Goal: Task Accomplishment & Management: Manage account settings

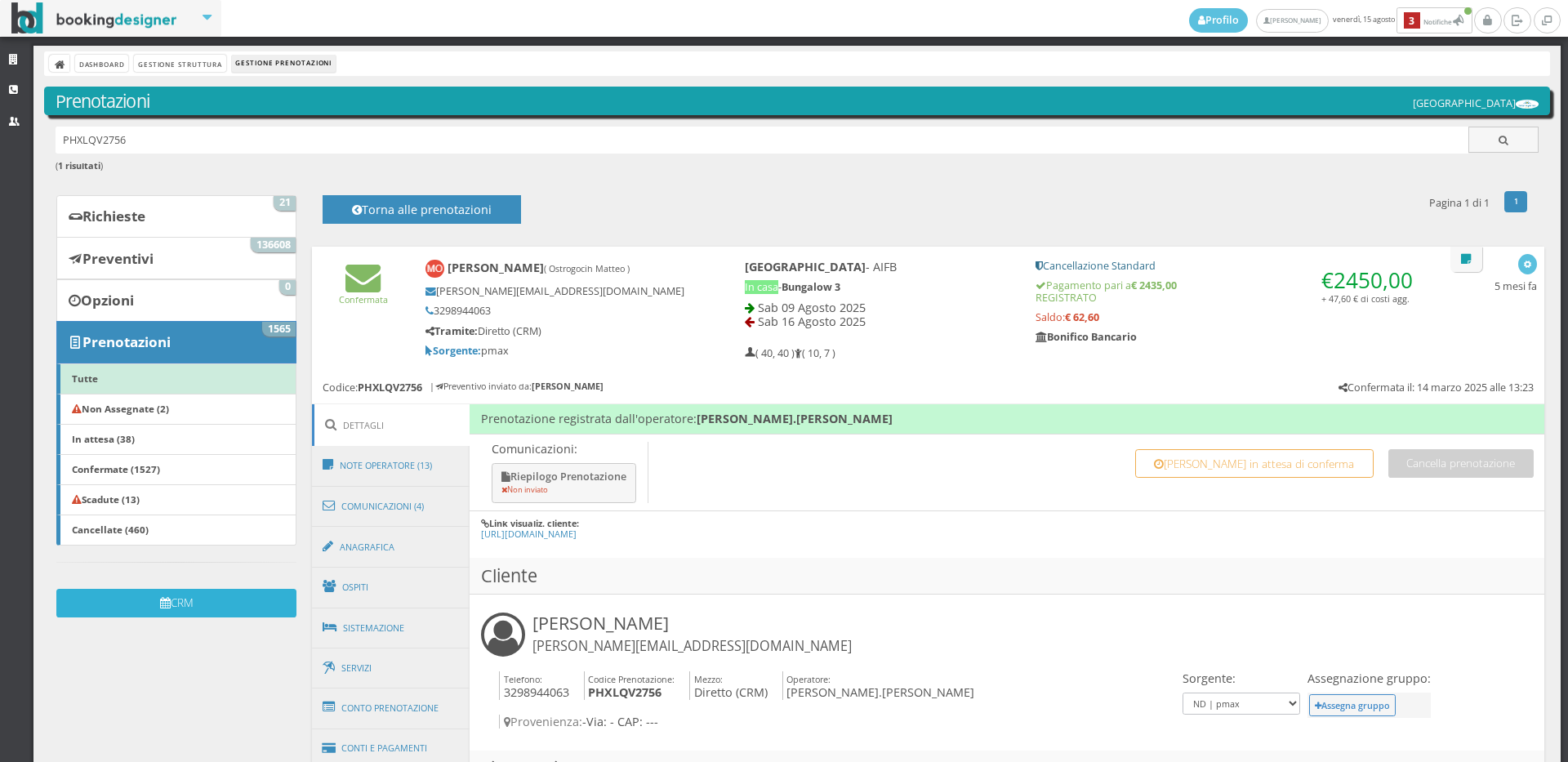
click at [164, 604] on icon "submit" at bounding box center [165, 604] width 11 height 12
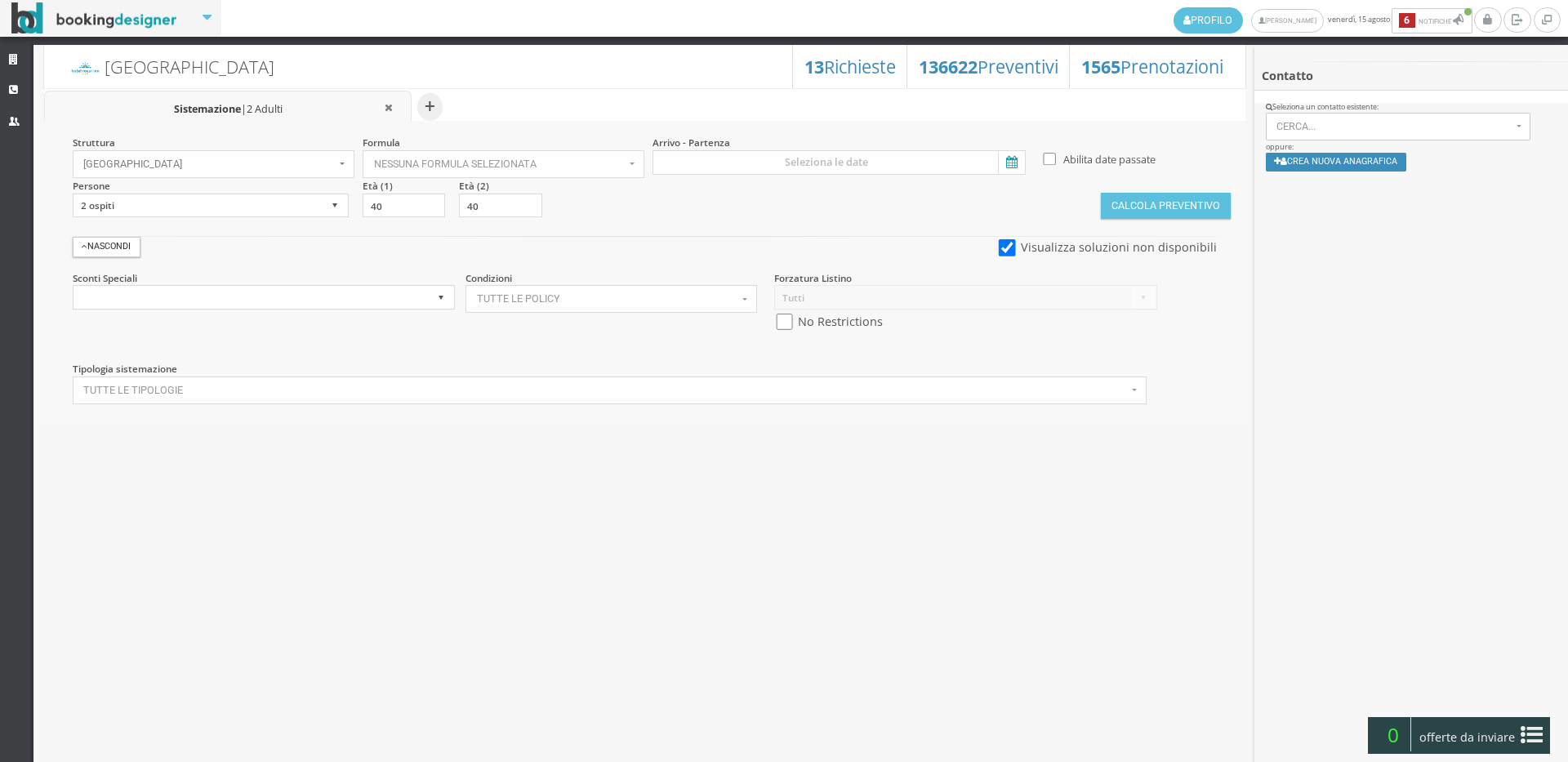
select select
click at [20, 61] on icon at bounding box center [15, 60] width 13 height 11
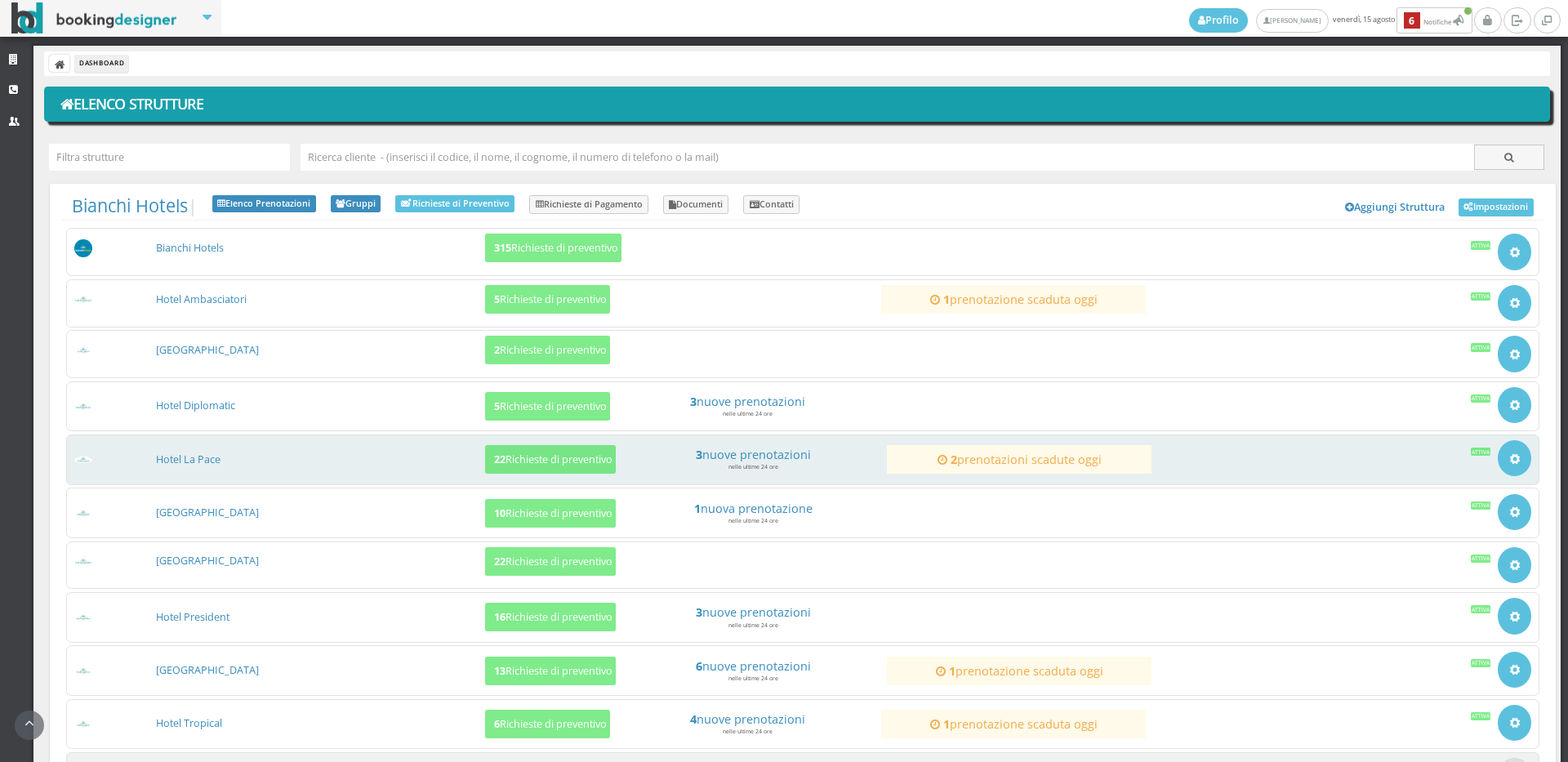
scroll to position [148, 0]
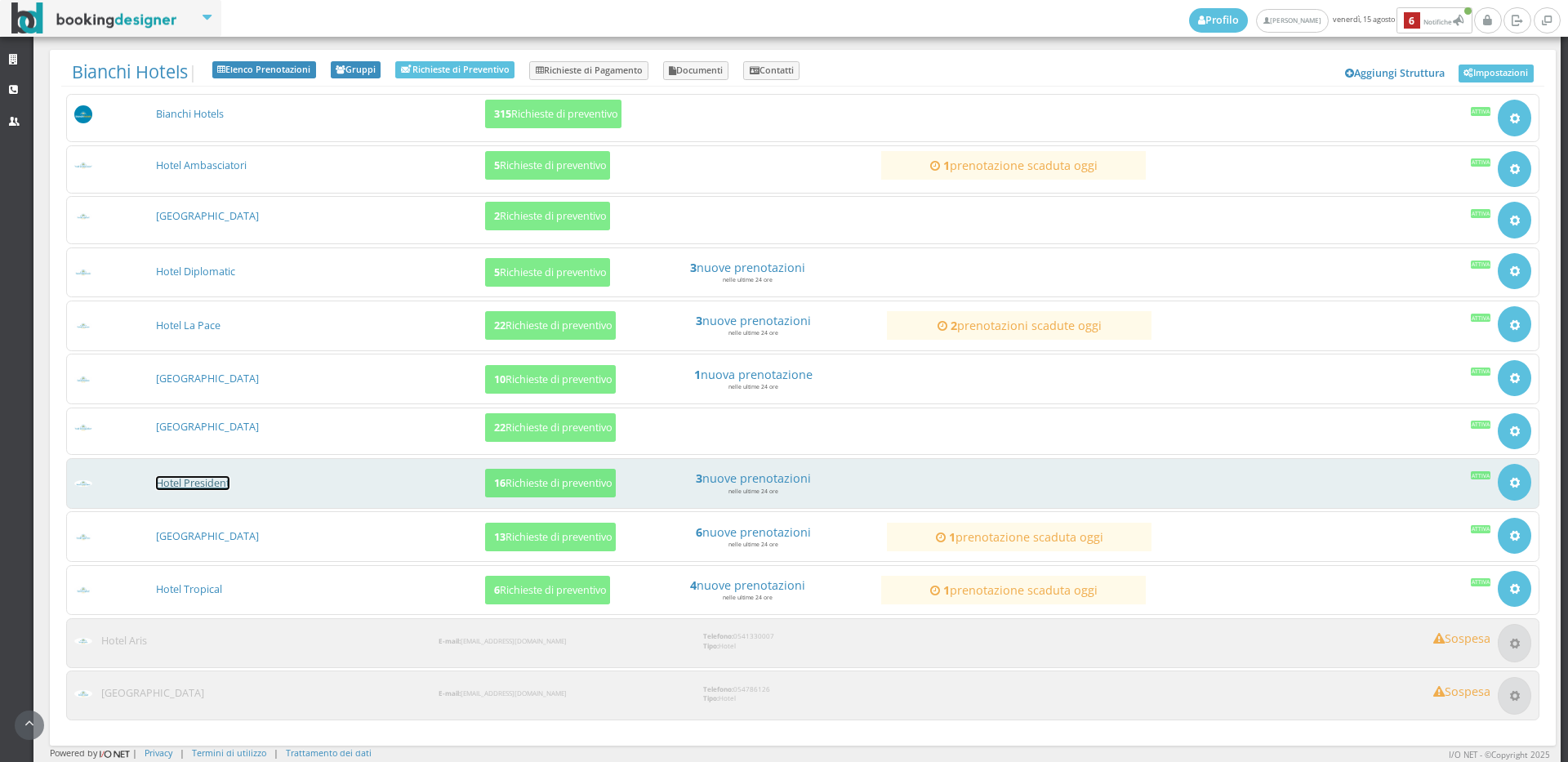
click at [191, 485] on link "Hotel President" at bounding box center [192, 483] width 73 height 14
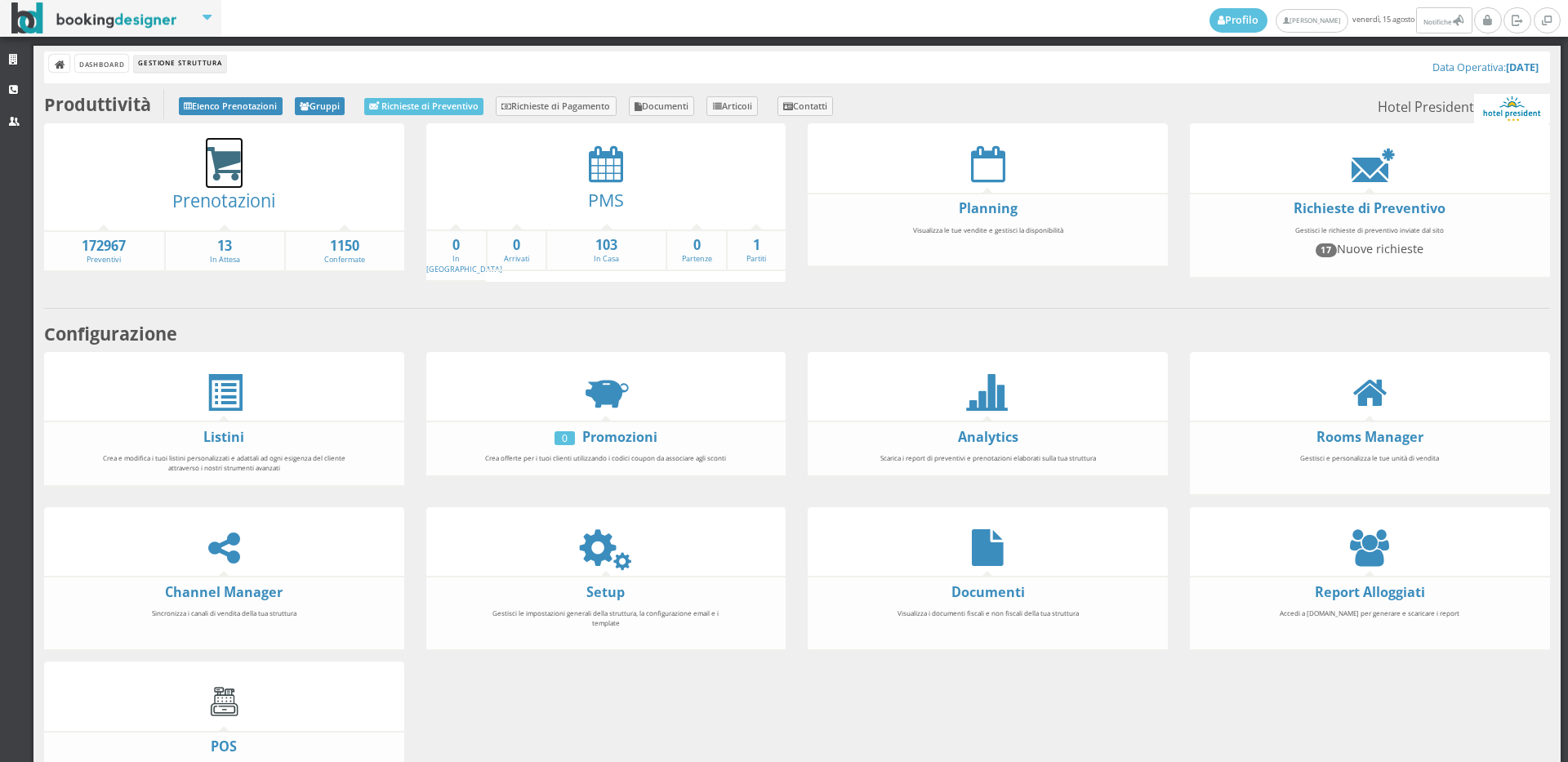
click at [222, 159] on icon at bounding box center [225, 164] width 37 height 37
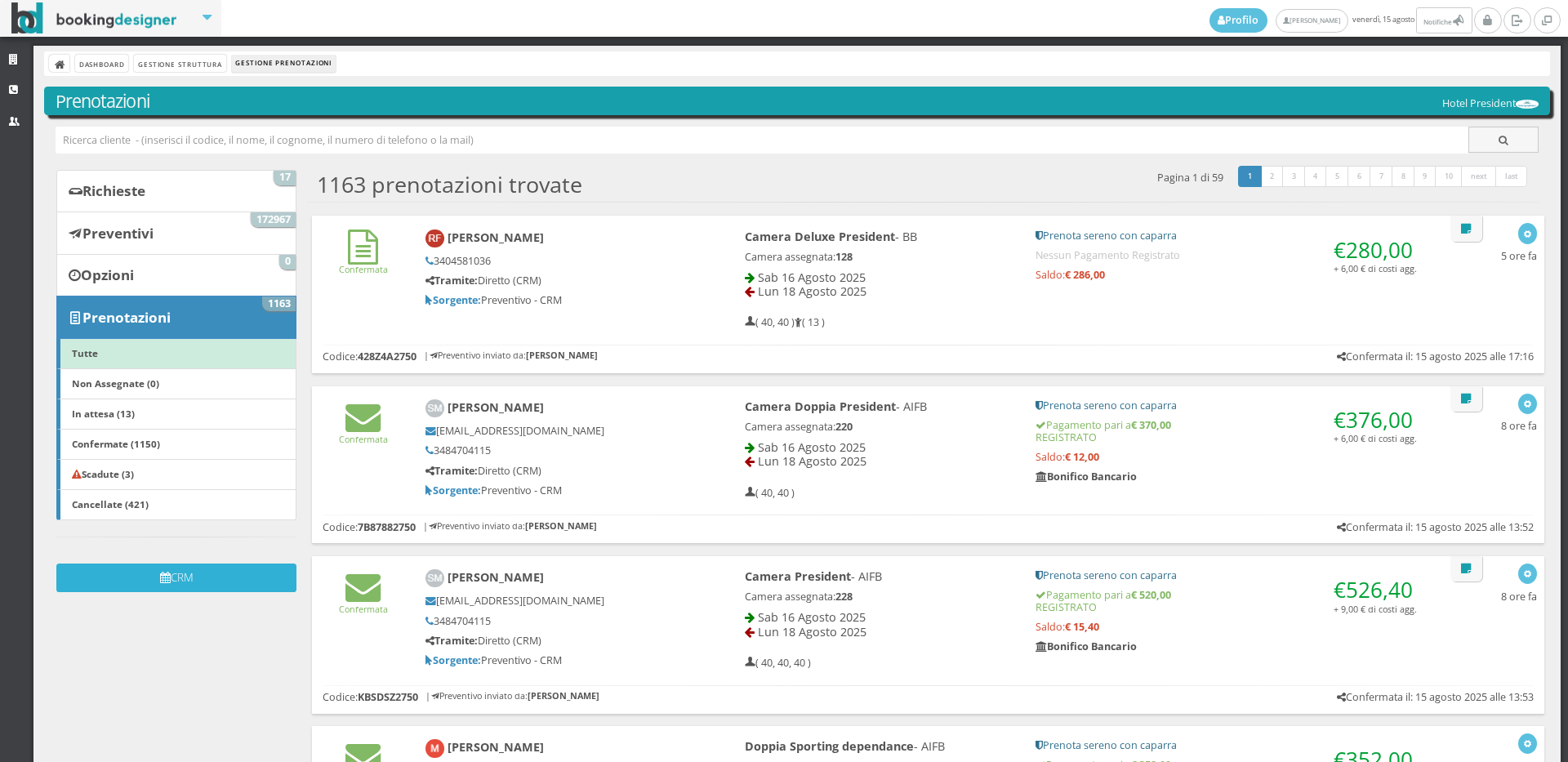
click at [201, 572] on button "CRM" at bounding box center [177, 577] width 240 height 28
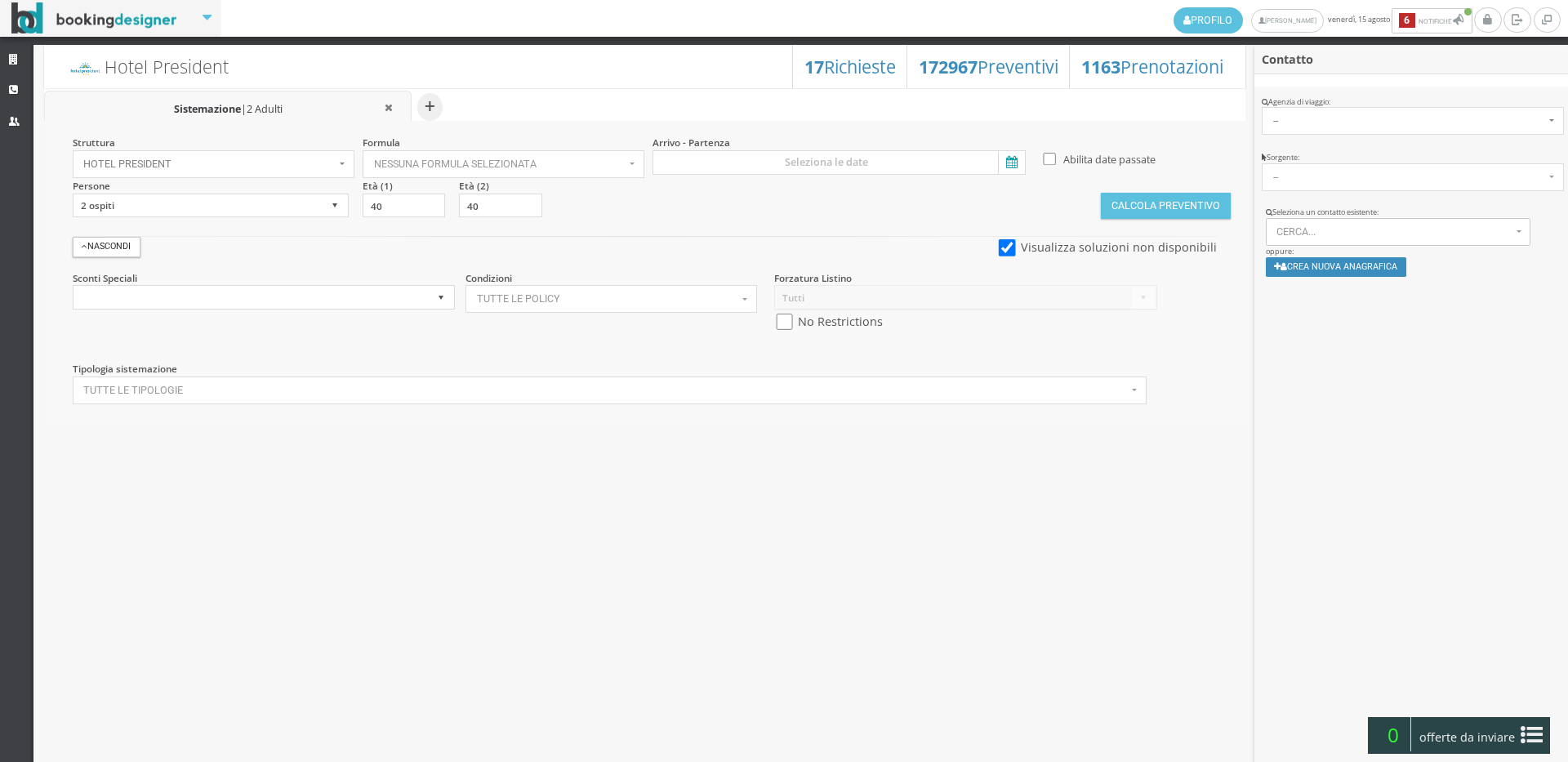
select select
click at [1335, 219] on button "Cerca..." at bounding box center [1398, 232] width 266 height 27
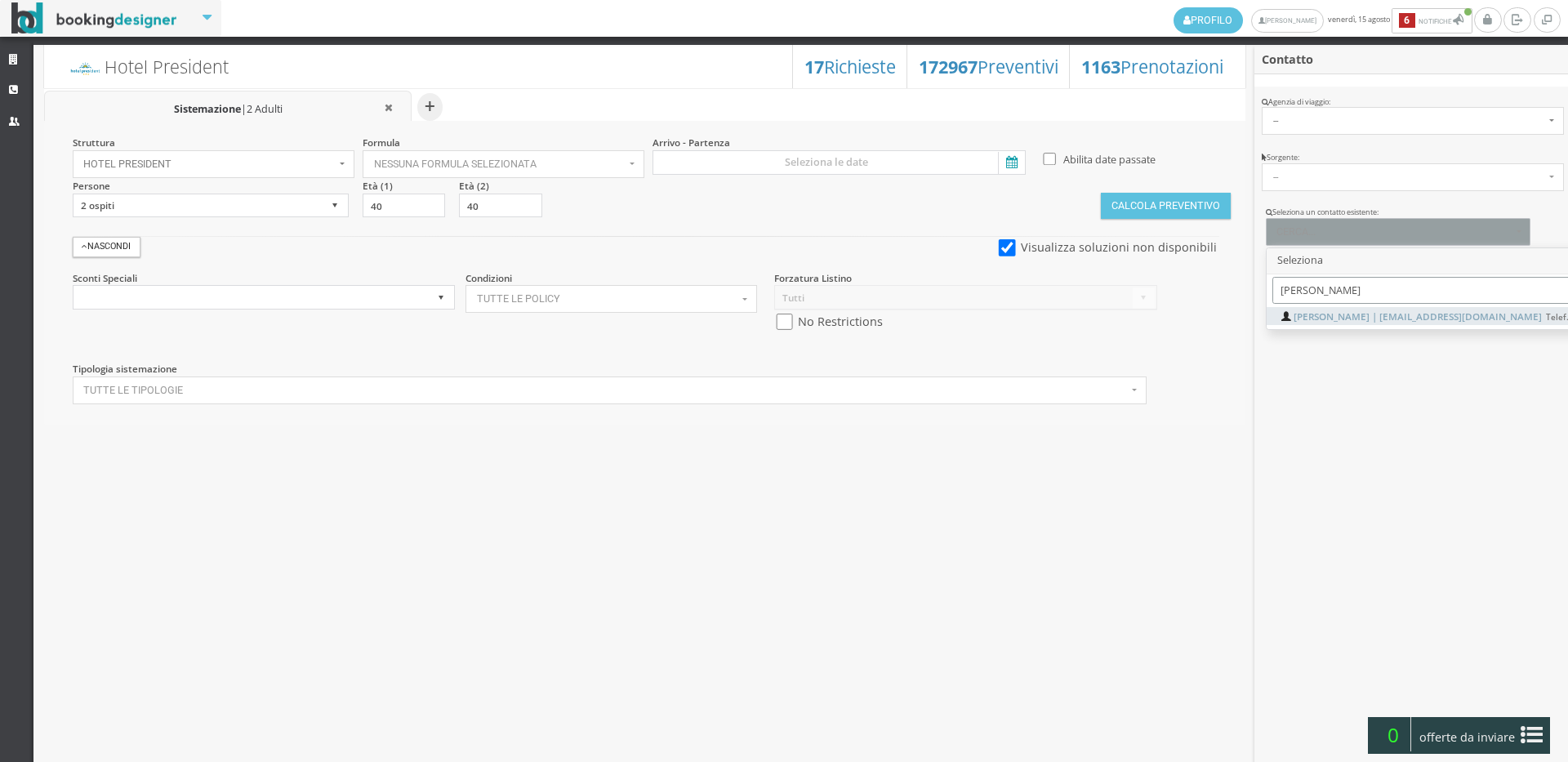
type input "gianni tronci"
click at [1303, 311] on span "Gianni Tronci | gianni01@live.it Telef.: 3487301219" at bounding box center [1458, 317] width 329 height 14
select select "f46bc17d04a811f0b87f02dee4366319"
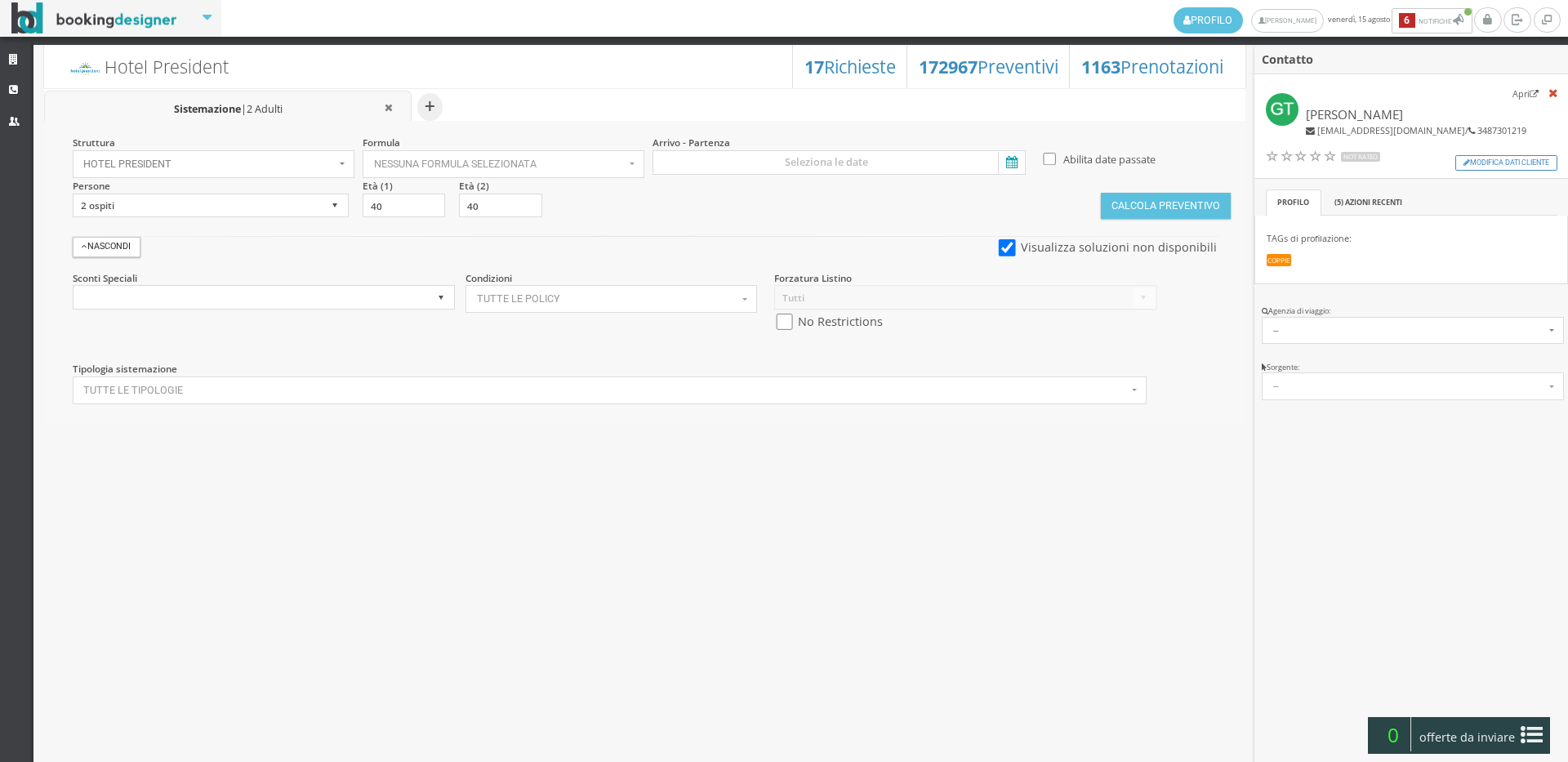
click at [1011, 163] on icon at bounding box center [1009, 162] width 24 height 22
click at [1011, 163] on input at bounding box center [839, 162] width 373 height 24
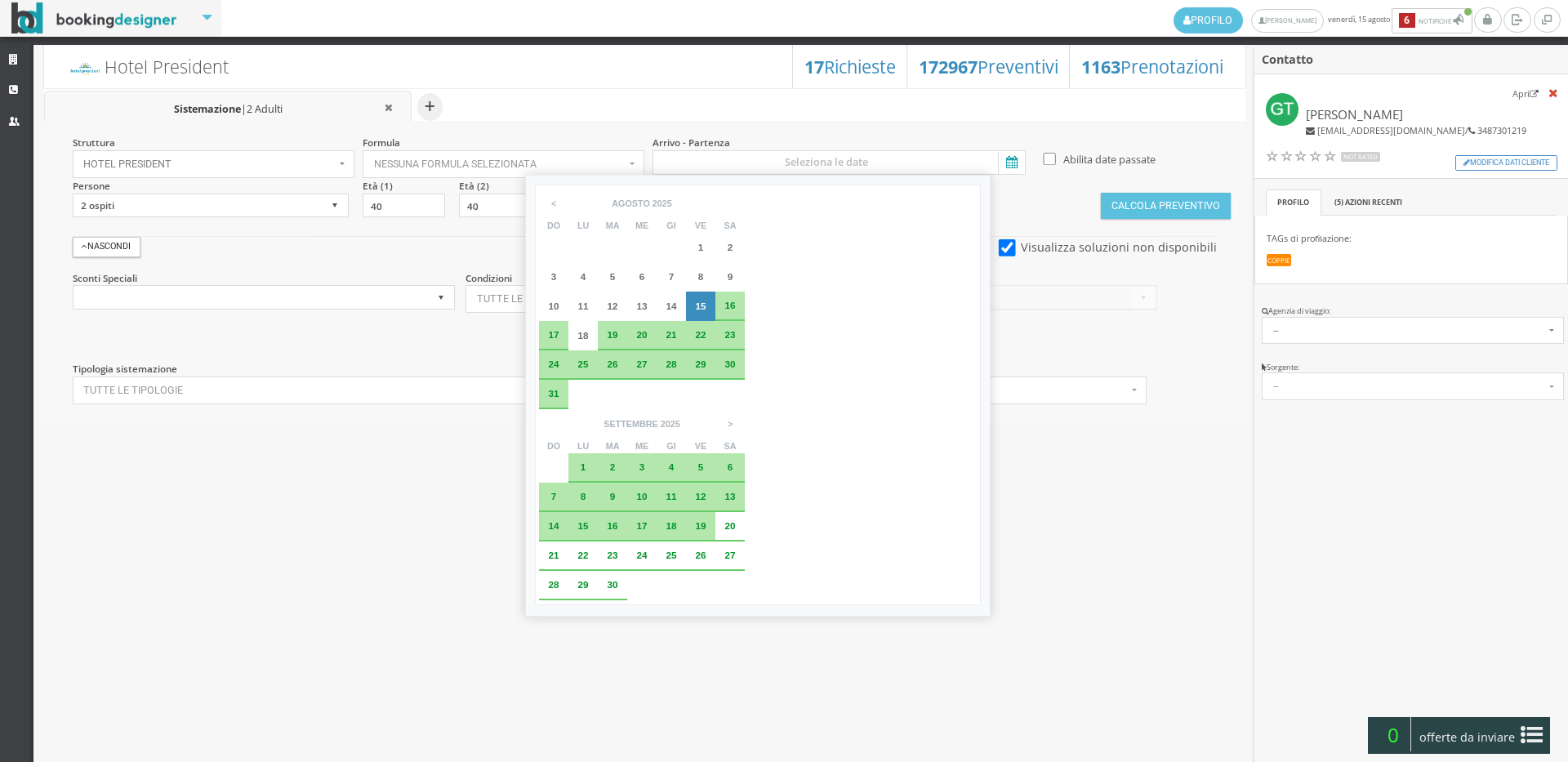
click at [727, 302] on span "16" at bounding box center [730, 305] width 11 height 11
click at [555, 330] on span "17" at bounding box center [554, 335] width 11 height 11
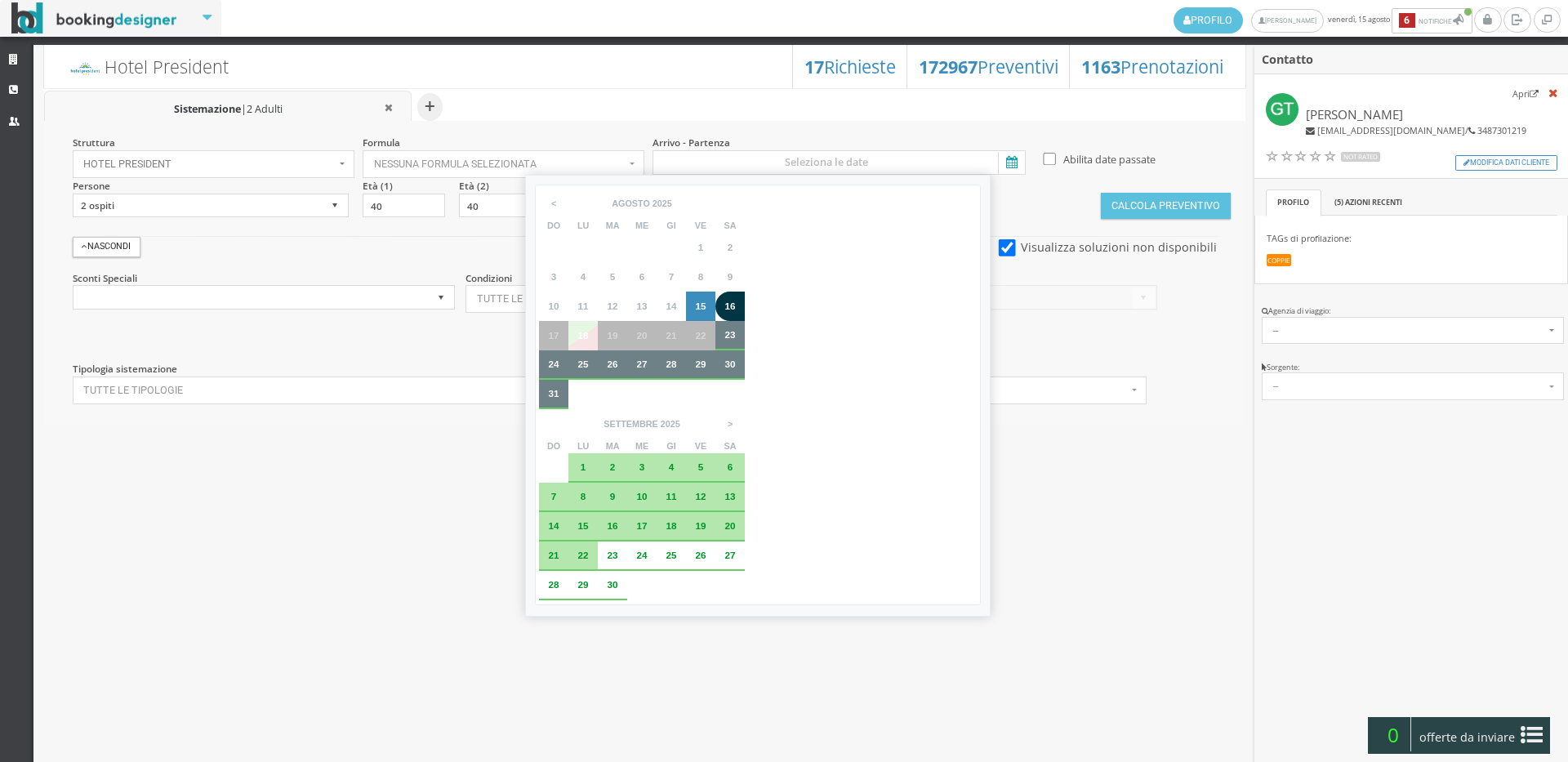
click at [570, 460] on div at bounding box center [642, 450] width 1201 height 21
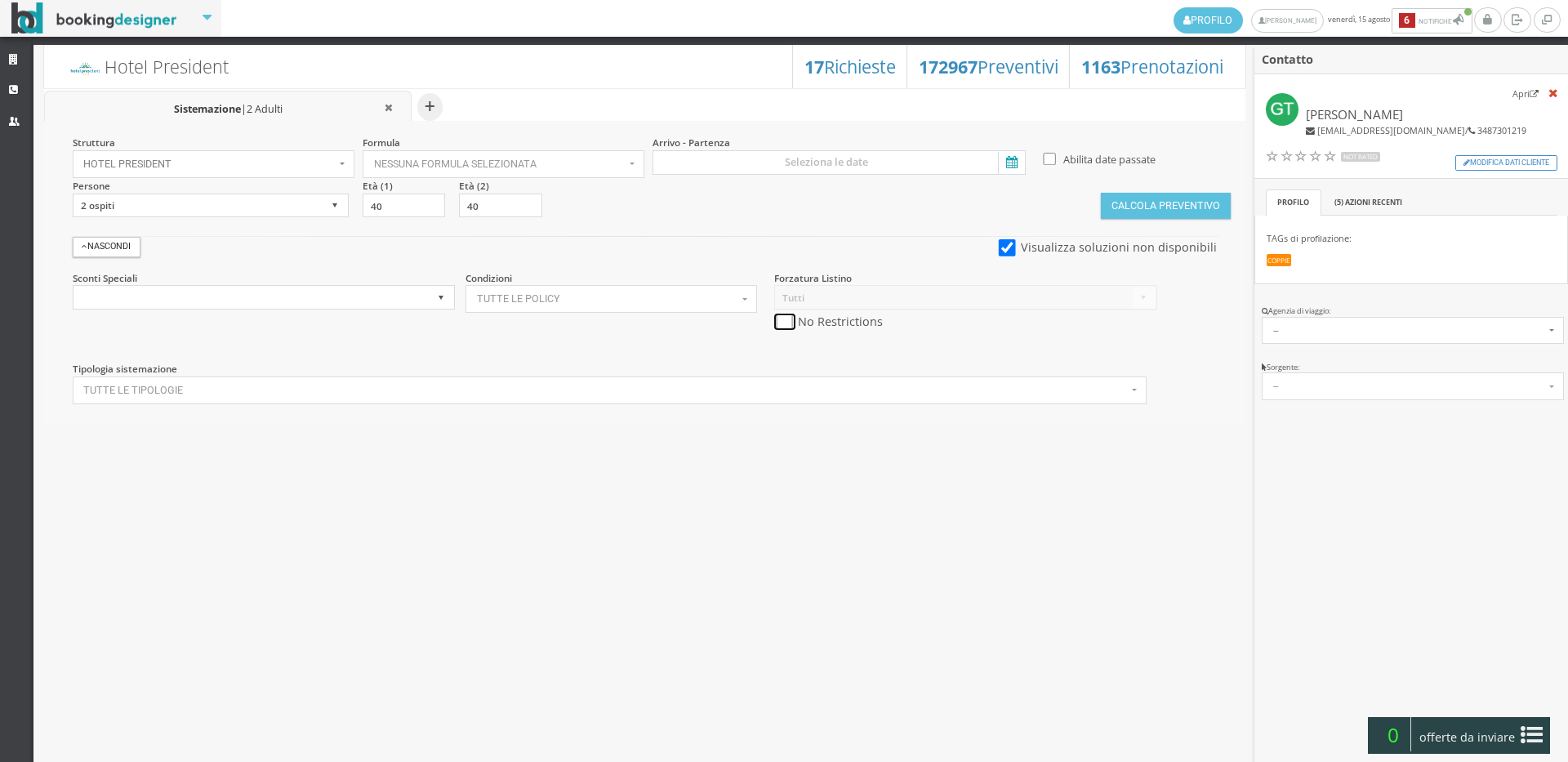
click at [779, 323] on input "checkbox" at bounding box center [784, 322] width 21 height 18
checkbox input "true"
click at [1003, 165] on icon at bounding box center [1009, 162] width 24 height 22
click at [1003, 165] on input at bounding box center [839, 162] width 373 height 24
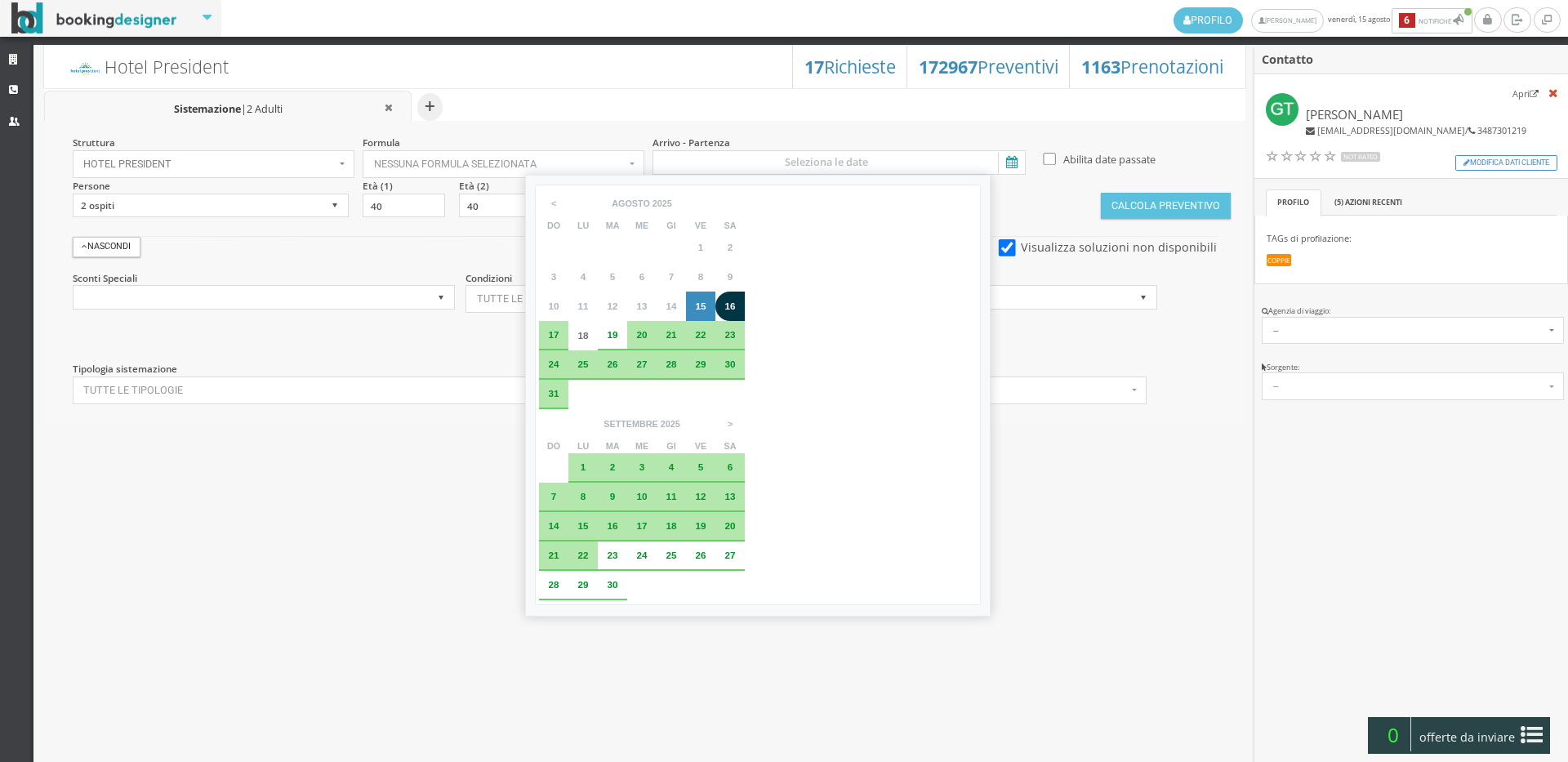
click at [737, 308] on div "16" at bounding box center [730, 306] width 18 height 10
click at [560, 339] on div "17" at bounding box center [553, 335] width 18 height 10
type input "16 ago 2025 - 17 ago 2025"
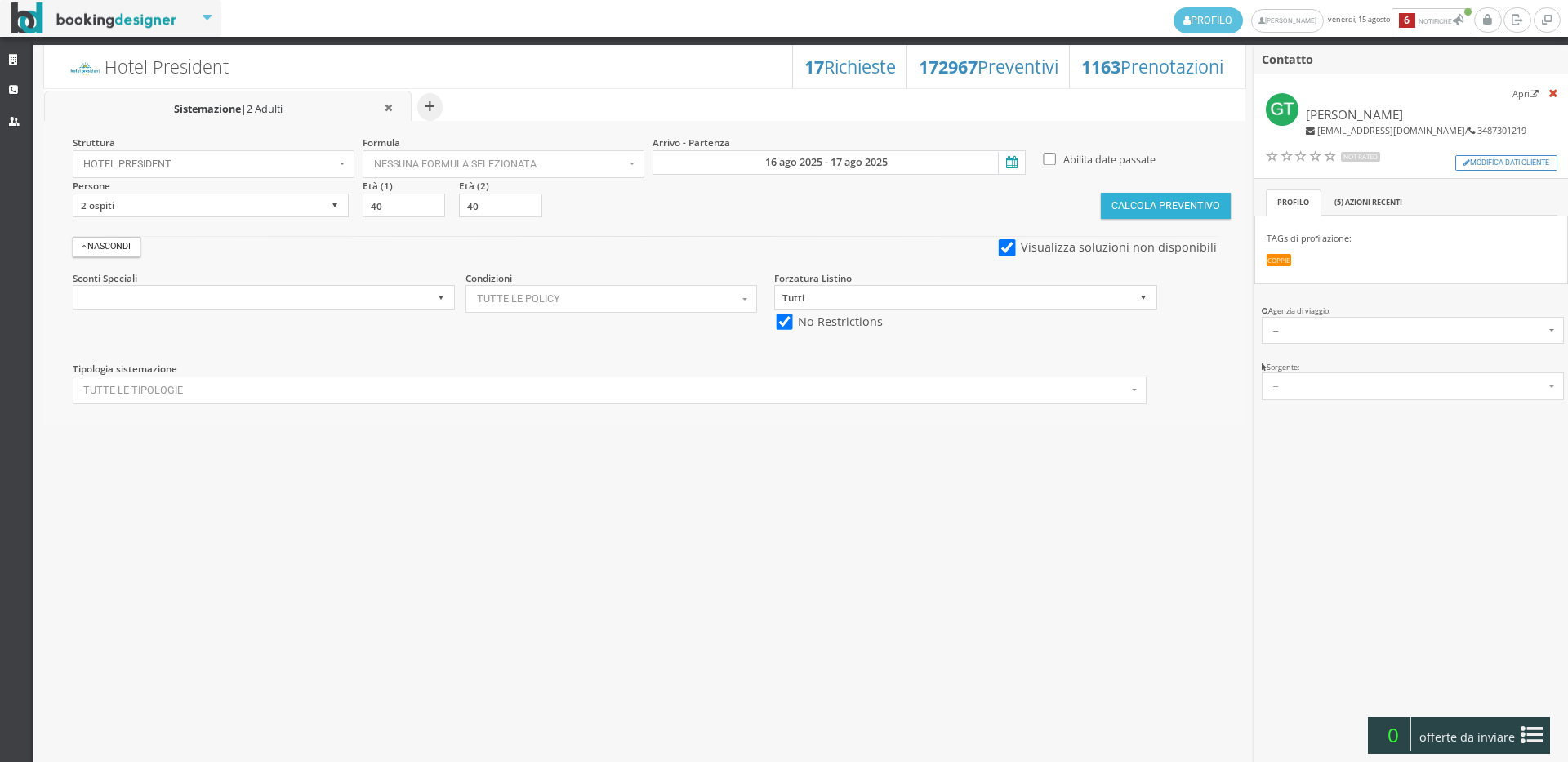
click at [1143, 208] on button "Calcola Preventivo" at bounding box center [1165, 205] width 129 height 26
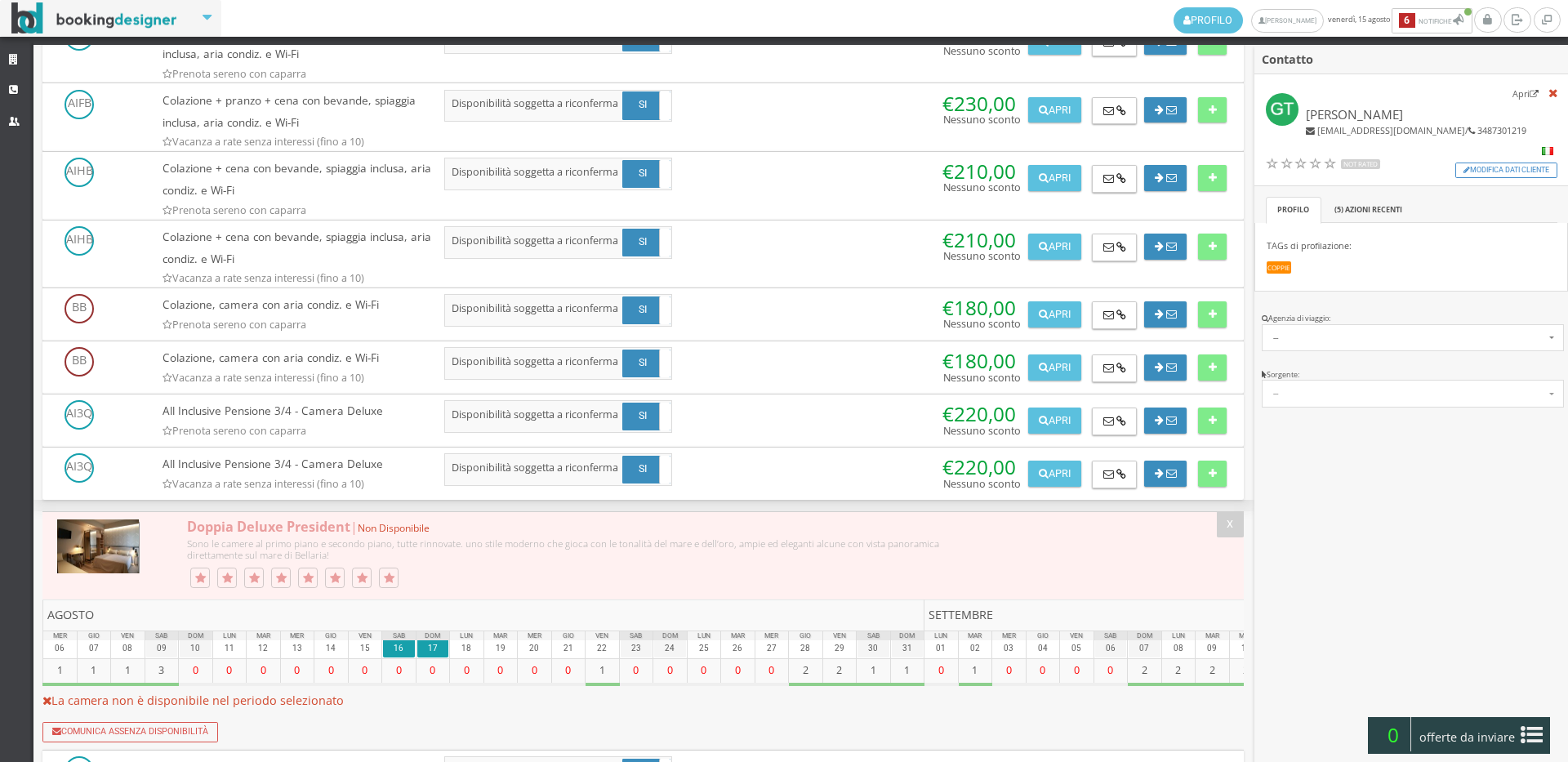
scroll to position [908, 0]
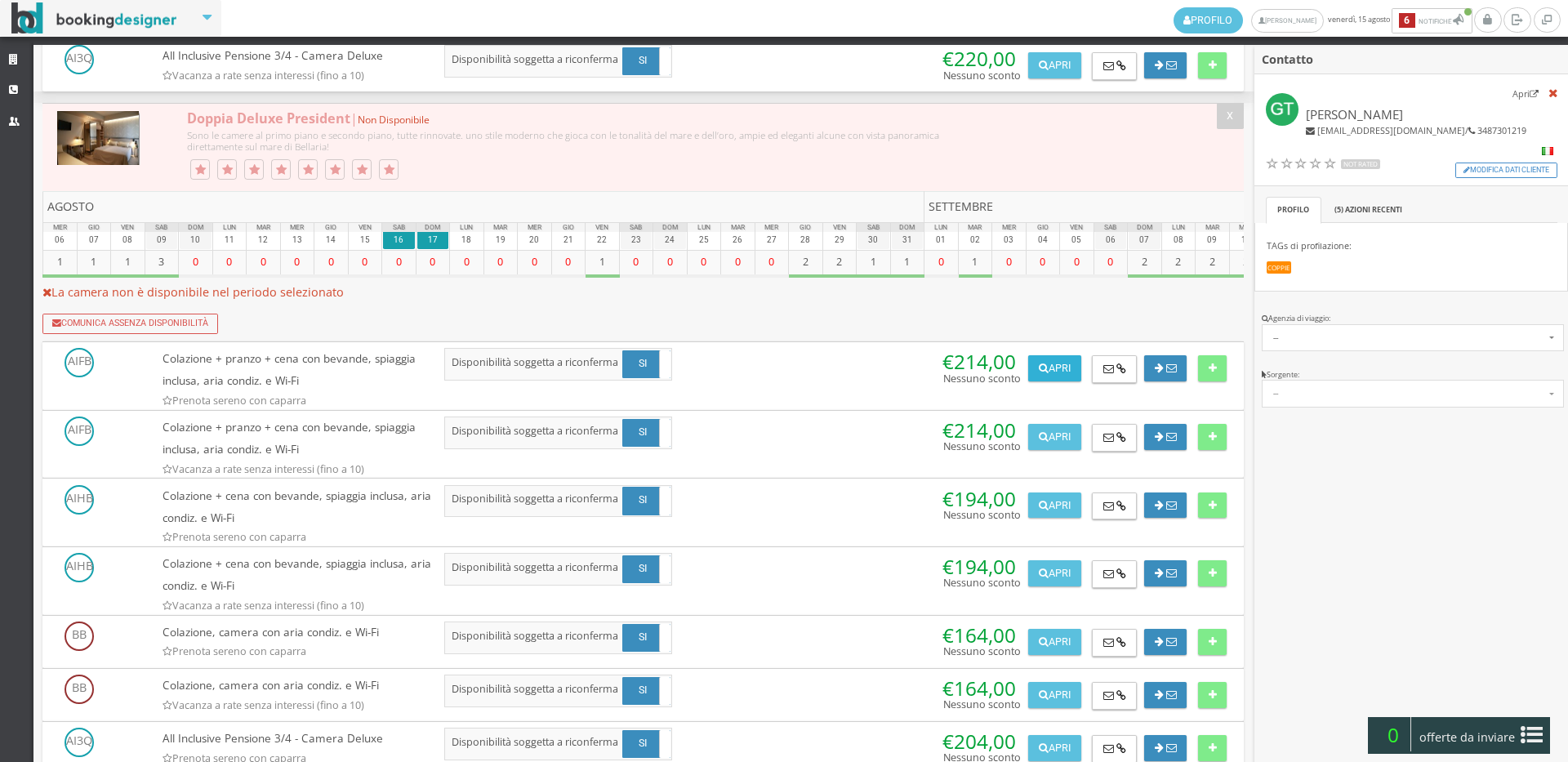
click at [1056, 372] on button "Apri" at bounding box center [1053, 368] width 52 height 26
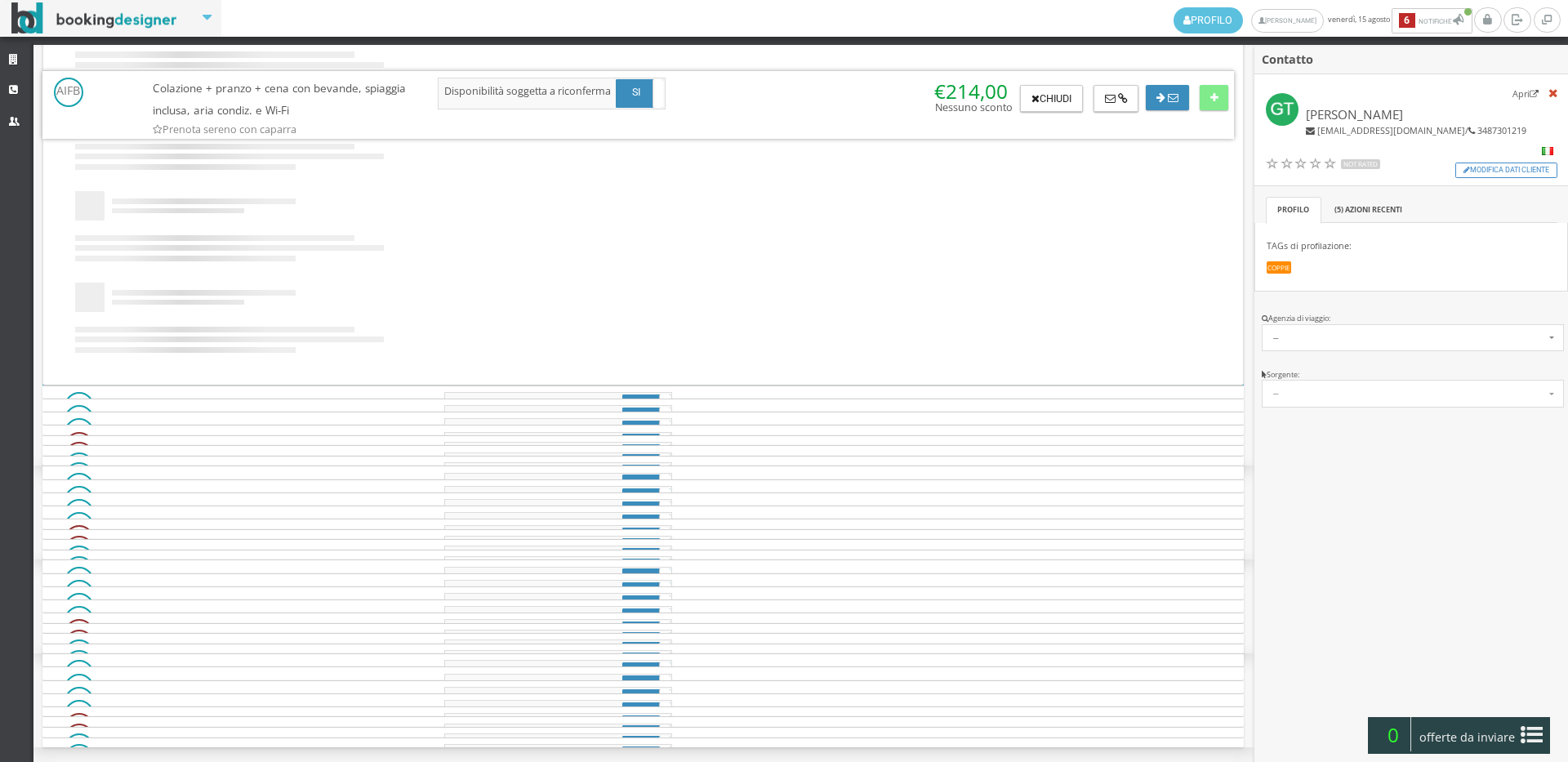
scroll to position [0, 0]
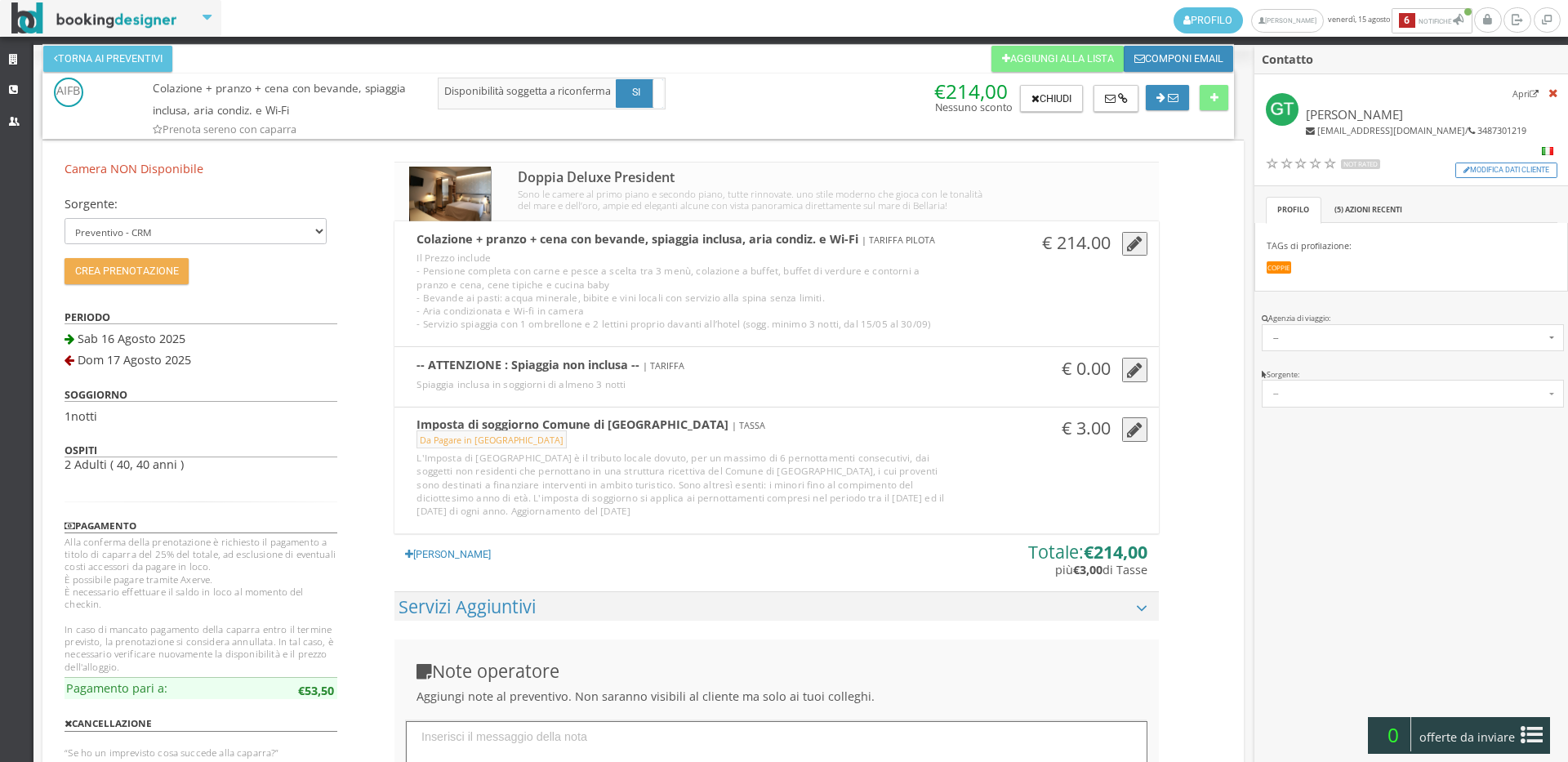
click at [1131, 435] on icon "button" at bounding box center [1134, 430] width 16 height 18
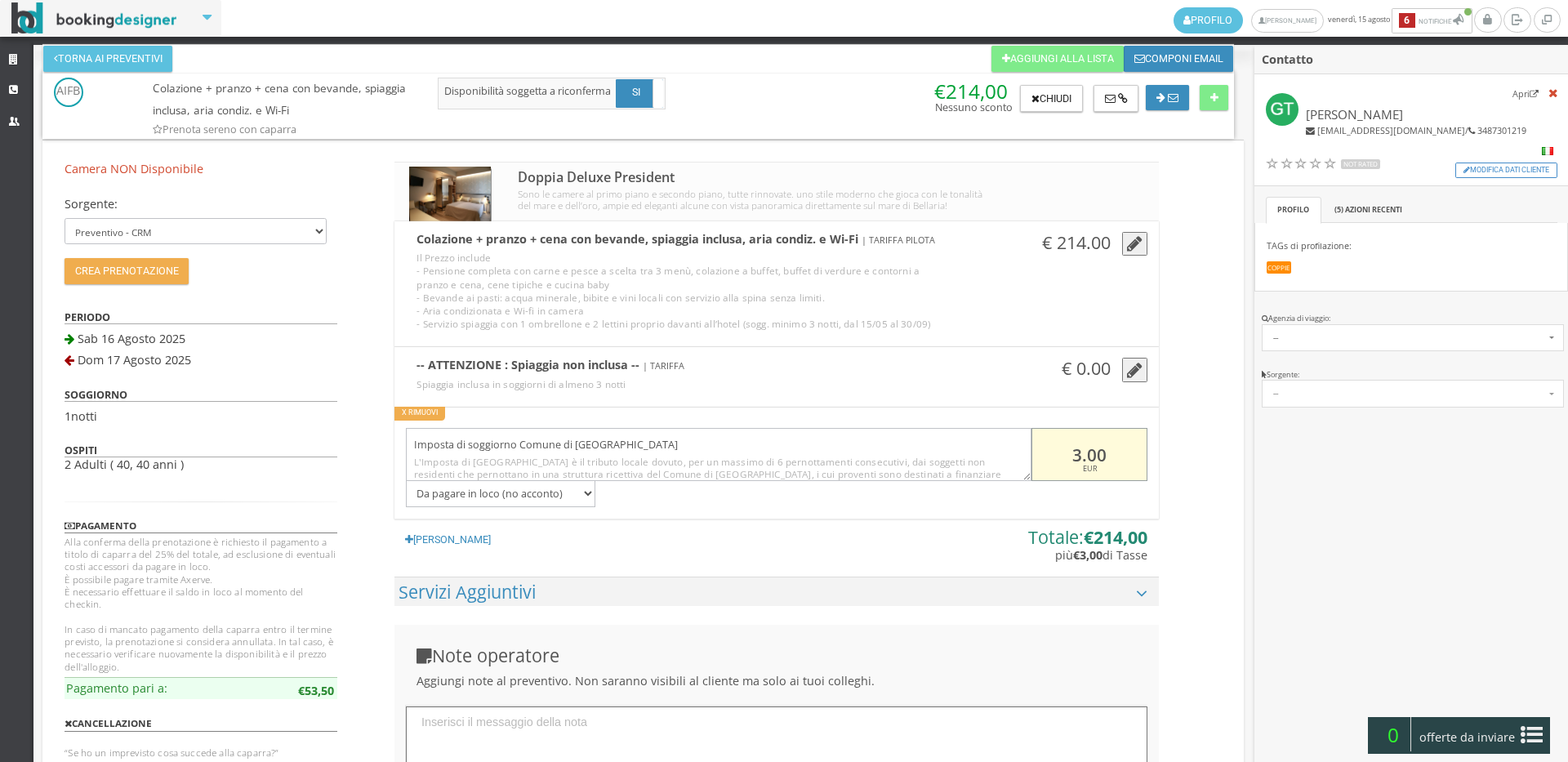
drag, startPoint x: 1120, startPoint y: 455, endPoint x: 1051, endPoint y: 467, distance: 70.0
click at [1051, 467] on input "3.00" at bounding box center [1089, 454] width 116 height 53
type input "0"
click at [1126, 253] on icon "button" at bounding box center [1134, 244] width 16 height 18
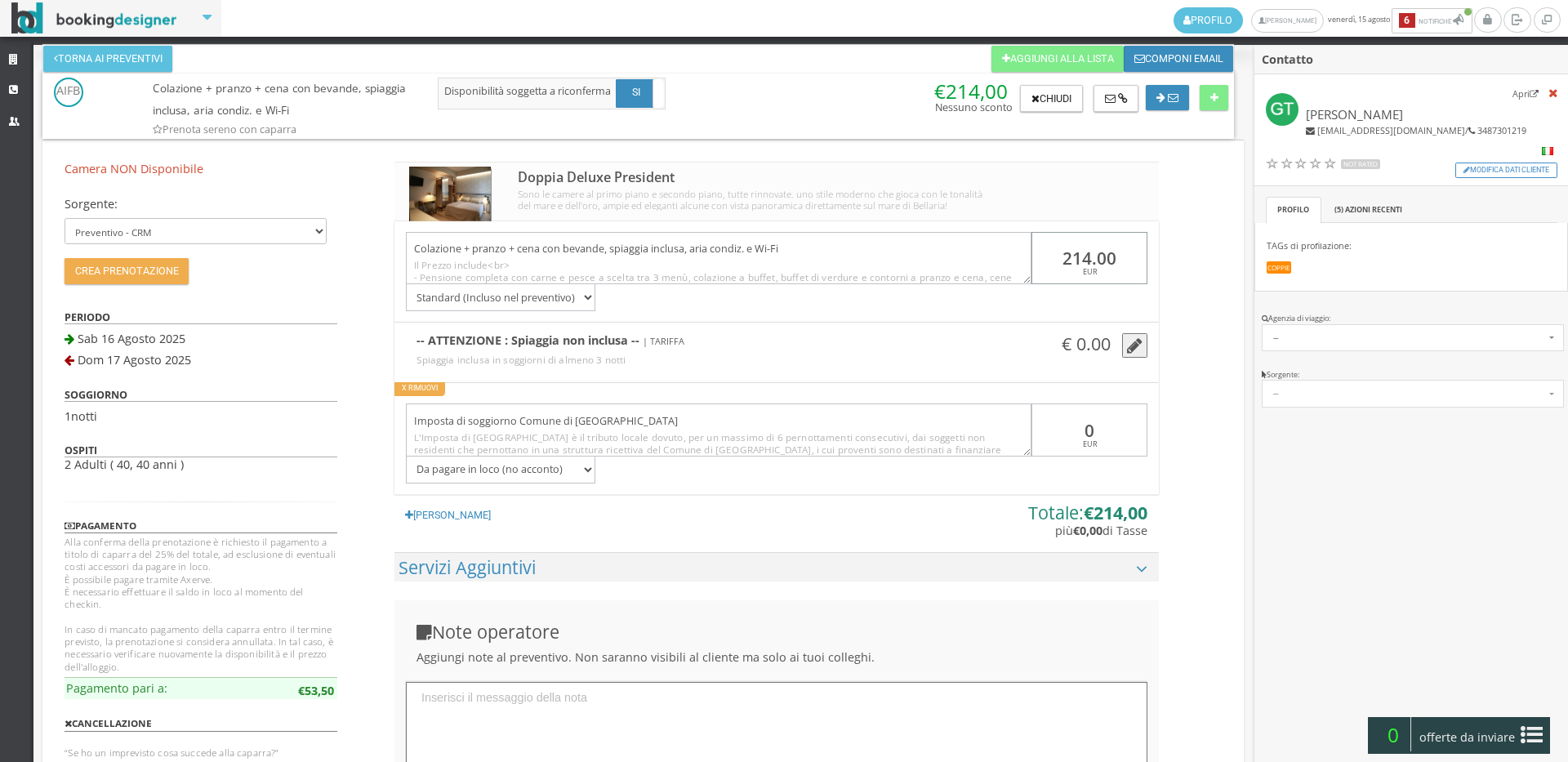
drag, startPoint x: 1123, startPoint y: 270, endPoint x: 1052, endPoint y: 278, distance: 71.4
click at [1052, 278] on div "214.00 EUR" at bounding box center [1089, 258] width 116 height 53
type input "0"
click at [1215, 291] on div "Camera NON Disponibile Sorgente: Preventivo - CRM Booking Engine Channel Manage…" at bounding box center [642, 627] width 1201 height 974
click at [417, 396] on button "X Rimuovi" at bounding box center [420, 389] width 51 height 14
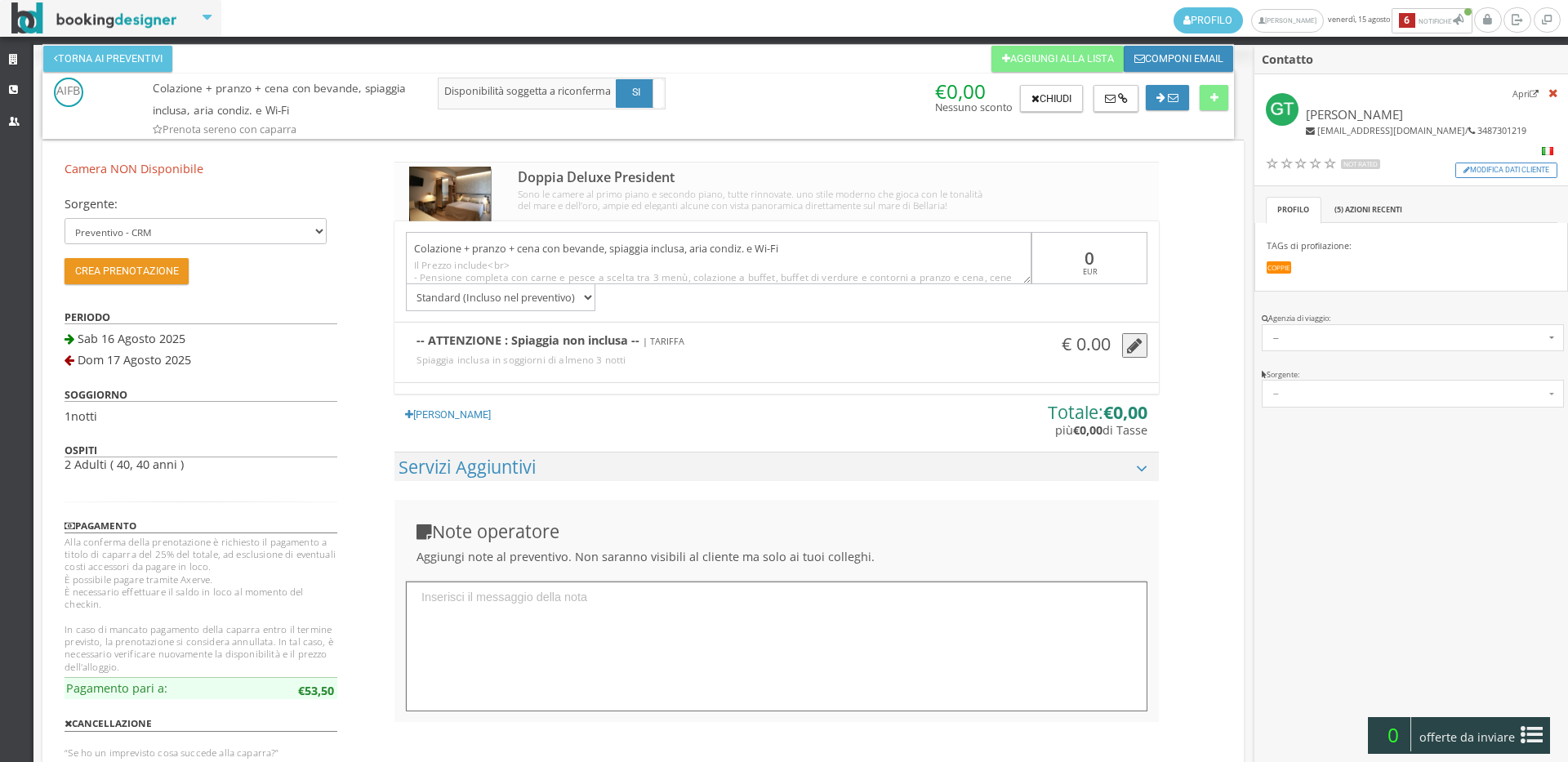
click at [143, 262] on button "Crea Prenotazione" at bounding box center [126, 271] width 124 height 26
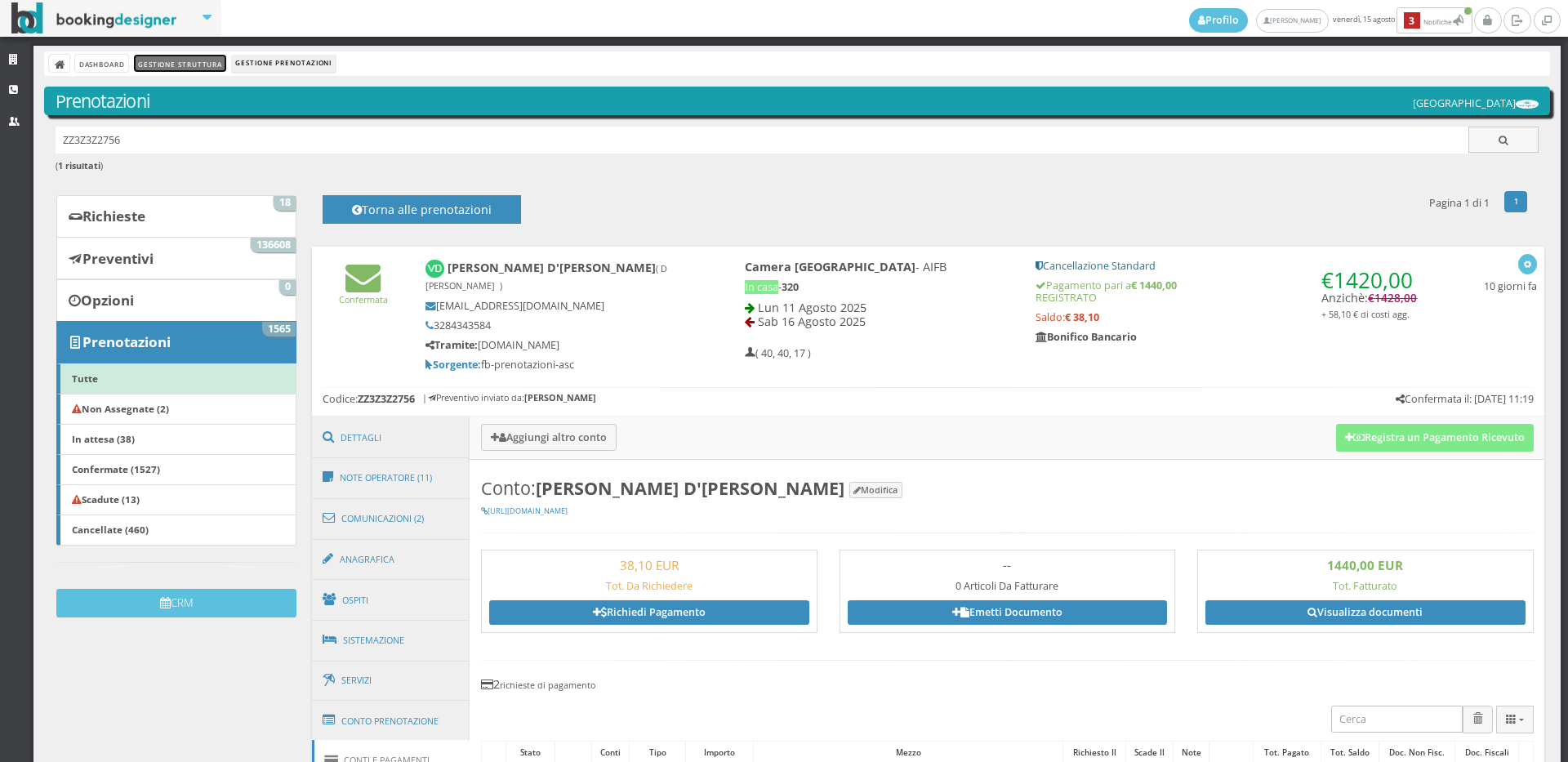
click at [166, 67] on link "Gestione Struttura" at bounding box center [180, 64] width 92 height 18
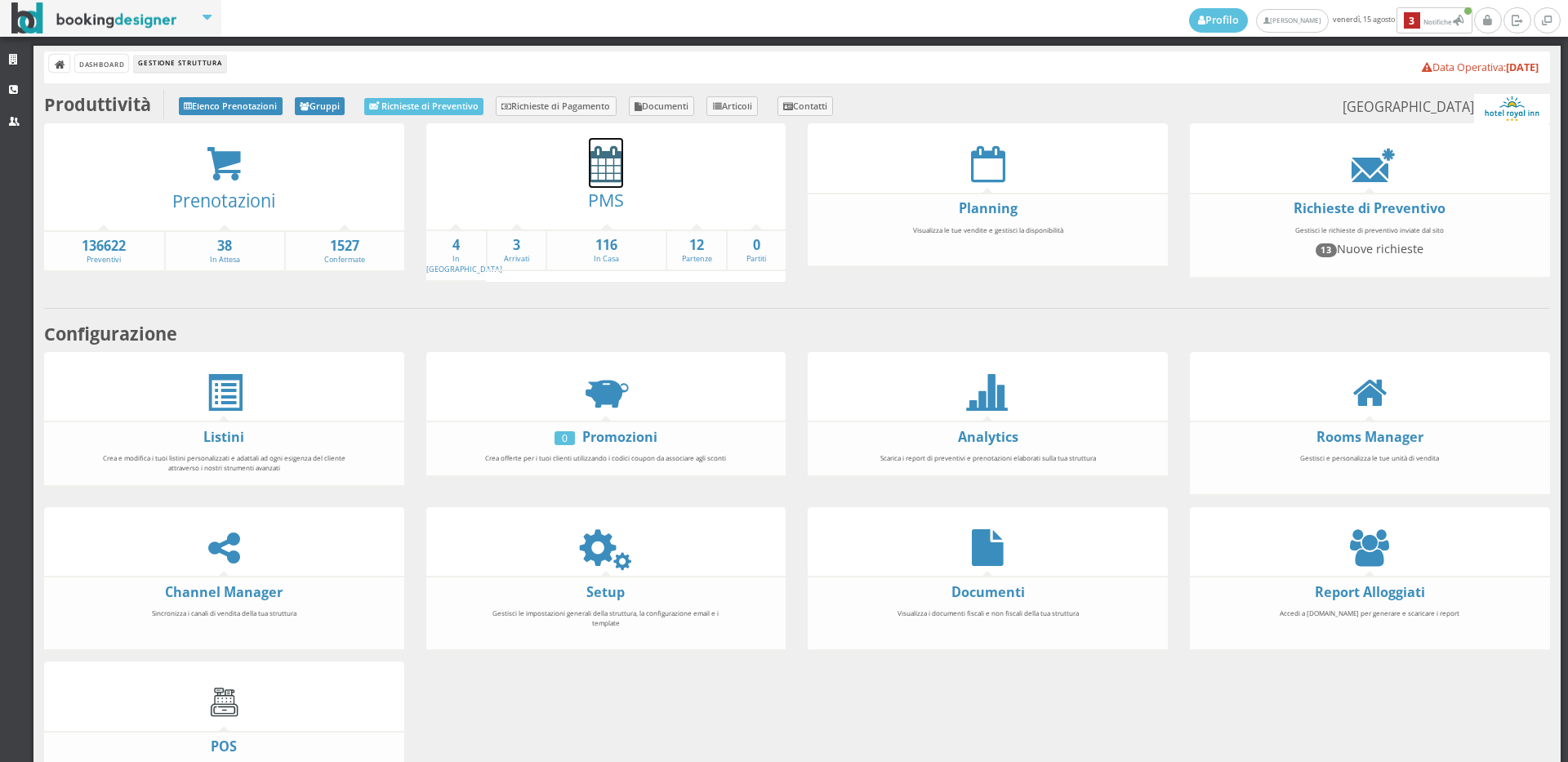
click at [598, 169] on icon at bounding box center [606, 164] width 34 height 37
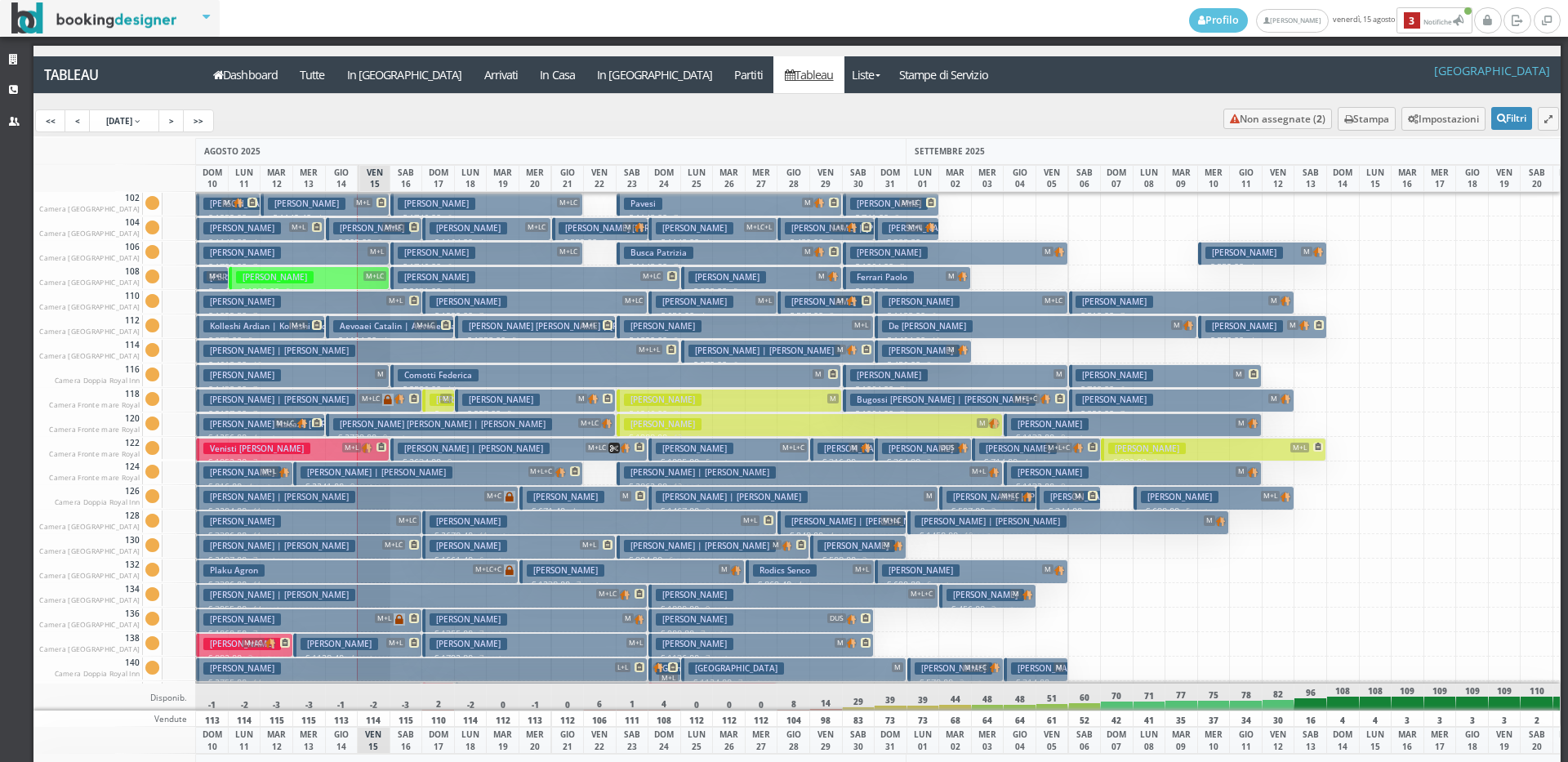
click at [359, 350] on button "Galati Salvatore | Loprete Jessica M+L+L € 4618.00 16 notti 2 Adulti + 2 Bambin…" at bounding box center [438, 352] width 484 height 23
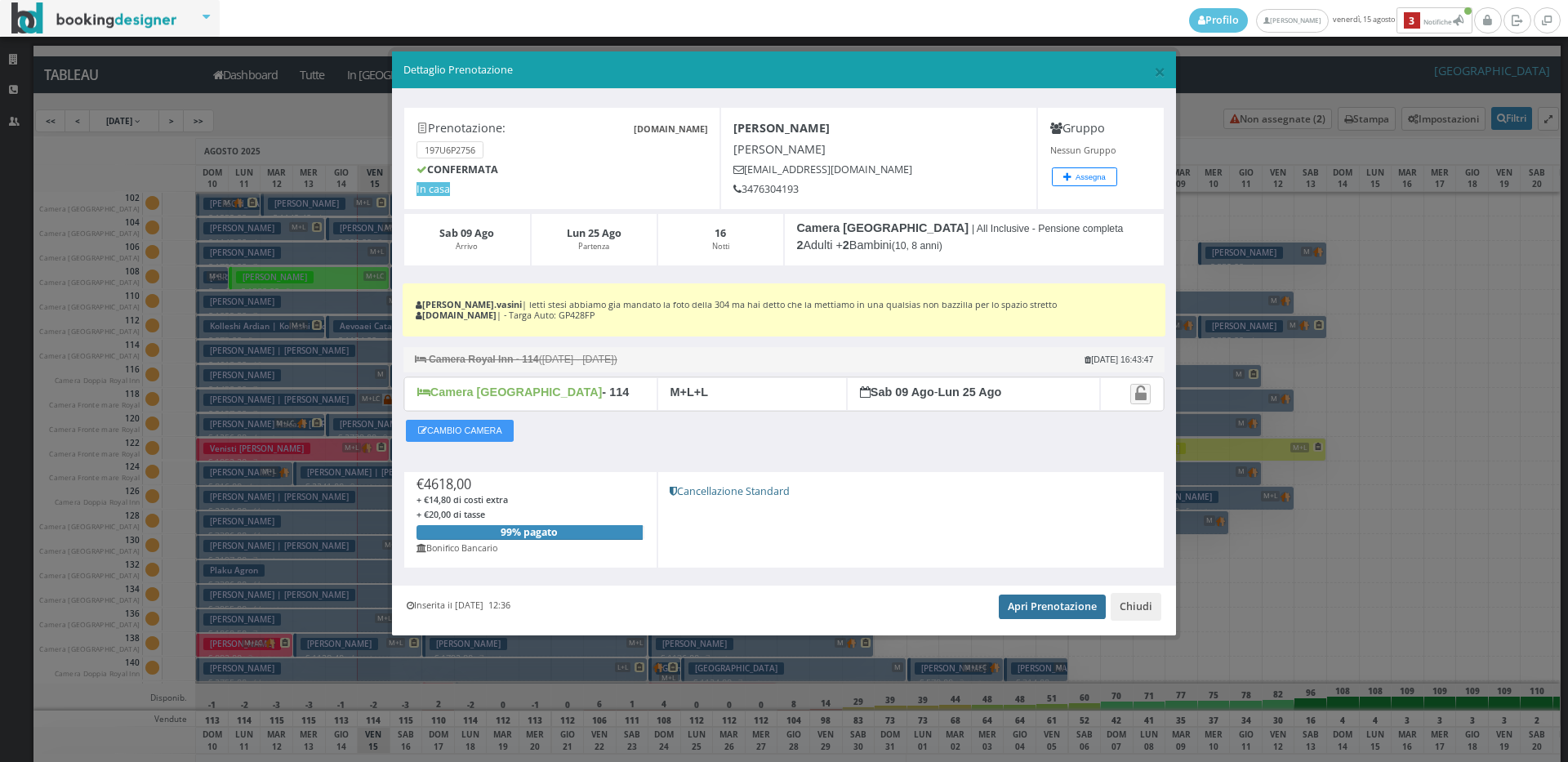
click at [1063, 616] on link "Apri Prenotazione" at bounding box center [1051, 606] width 106 height 24
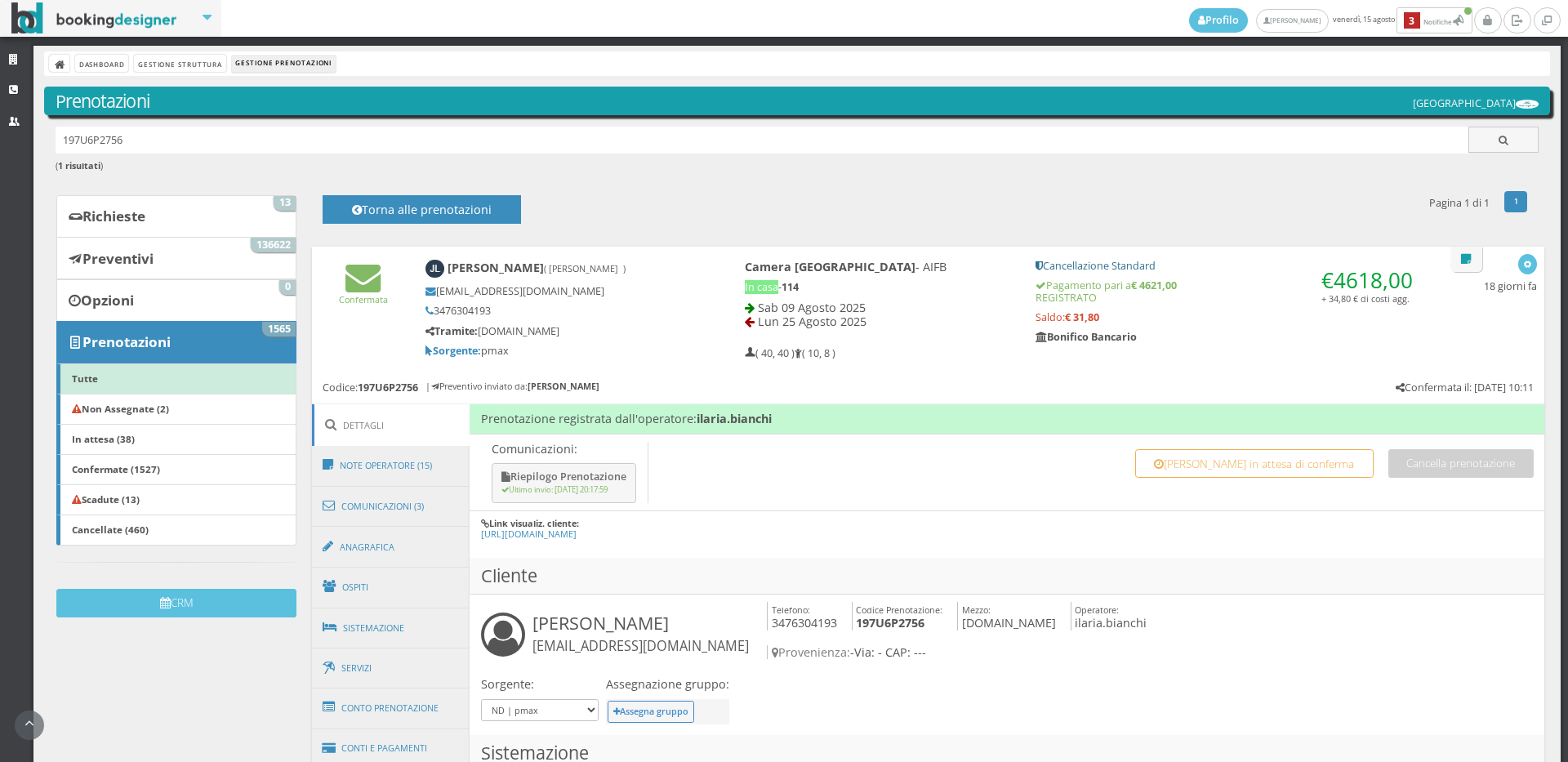
scroll to position [272, 0]
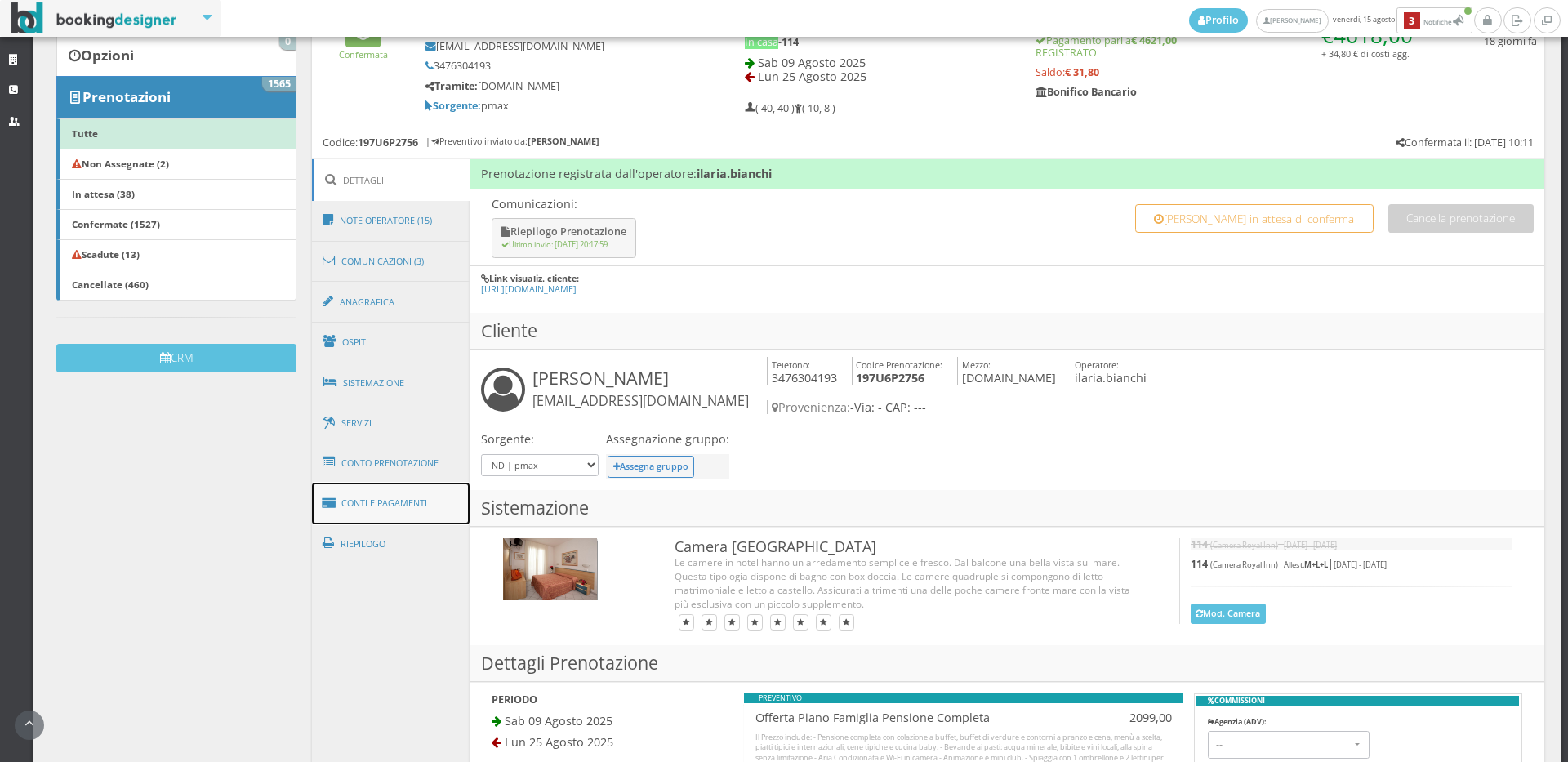
click at [427, 494] on link "Conti e Pagamenti" at bounding box center [391, 503] width 158 height 42
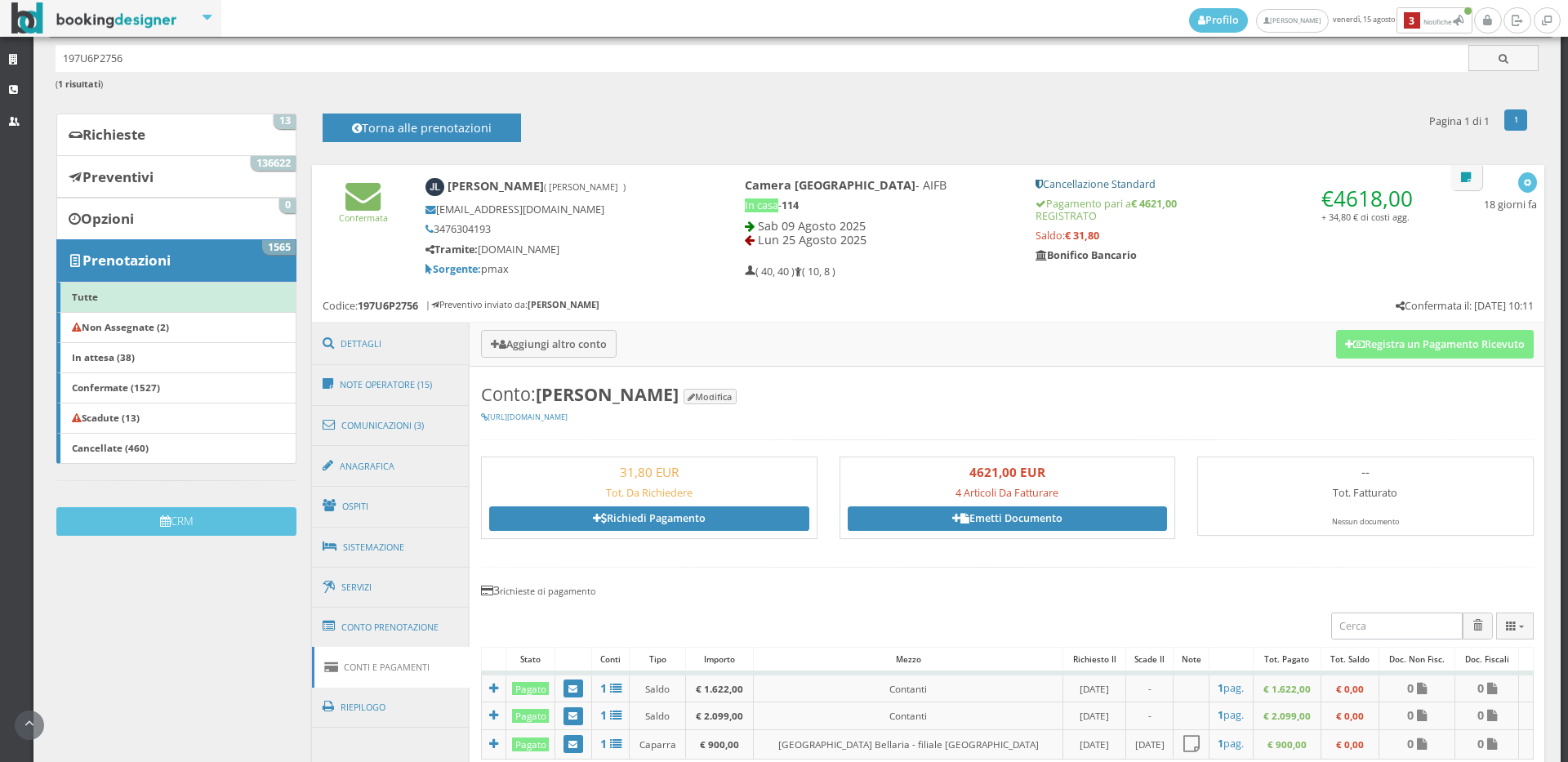
scroll to position [0, 0]
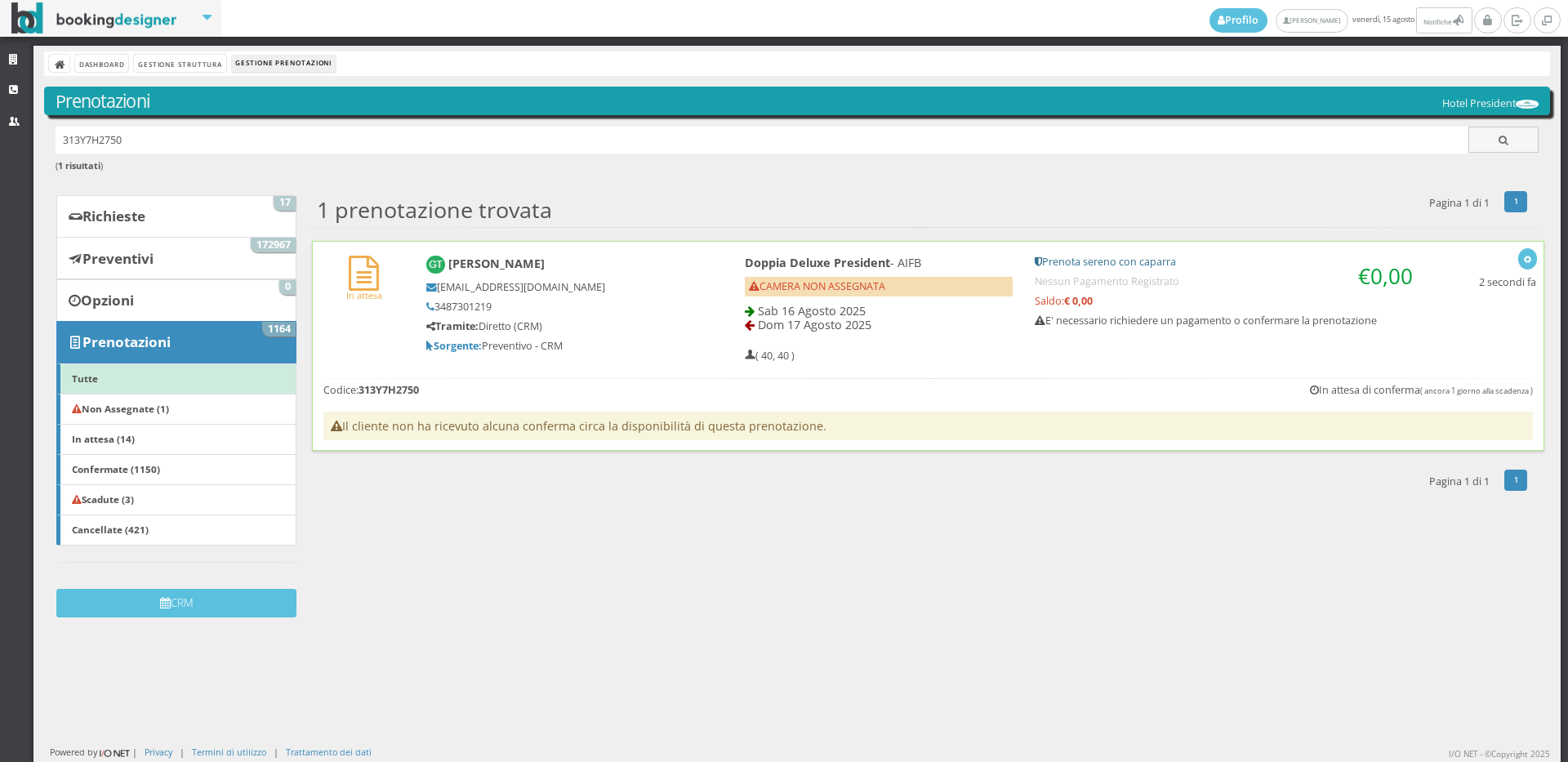
click at [663, 311] on h5 "3487301219" at bounding box center [558, 307] width 264 height 13
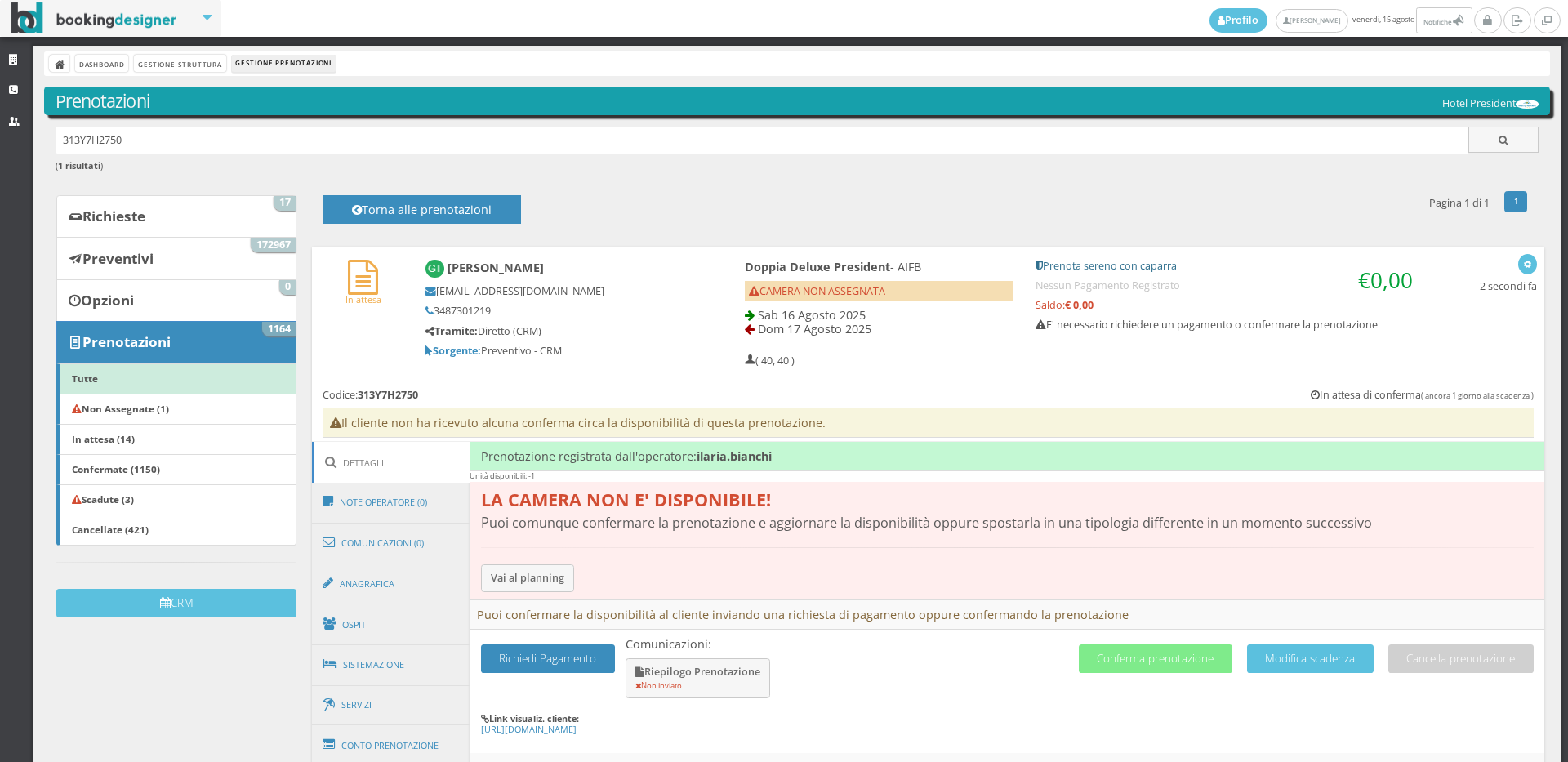
scroll to position [182, 0]
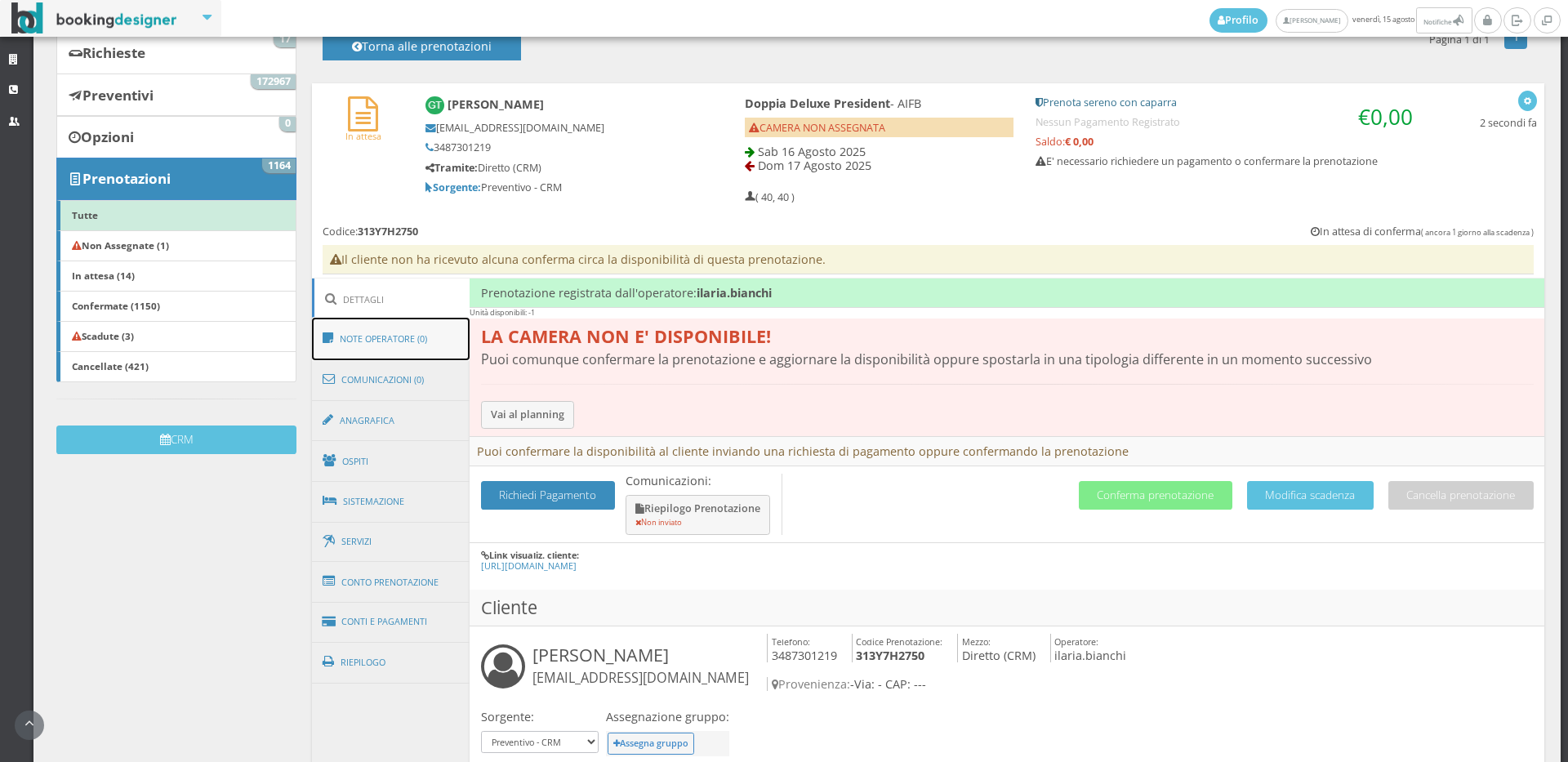
click at [417, 345] on link "Note Operatore (0)" at bounding box center [391, 338] width 158 height 42
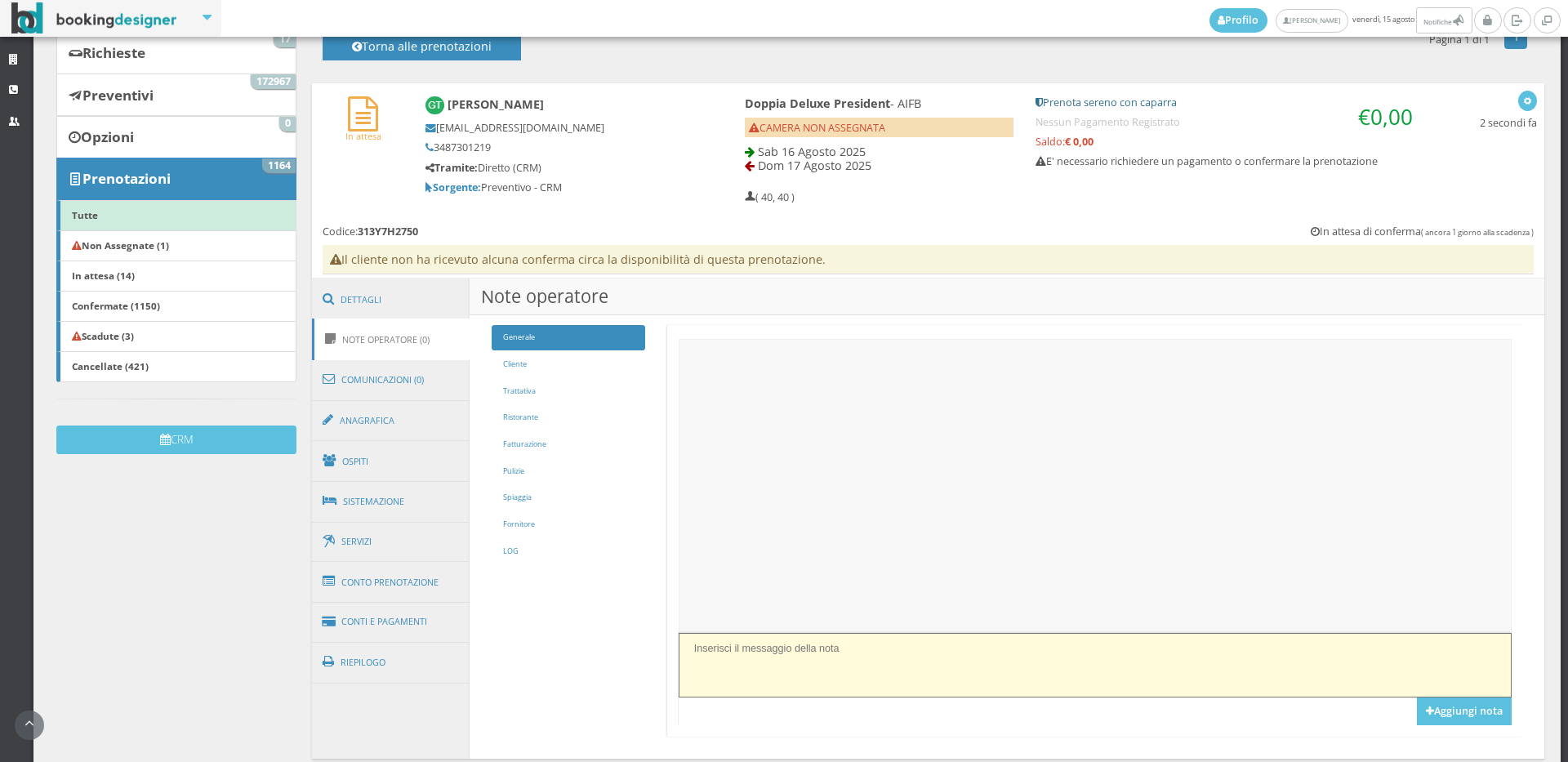
click at [756, 654] on textarea at bounding box center [1095, 665] width 833 height 64
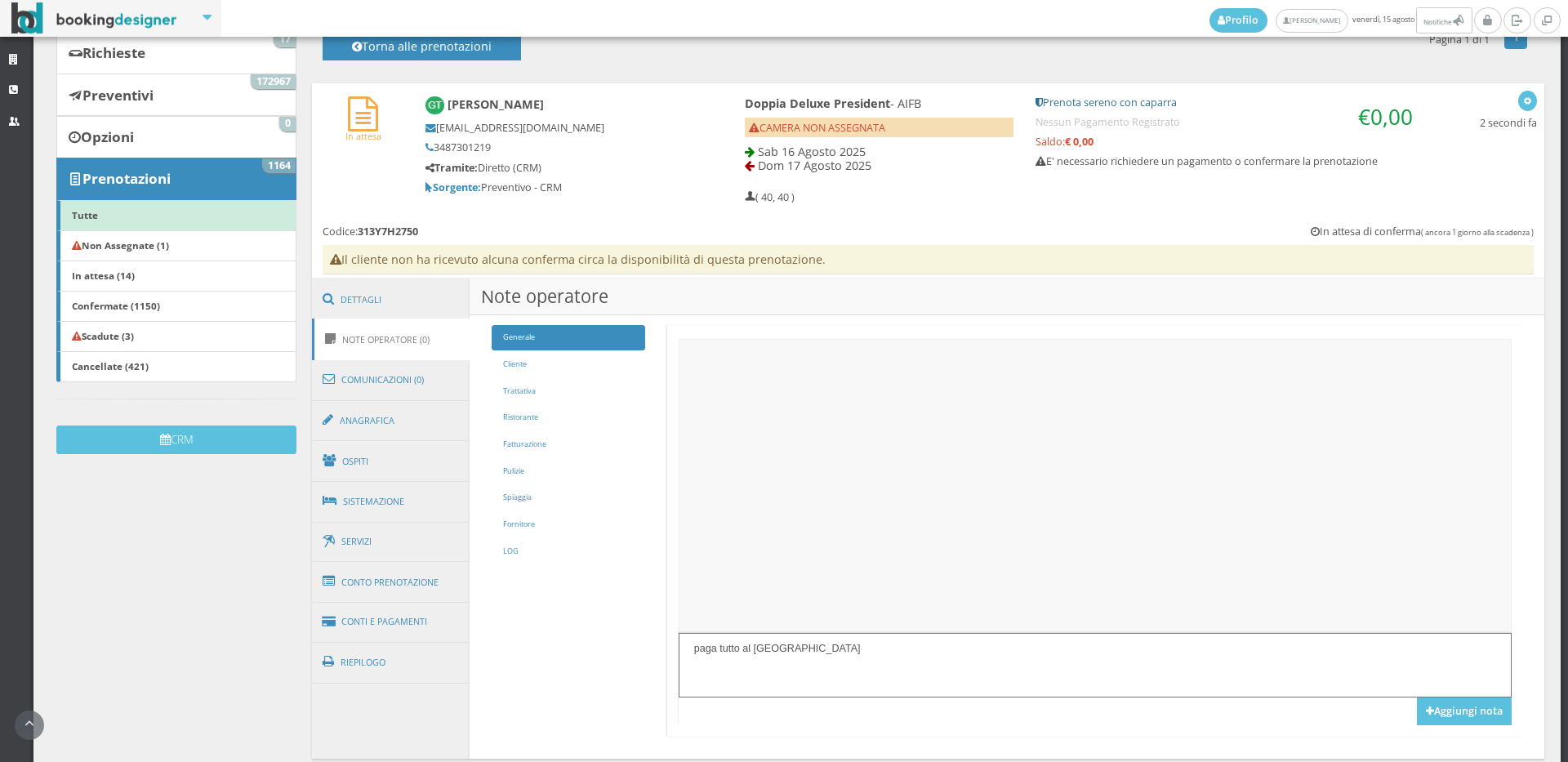
scroll to position [251, 0]
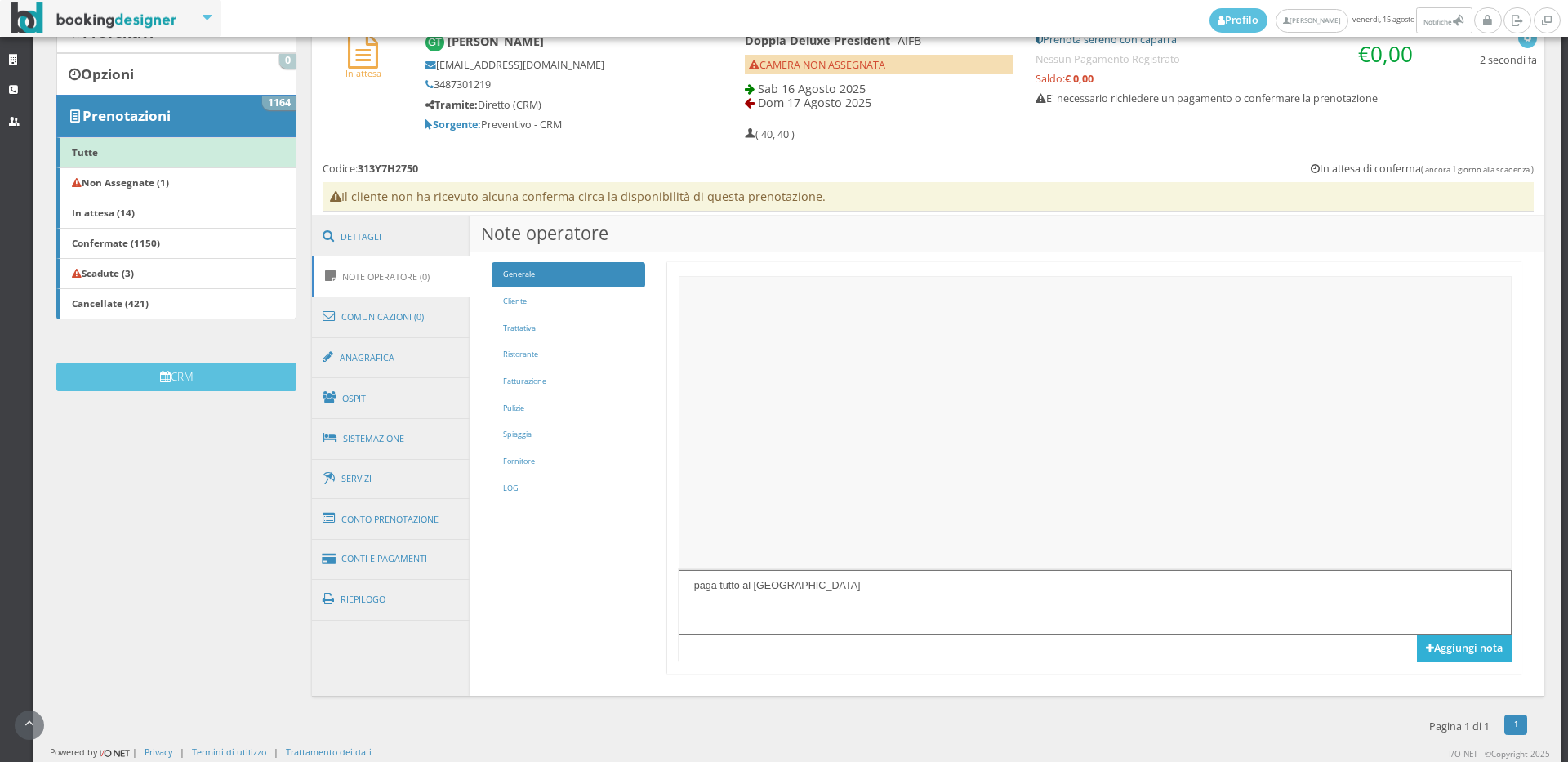
type textarea "paga tutto al [GEOGRAPHIC_DATA]"
click at [1454, 649] on button "Aggiungi nota" at bounding box center [1463, 648] width 95 height 27
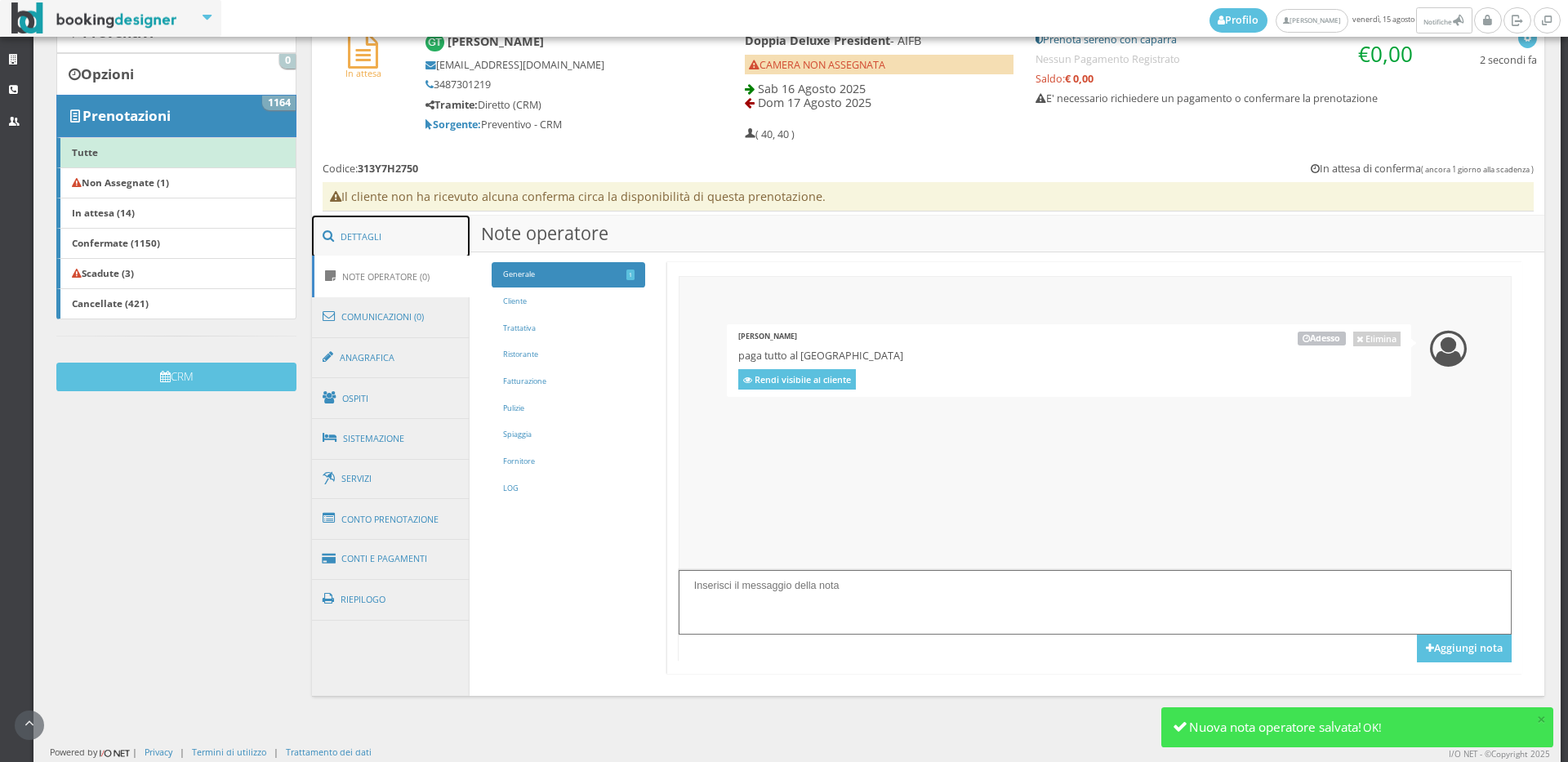
click at [446, 227] on link "Dettagli" at bounding box center [391, 236] width 158 height 42
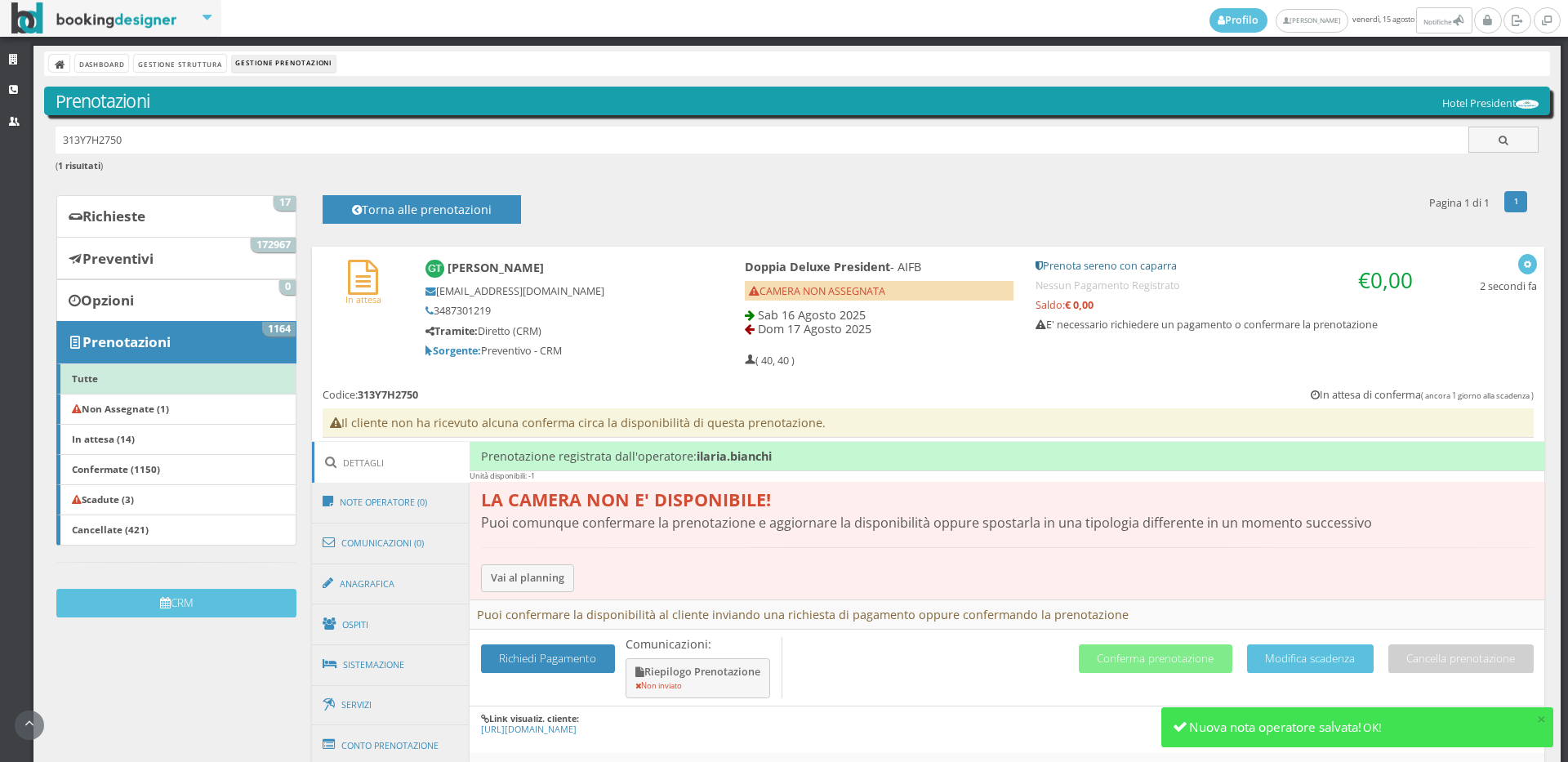
scroll to position [272, 0]
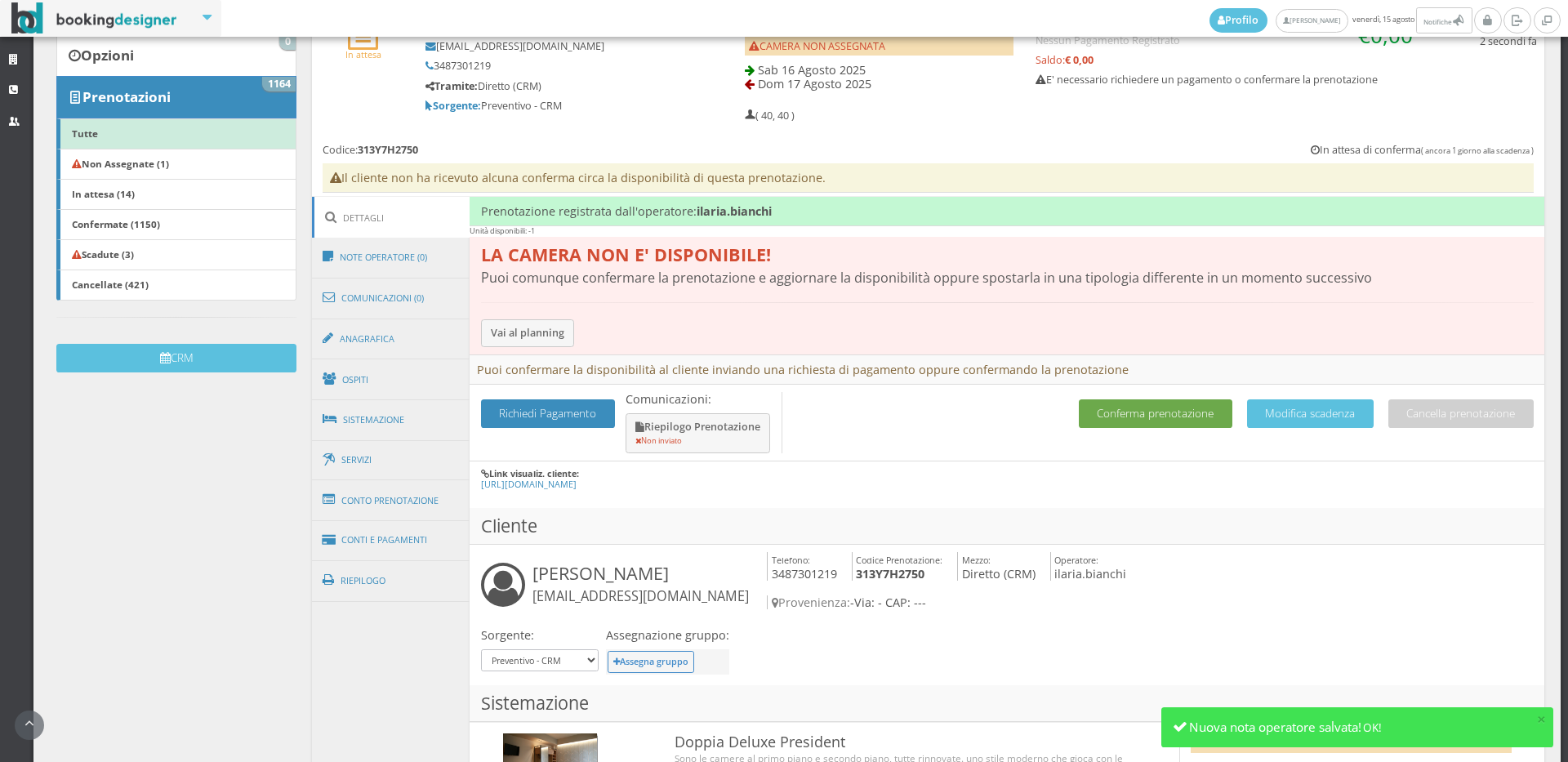
click at [1119, 419] on button "Conferma prenotazione" at bounding box center [1155, 413] width 153 height 28
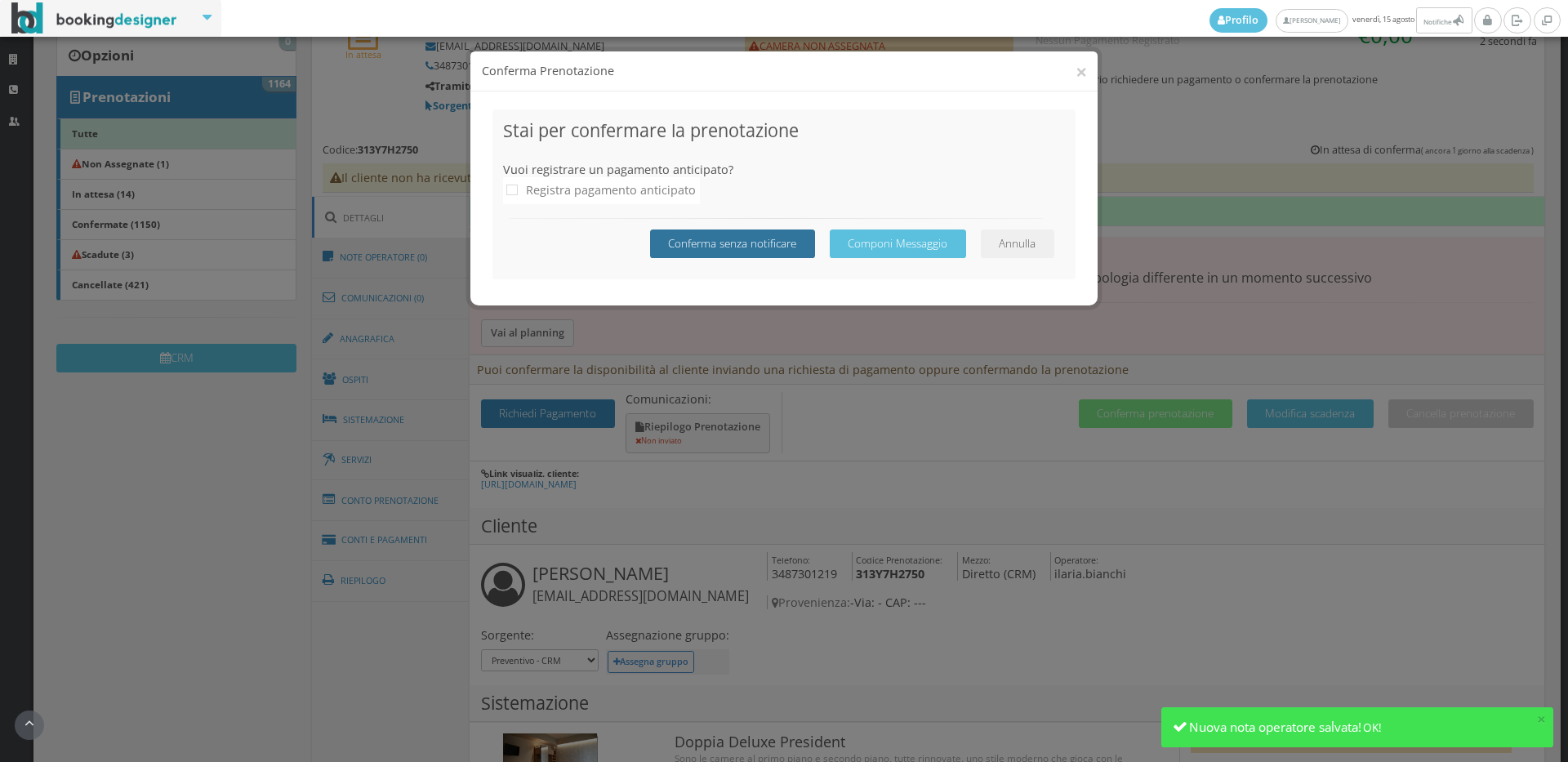
click at [752, 239] on button "Conferma senza notificare" at bounding box center [732, 243] width 165 height 28
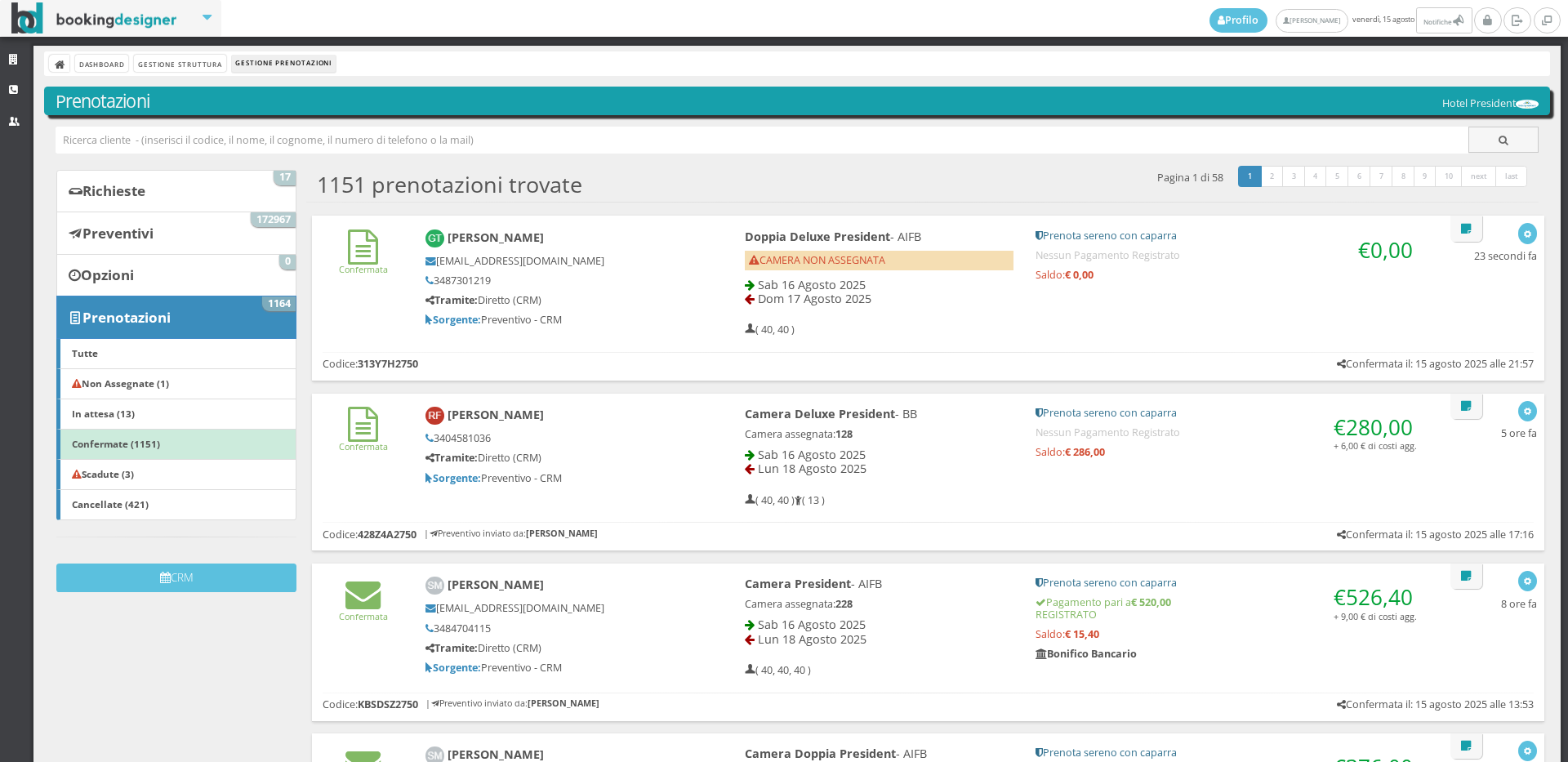
click at [676, 290] on div "gianni01@live.it 3487301219 Tramite: Diretto (CRM) Sorgente: Preventivo - CRM" at bounding box center [557, 291] width 264 height 72
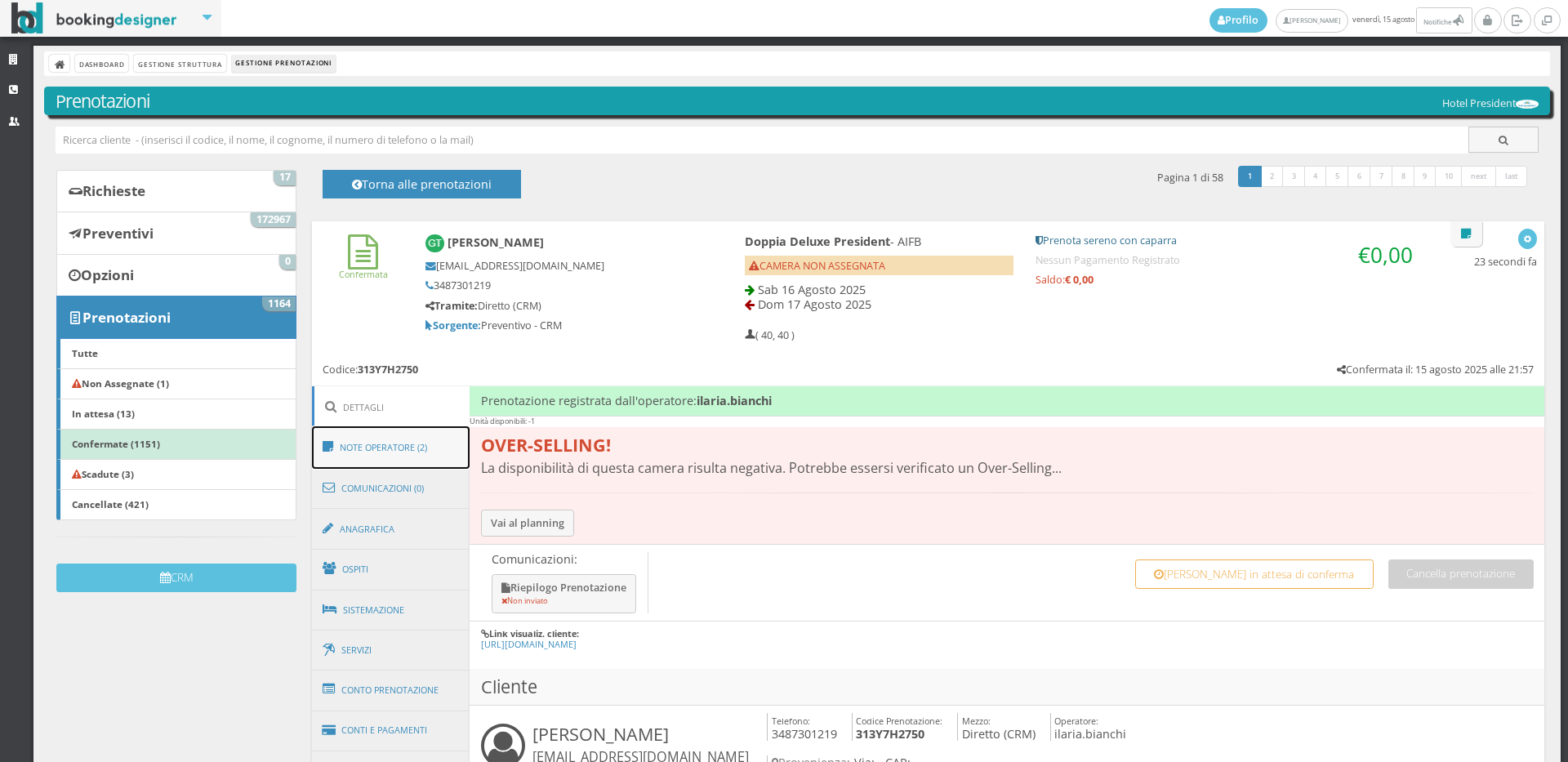
click at [406, 452] on link "Note Operatore (2)" at bounding box center [391, 446] width 158 height 42
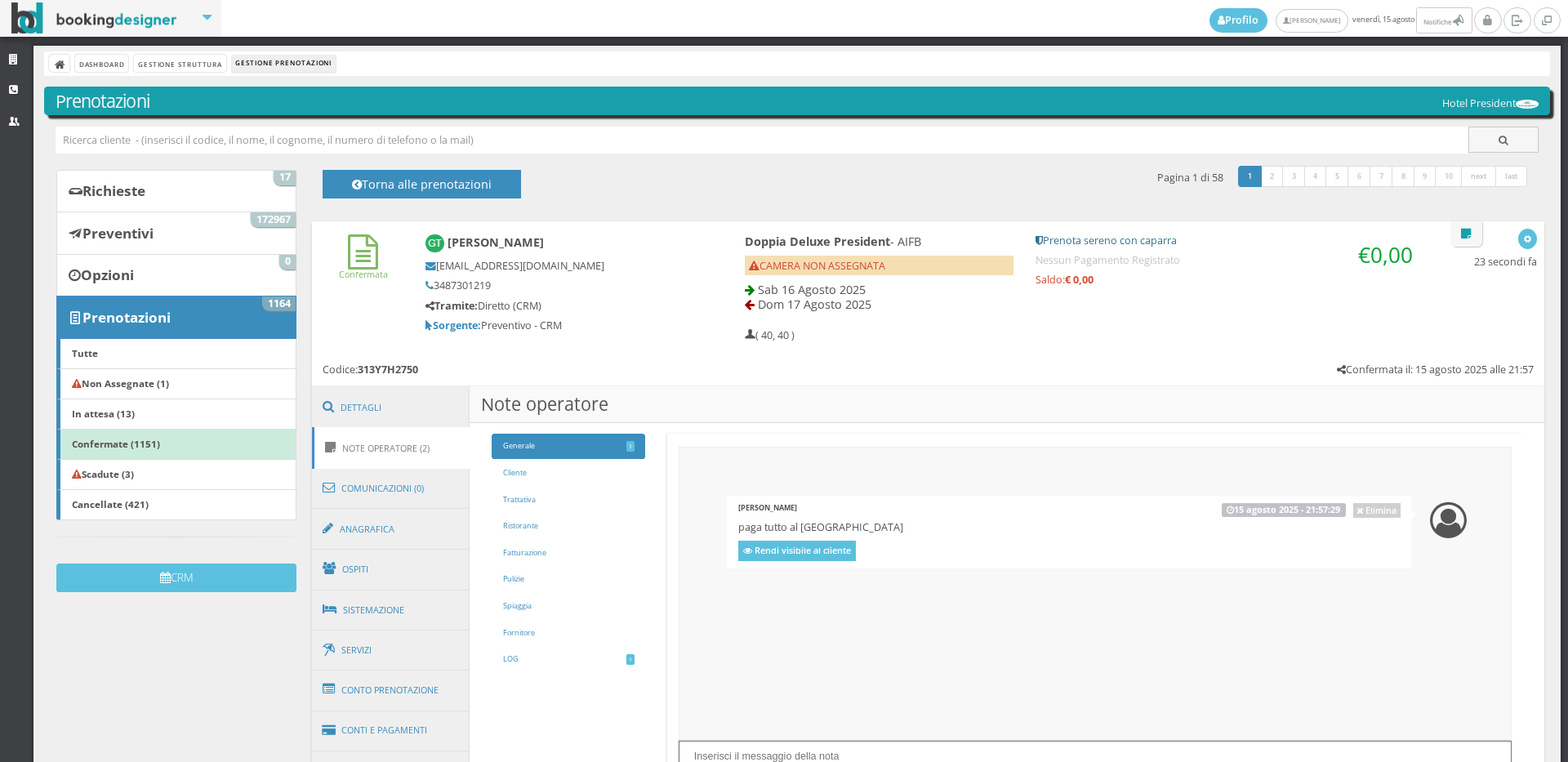
scroll to position [205, 0]
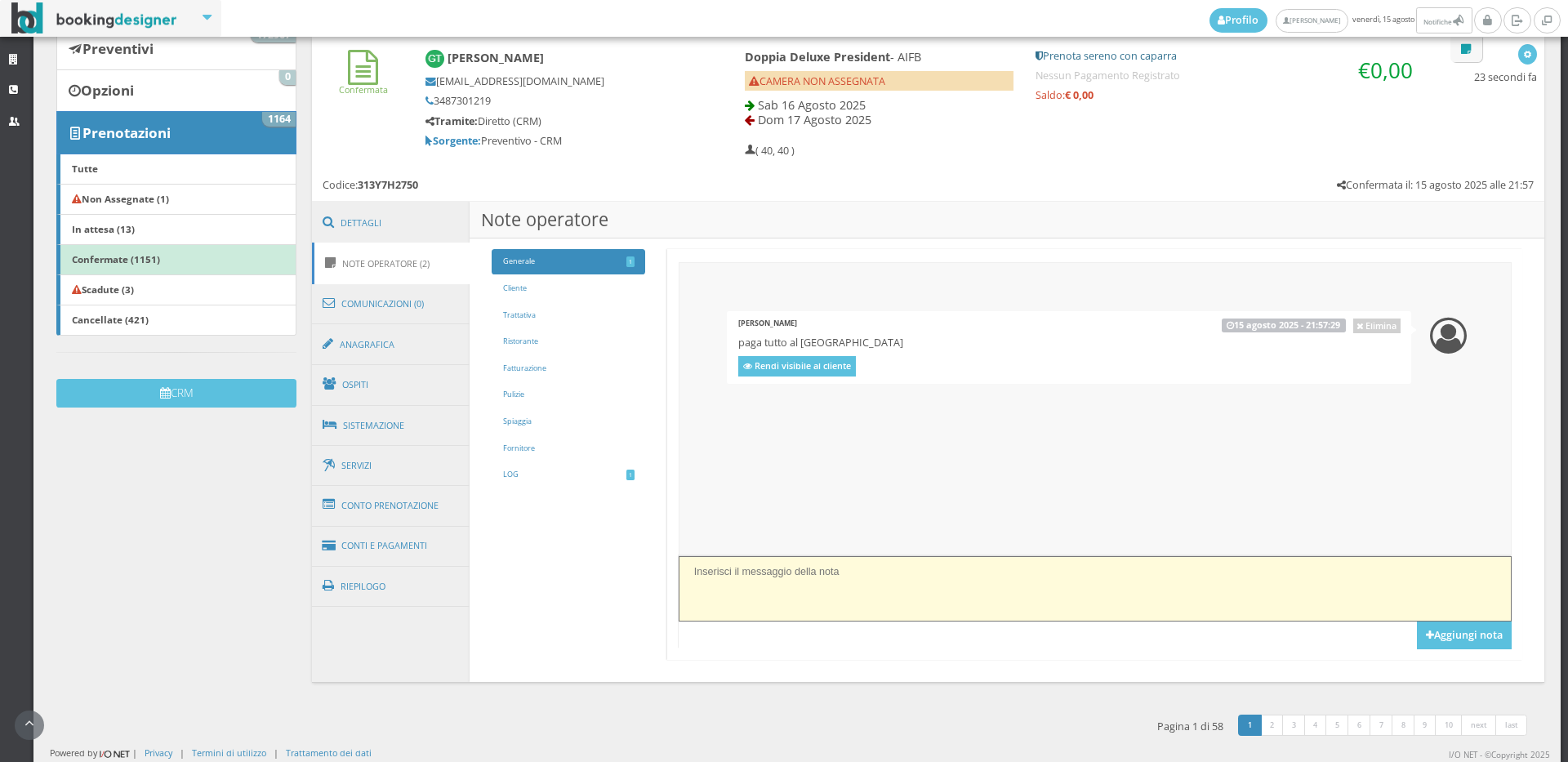
click at [771, 592] on textarea at bounding box center [1095, 588] width 833 height 64
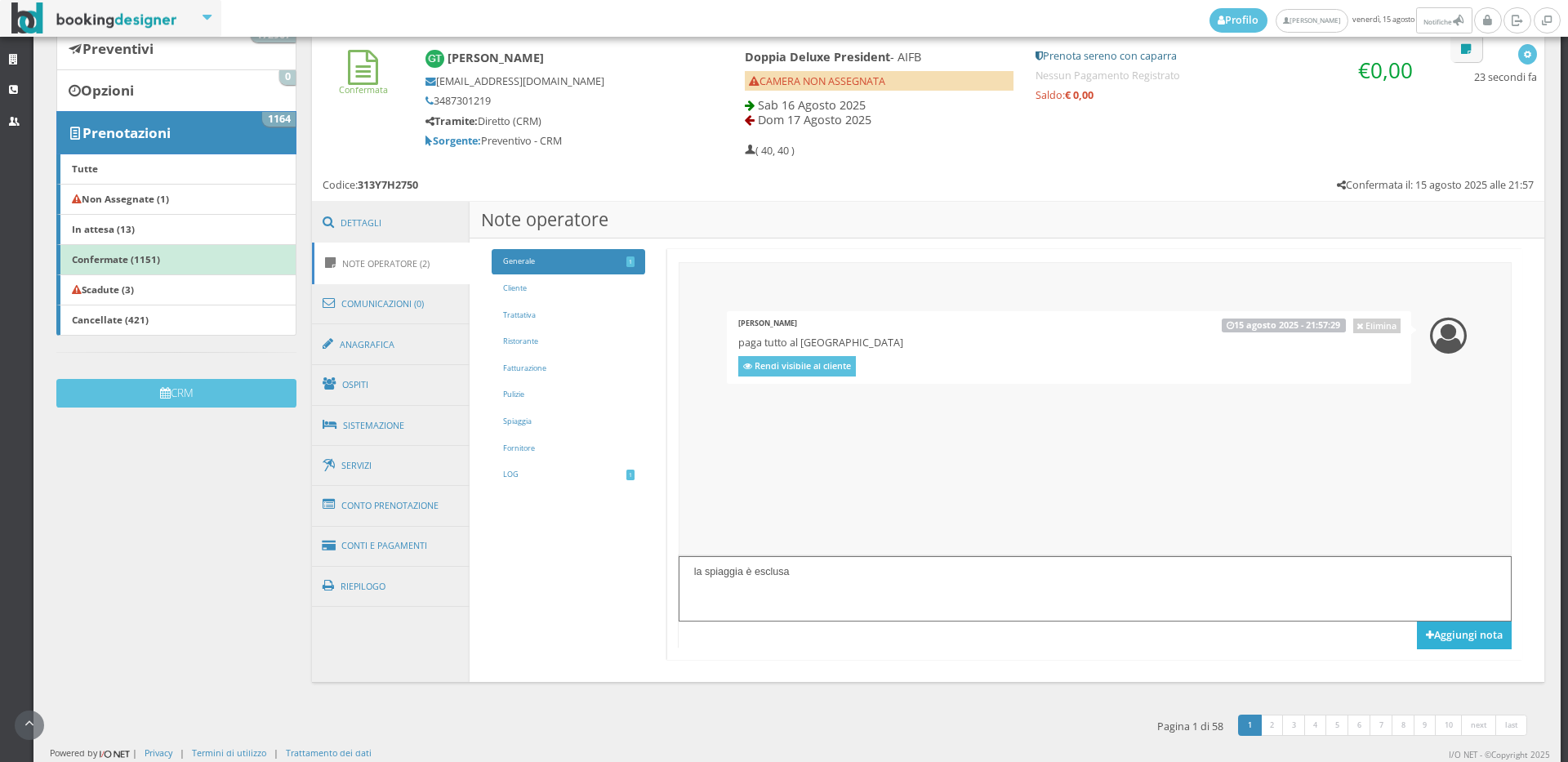
type textarea "la spiaggia è esclusa"
click at [1418, 639] on button "Aggiungi nota" at bounding box center [1463, 635] width 95 height 27
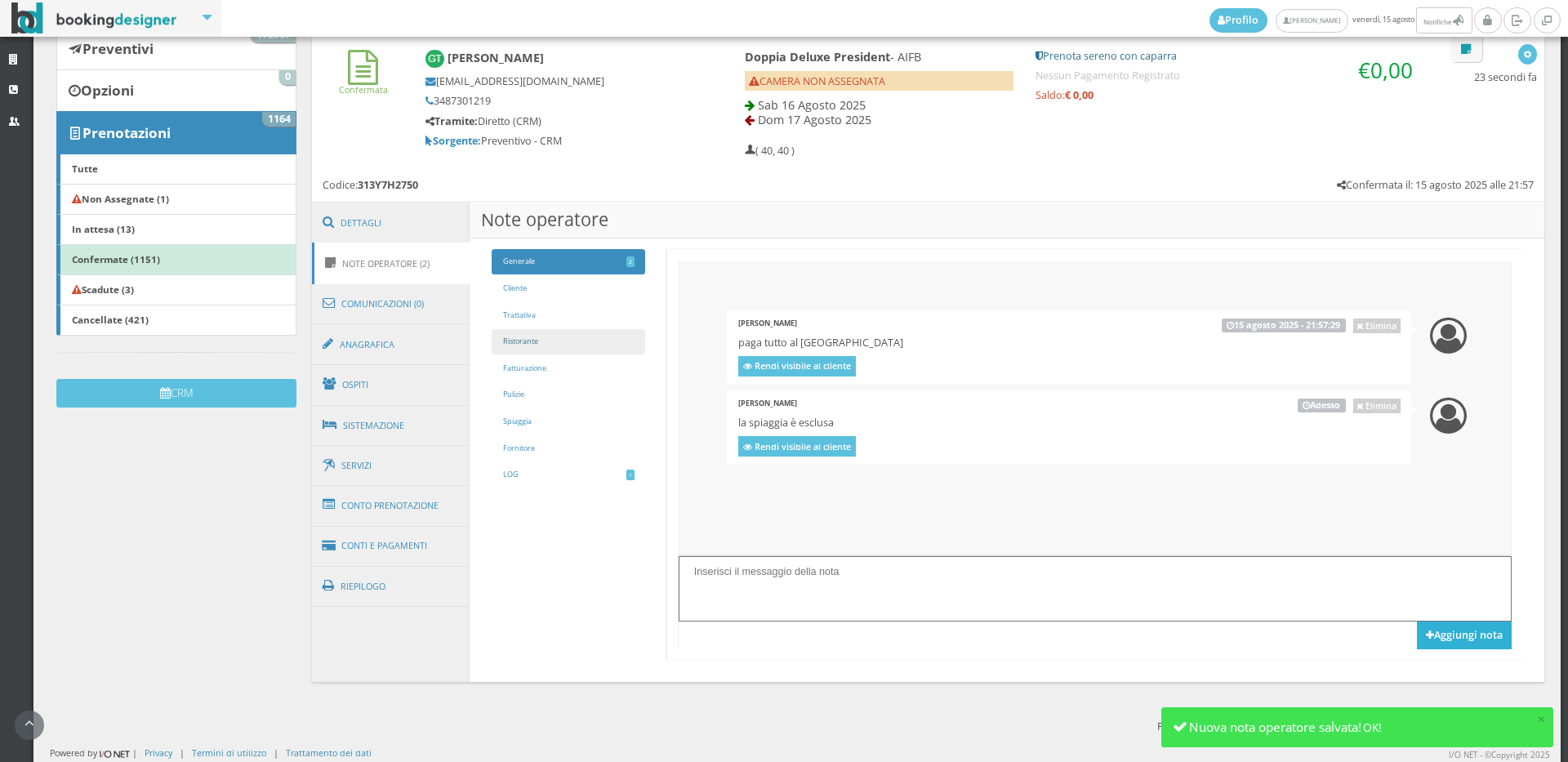
scroll to position [0, 0]
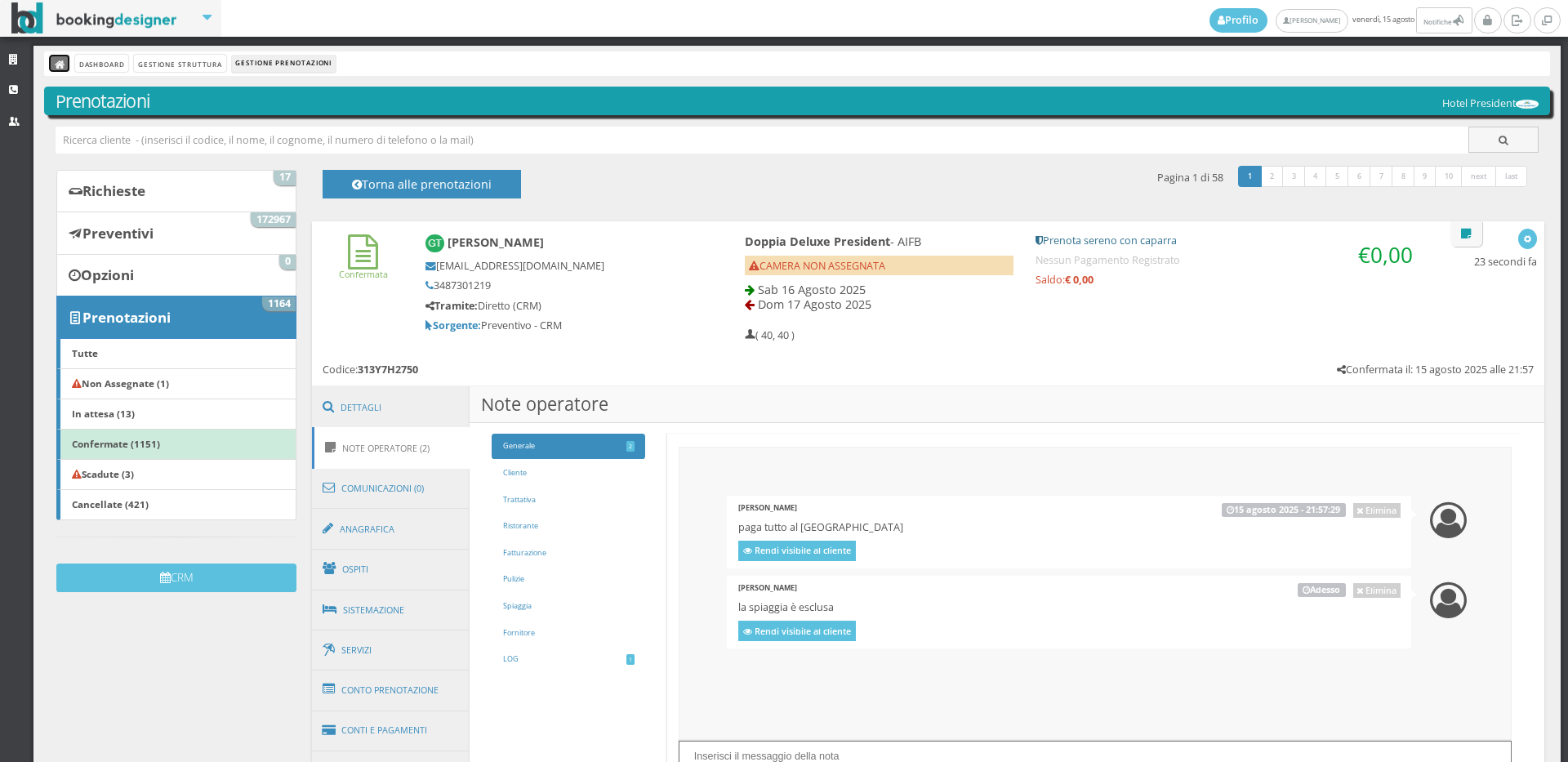
click at [55, 62] on icon at bounding box center [61, 65] width 12 height 12
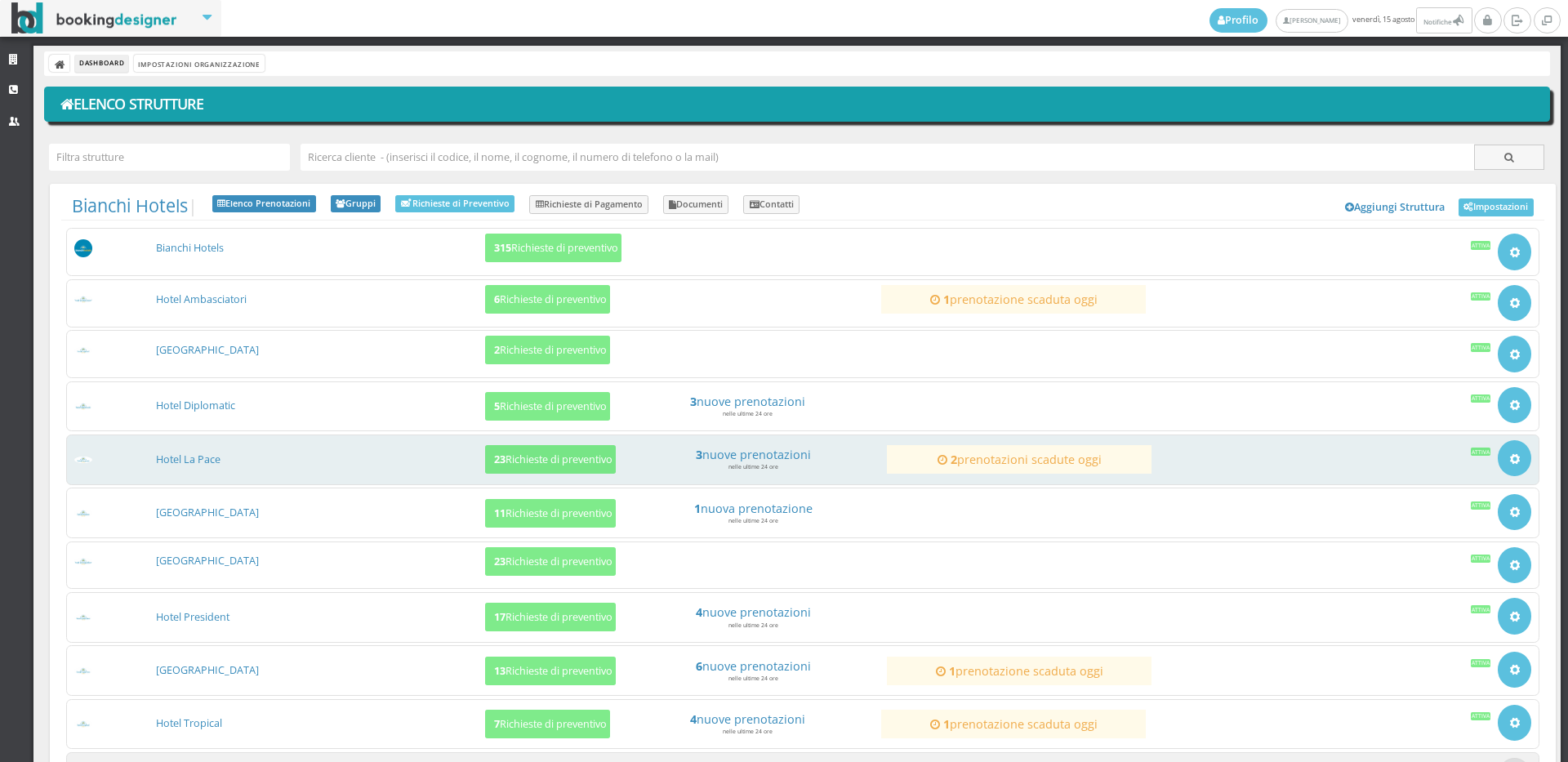
scroll to position [148, 0]
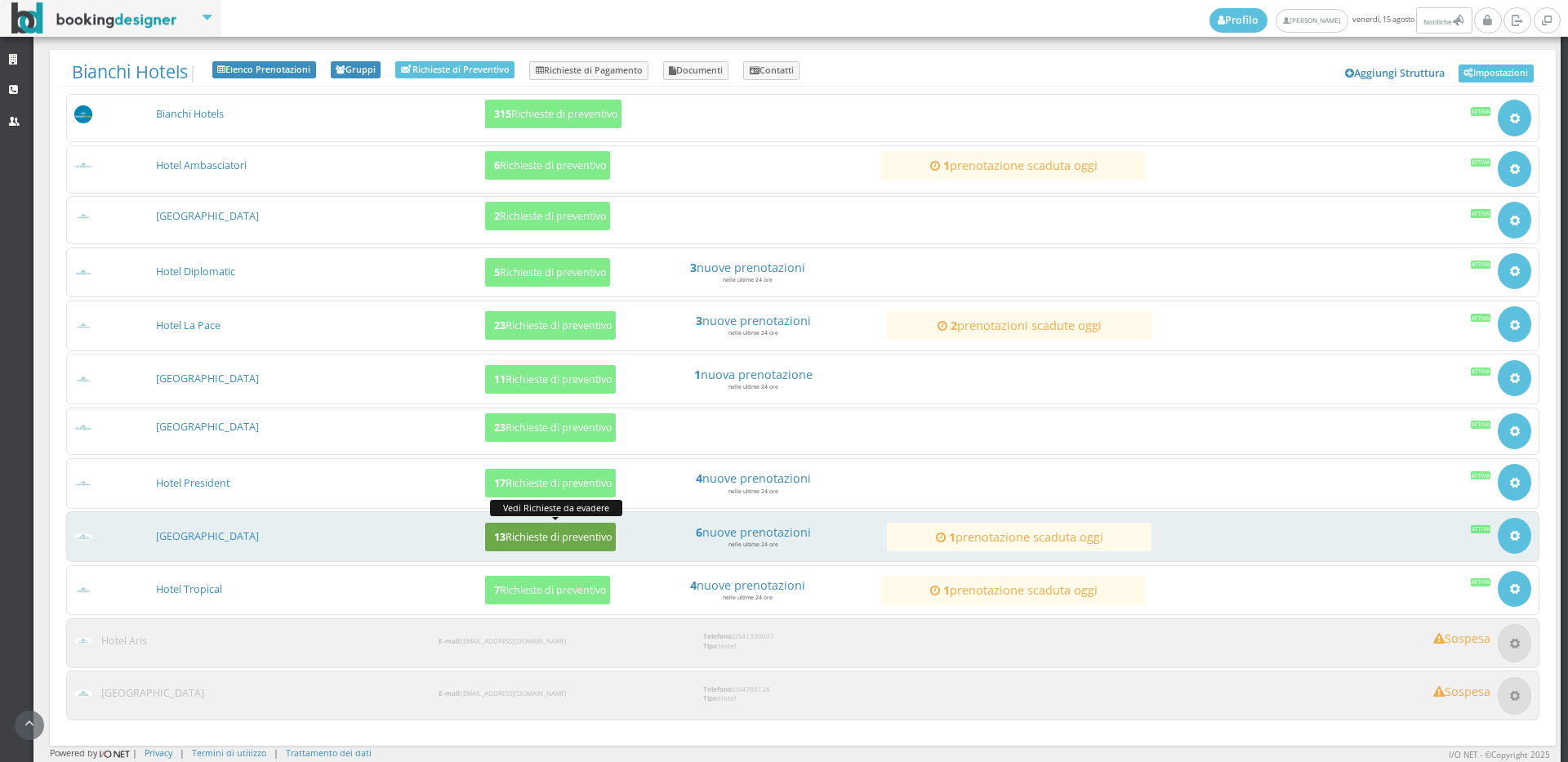
click at [521, 539] on h5 "13 Richieste di preventivo" at bounding box center [551, 536] width 123 height 13
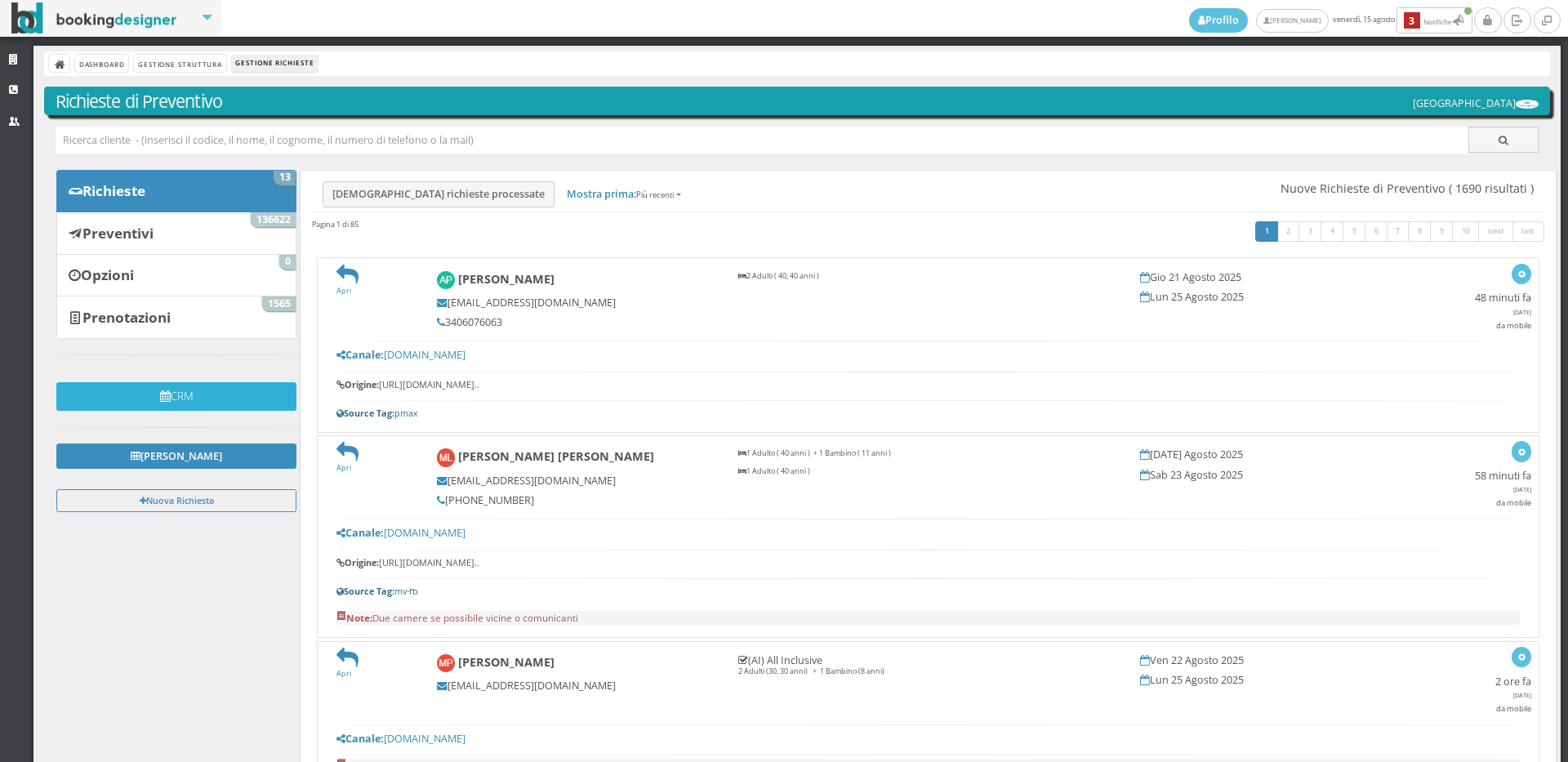
click at [192, 395] on button "CRM" at bounding box center [177, 396] width 240 height 28
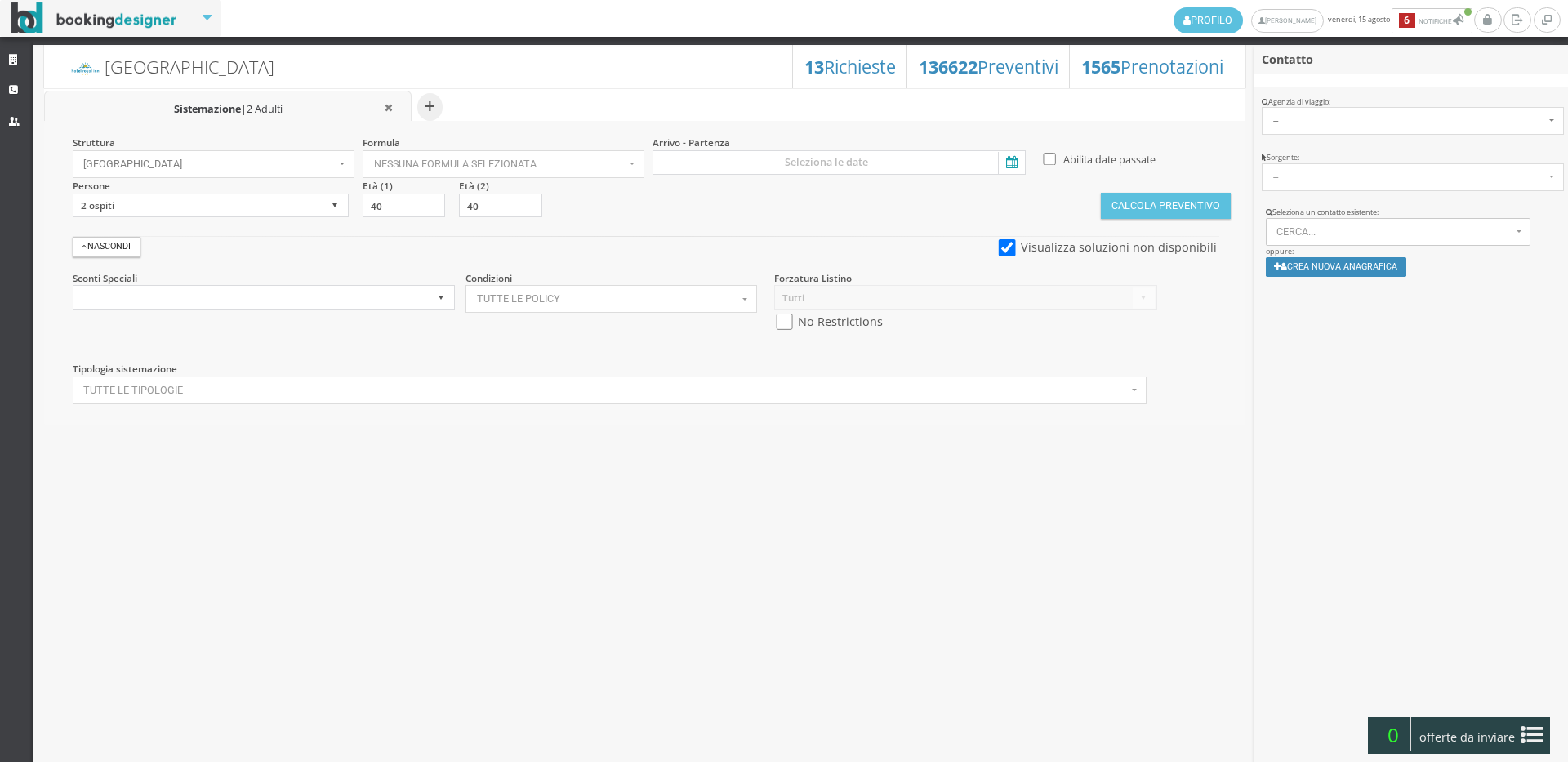
select select
click at [1293, 223] on button "Cerca..." at bounding box center [1398, 232] width 266 height 27
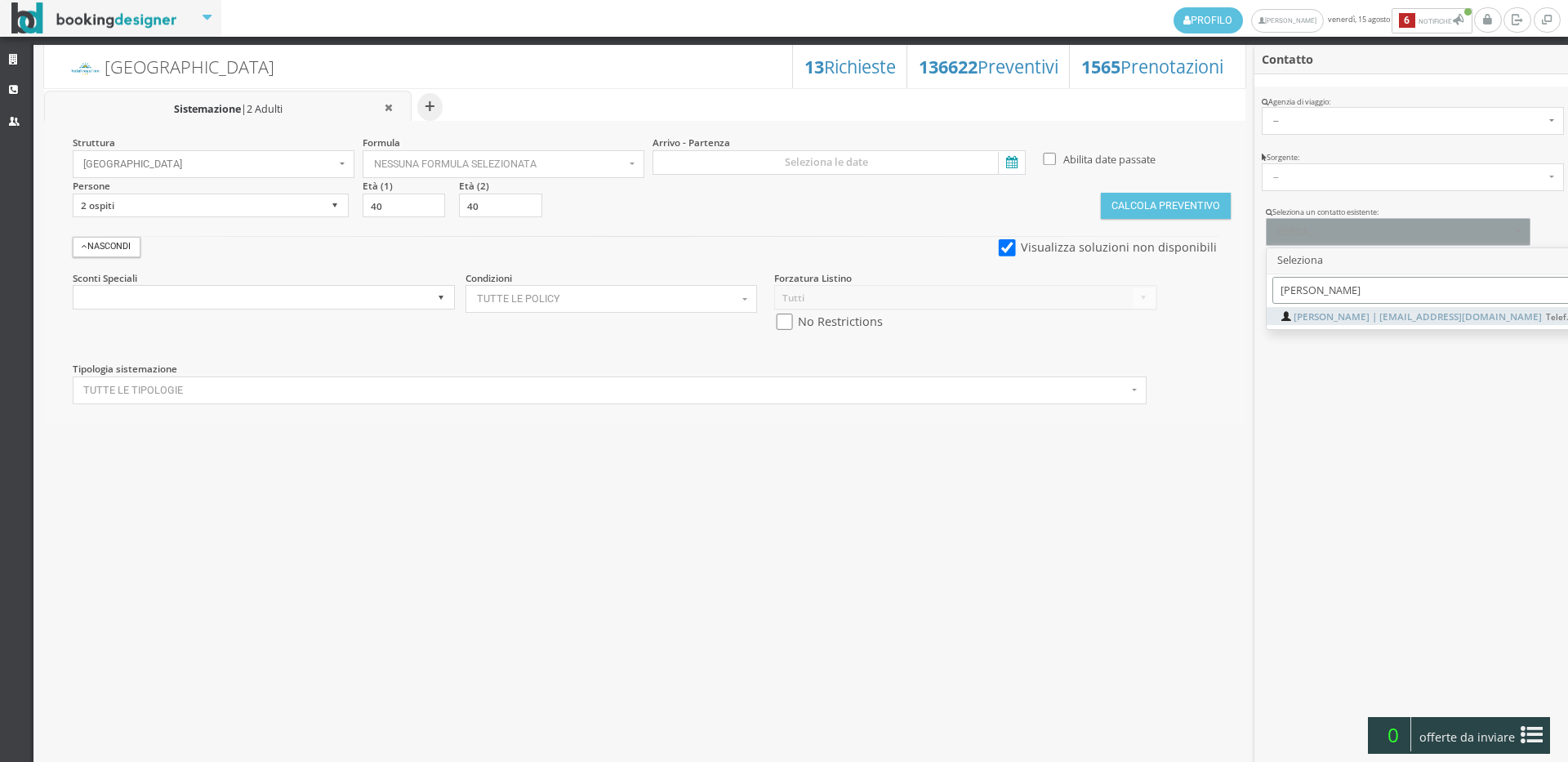
type input "[PERSON_NAME]"
click at [1354, 321] on span "[PERSON_NAME] | [EMAIL_ADDRESS][DOMAIN_NAME] Telef.: 3487301219" at bounding box center [1458, 317] width 329 height 14
select select "f46bc17d04a811f0b87f02dee4366319"
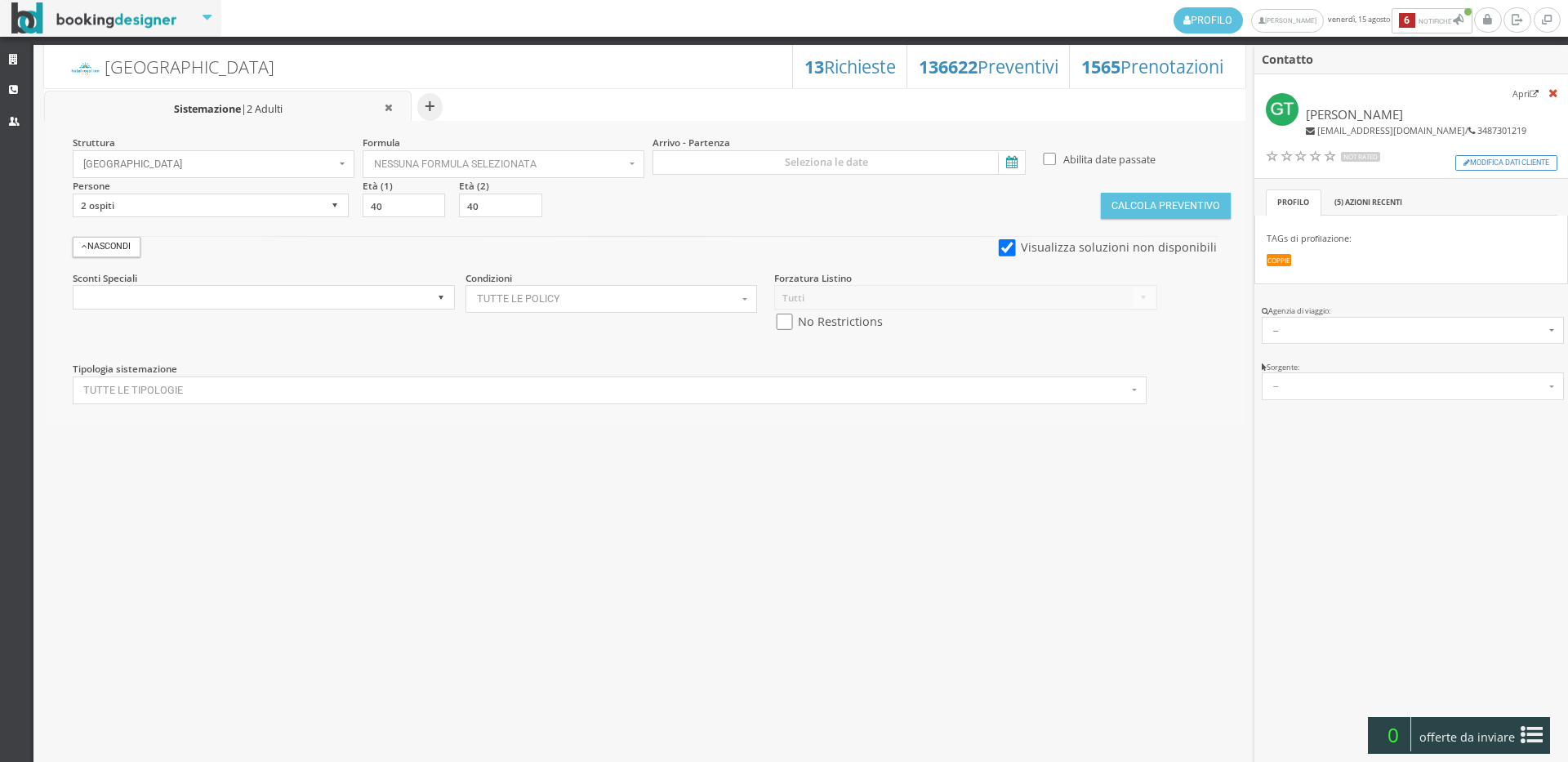
click at [1017, 165] on icon at bounding box center [1009, 162] width 24 height 22
click at [1017, 165] on input at bounding box center [839, 162] width 373 height 24
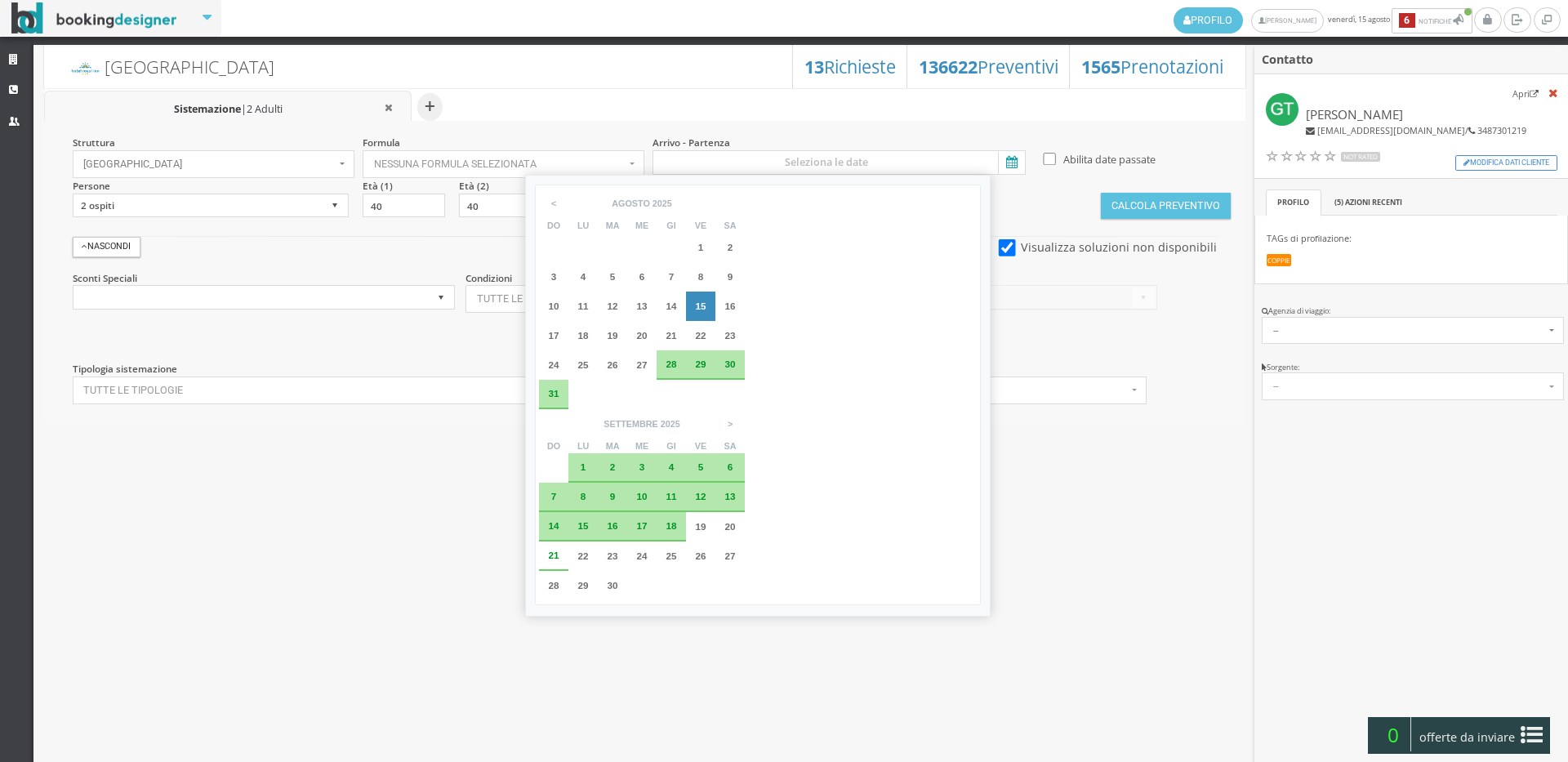
click at [552, 331] on span "17" at bounding box center [554, 335] width 11 height 11
click at [579, 335] on span "18" at bounding box center [583, 335] width 11 height 11
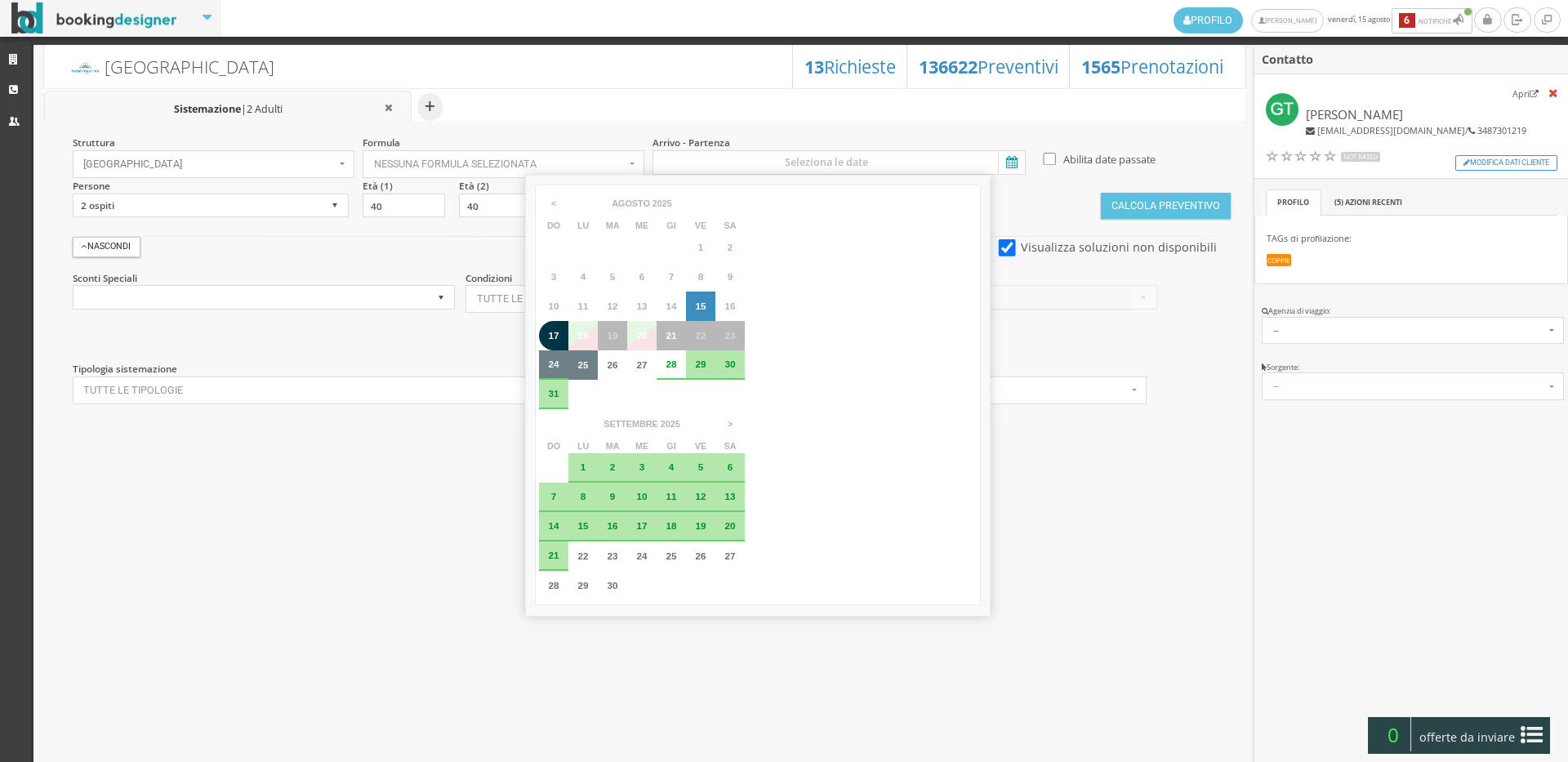
click at [586, 443] on div at bounding box center [642, 450] width 1201 height 21
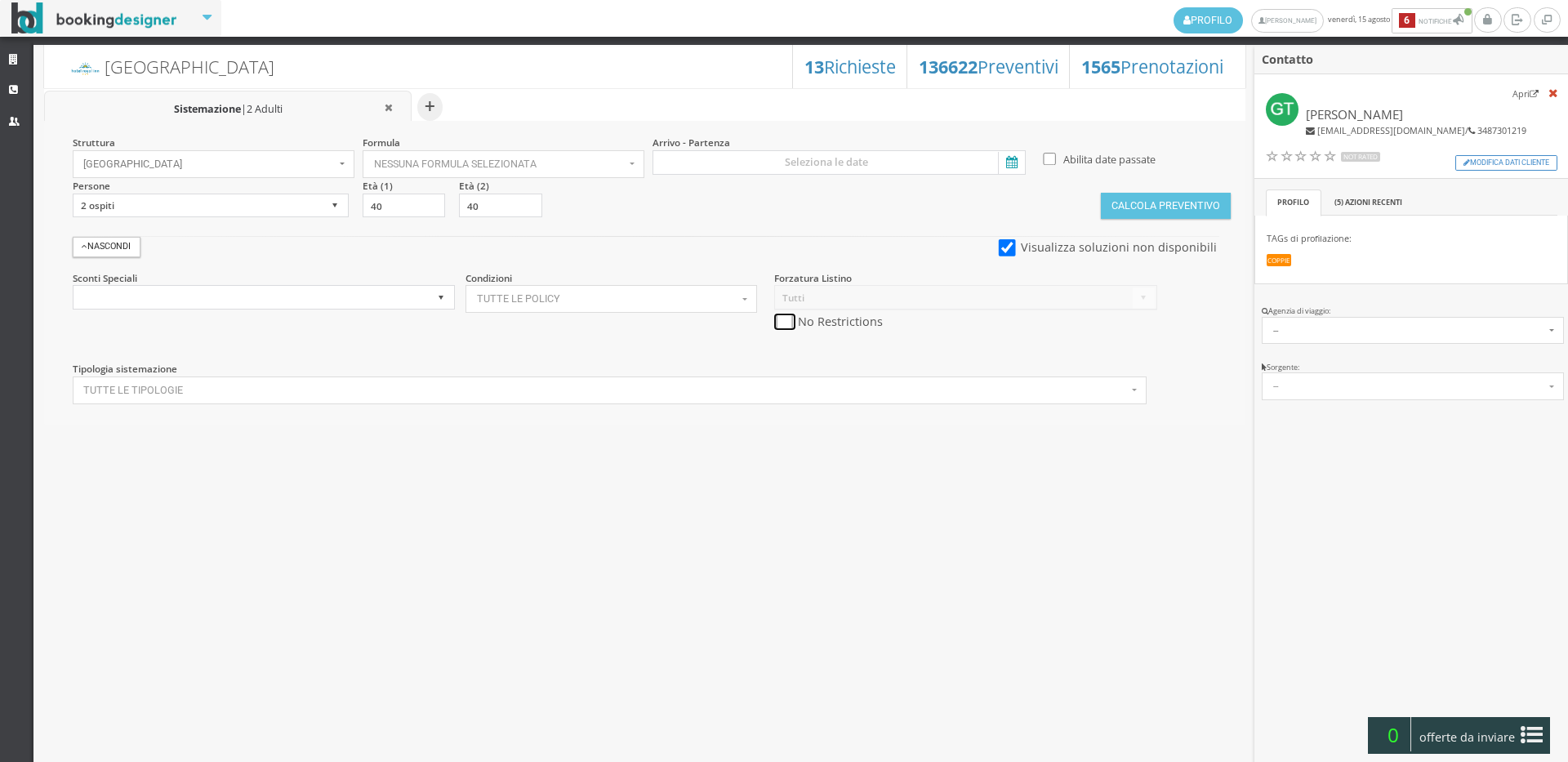
click at [784, 320] on input "checkbox" at bounding box center [784, 322] width 21 height 18
checkbox input "true"
click at [1006, 169] on icon at bounding box center [1009, 162] width 24 height 22
click at [1006, 169] on input at bounding box center [839, 162] width 373 height 24
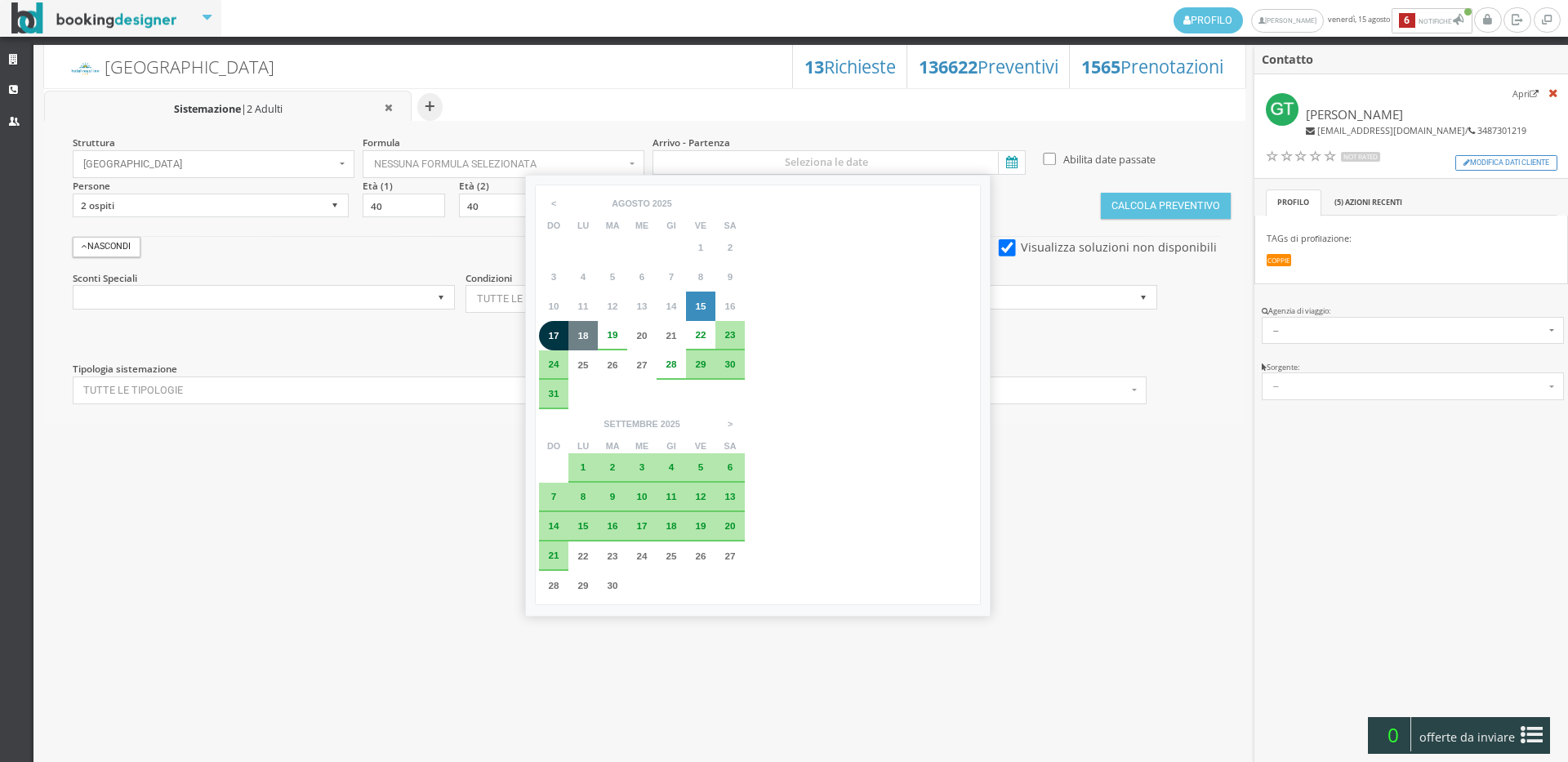
click at [551, 346] on div "17" at bounding box center [554, 335] width 29 height 29
click at [585, 341] on div "18" at bounding box center [583, 335] width 29 height 29
type input "17 ago 2025 - 18 ago 2025"
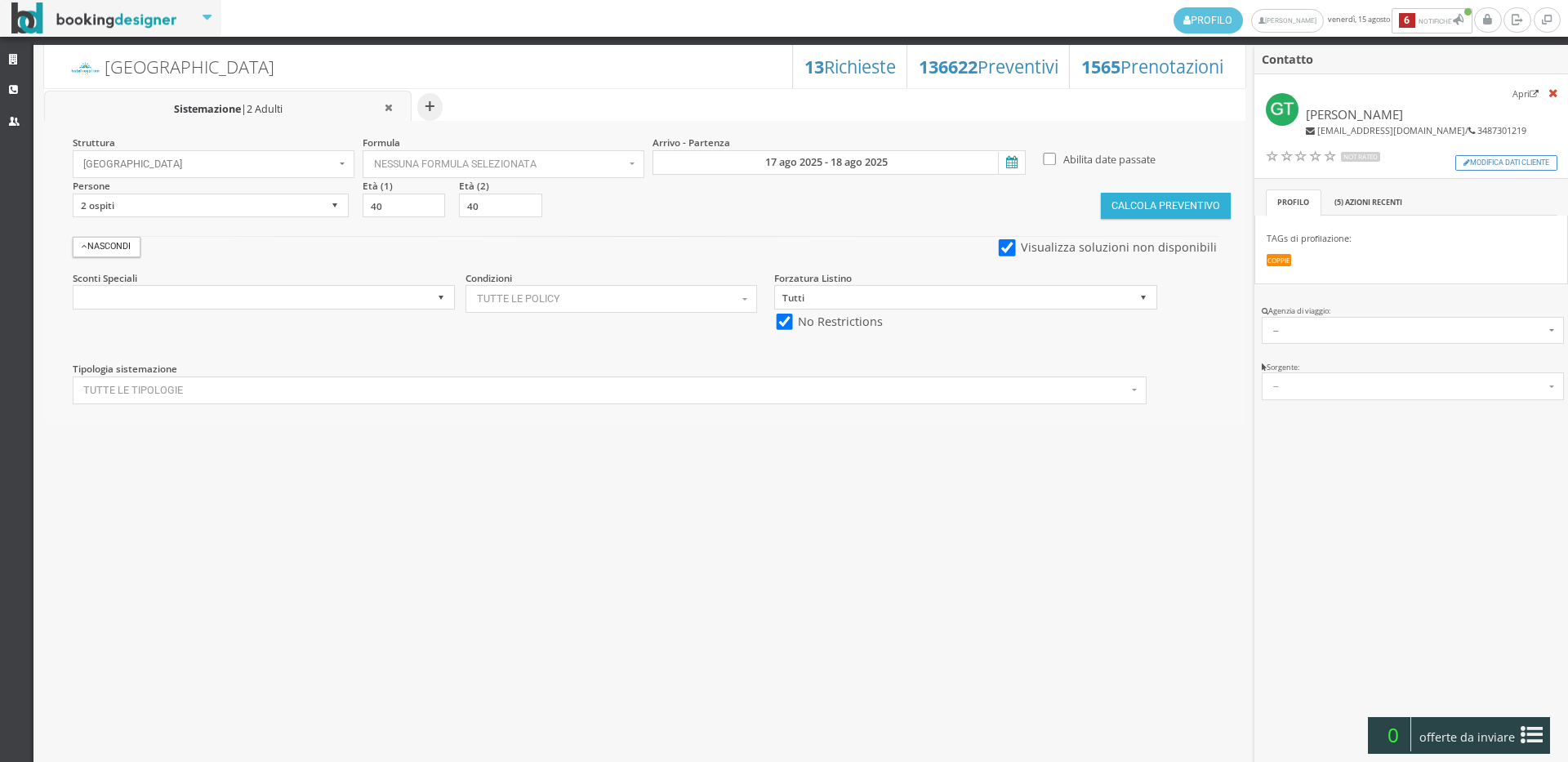
click at [1136, 211] on button "Calcola Preventivo" at bounding box center [1165, 205] width 129 height 26
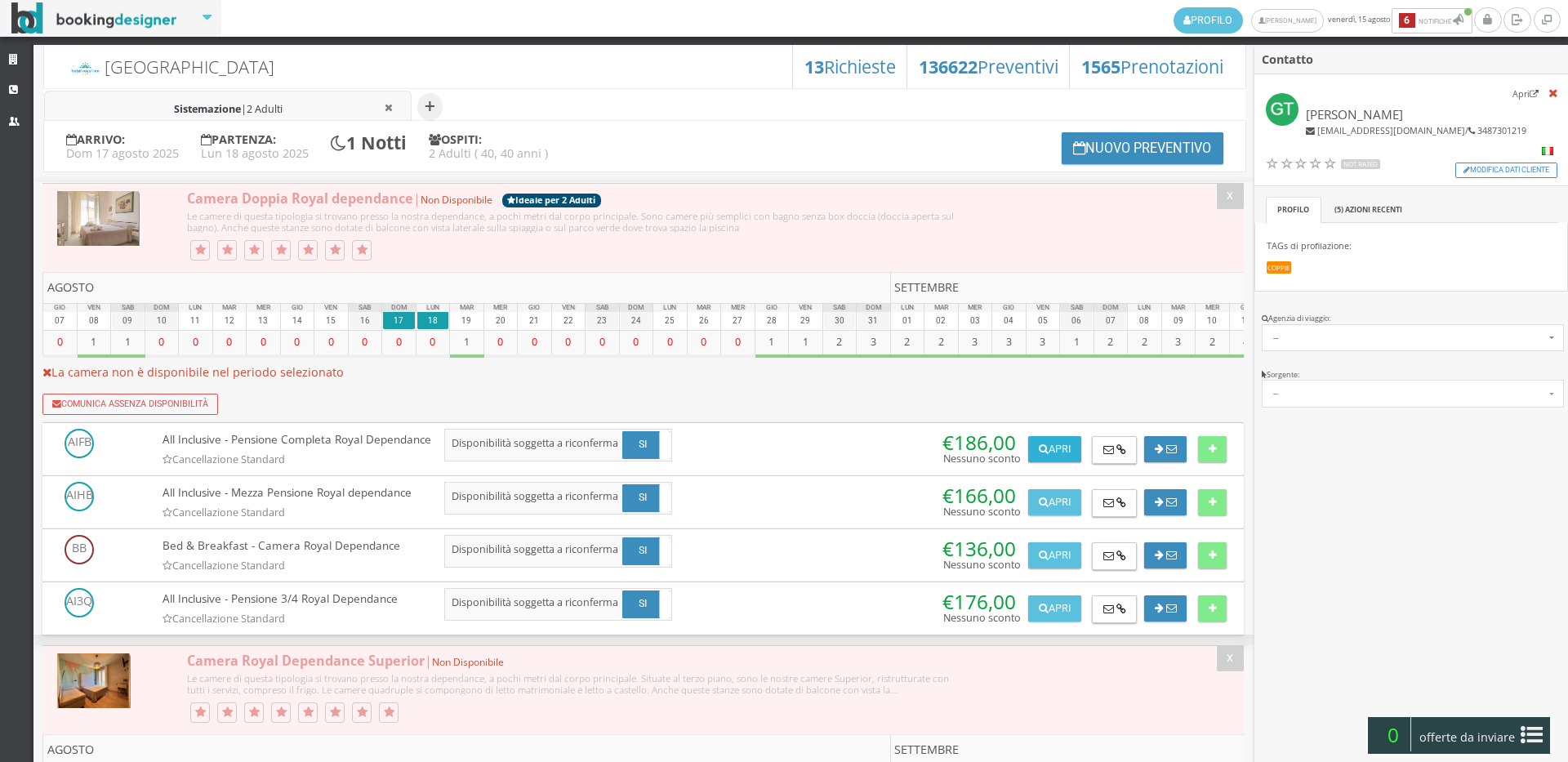
click at [1042, 449] on button "Apri" at bounding box center [1053, 448] width 52 height 26
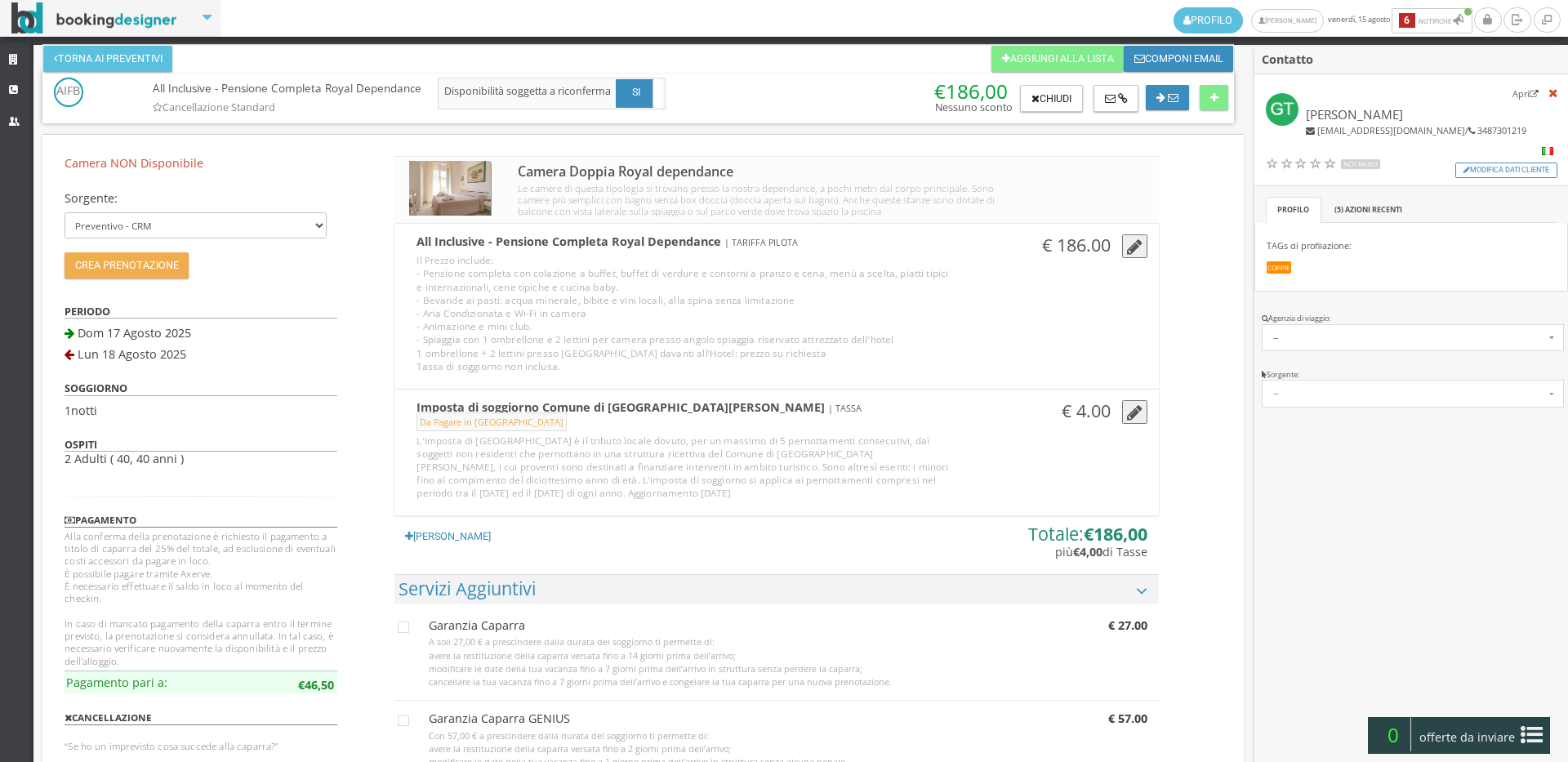
click at [1122, 252] on button "button" at bounding box center [1134, 246] width 26 height 24
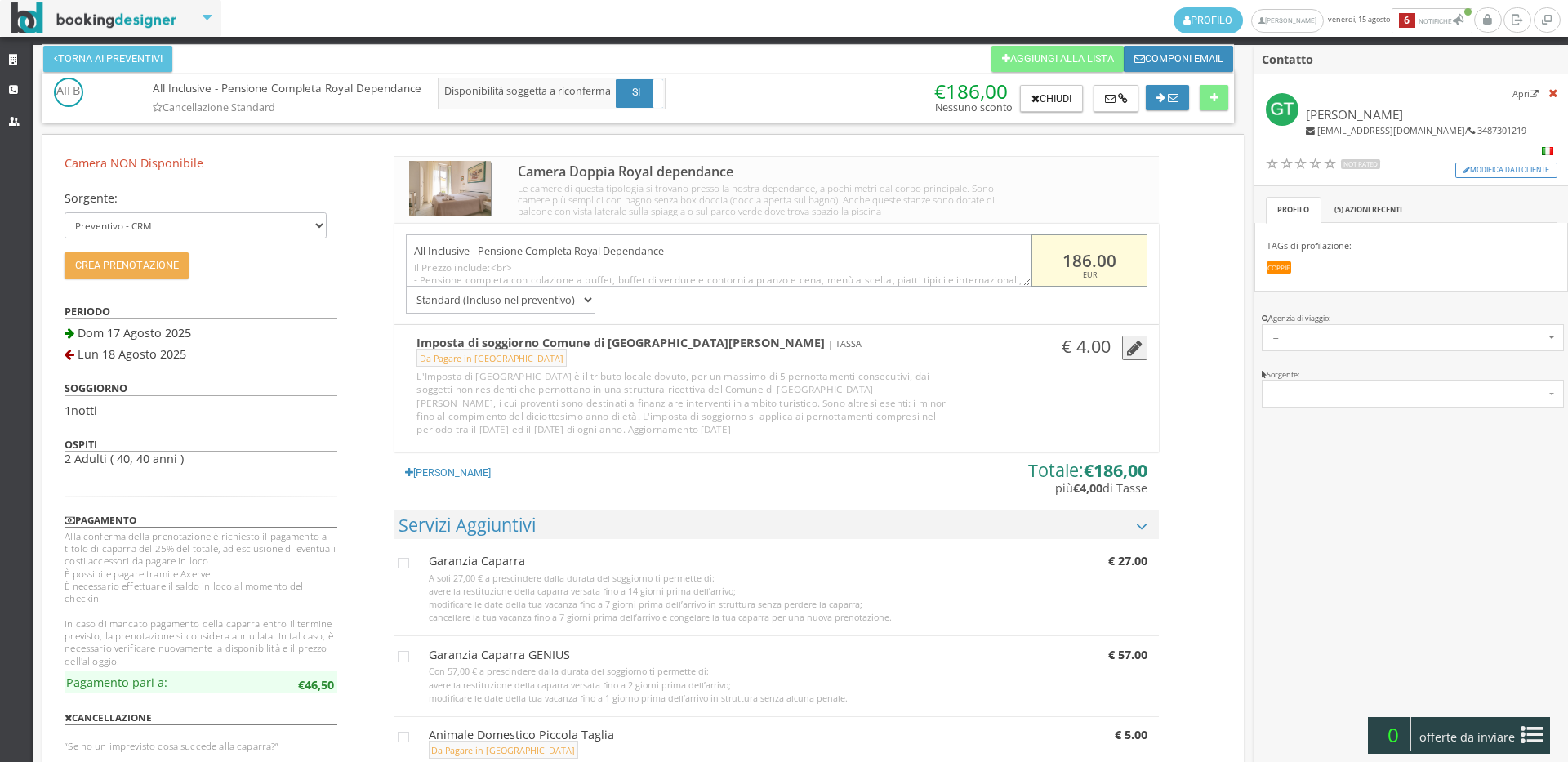
drag, startPoint x: 1119, startPoint y: 261, endPoint x: 1038, endPoint y: 260, distance: 81.0
click at [1038, 260] on input "186.00" at bounding box center [1089, 261] width 116 height 53
type input "350"
click at [158, 270] on button "Crea Prenotazione" at bounding box center [126, 265] width 124 height 26
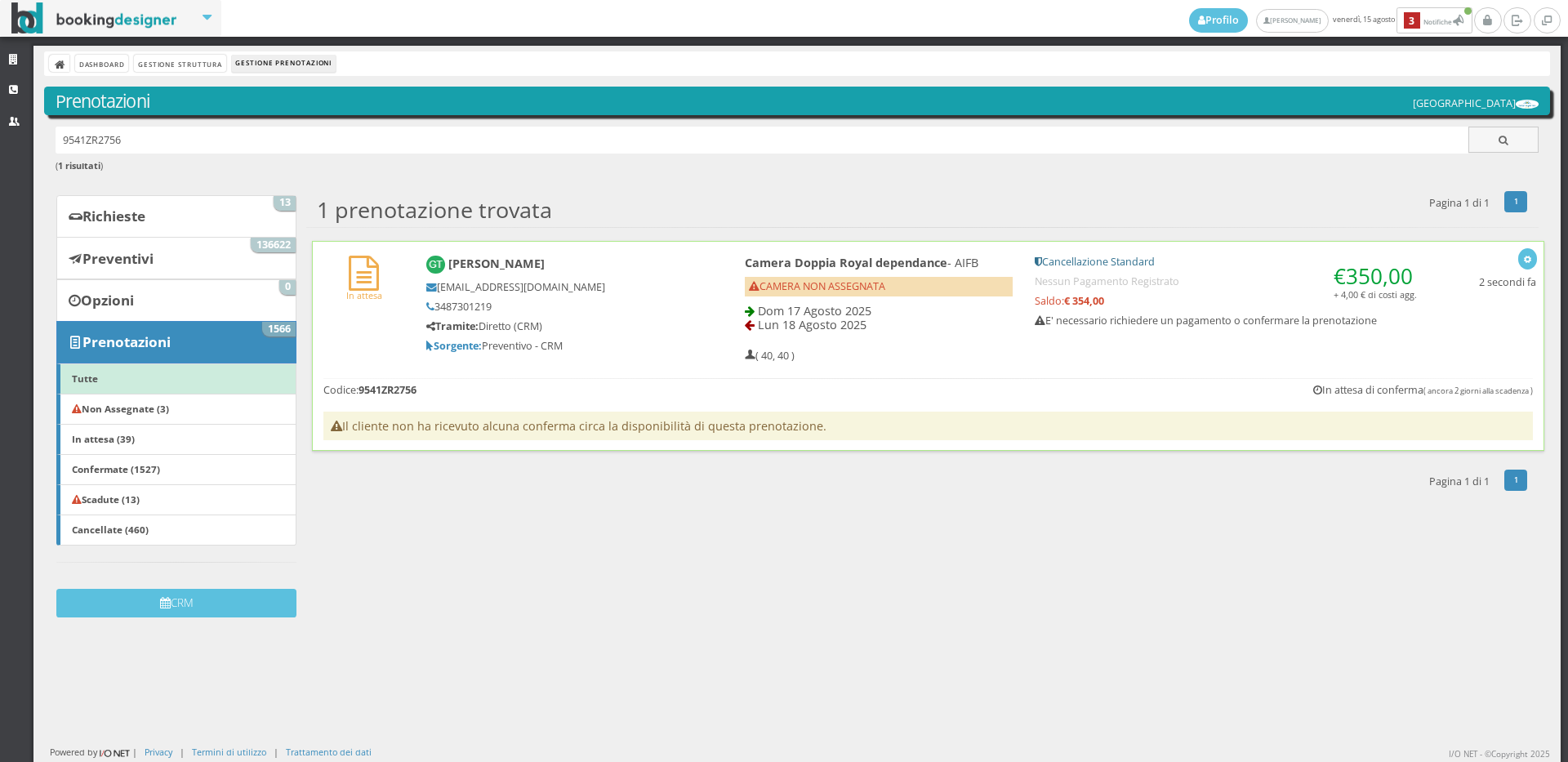
click at [664, 322] on h5 "Tramite: Diretto (CRM)" at bounding box center [558, 326] width 264 height 13
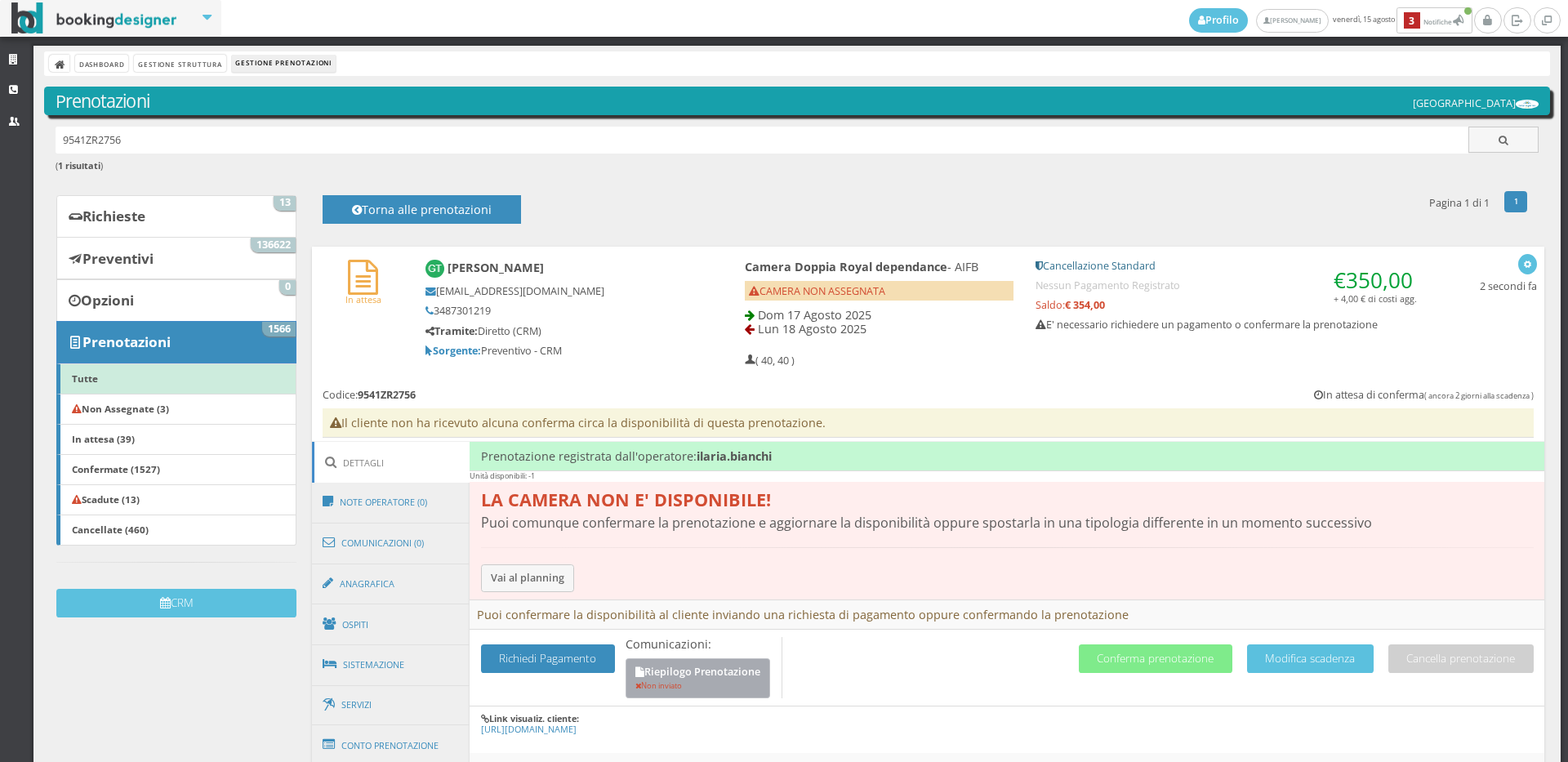
scroll to position [362, 0]
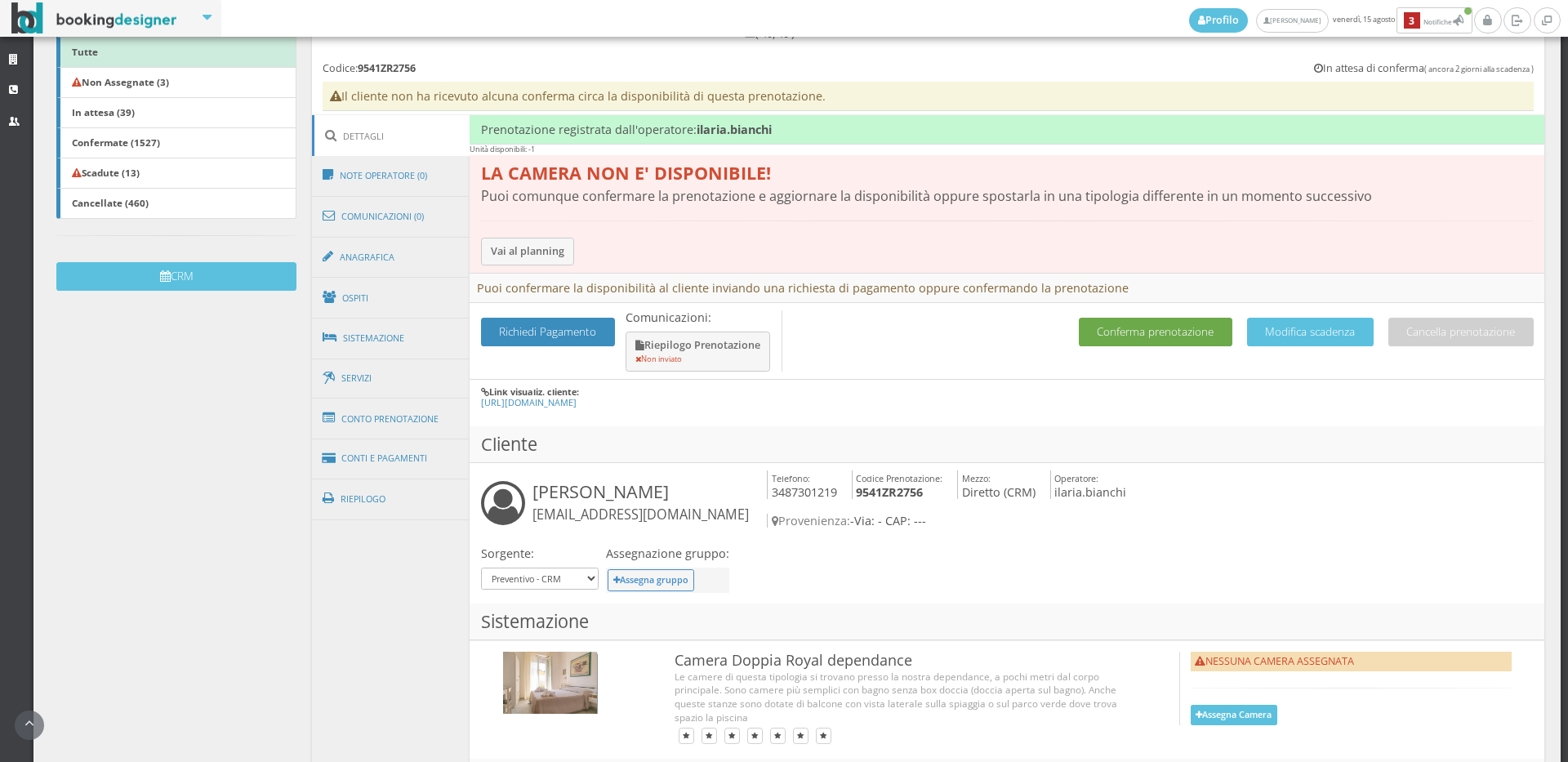
click at [1159, 332] on button "Conferma prenotazione" at bounding box center [1155, 331] width 153 height 28
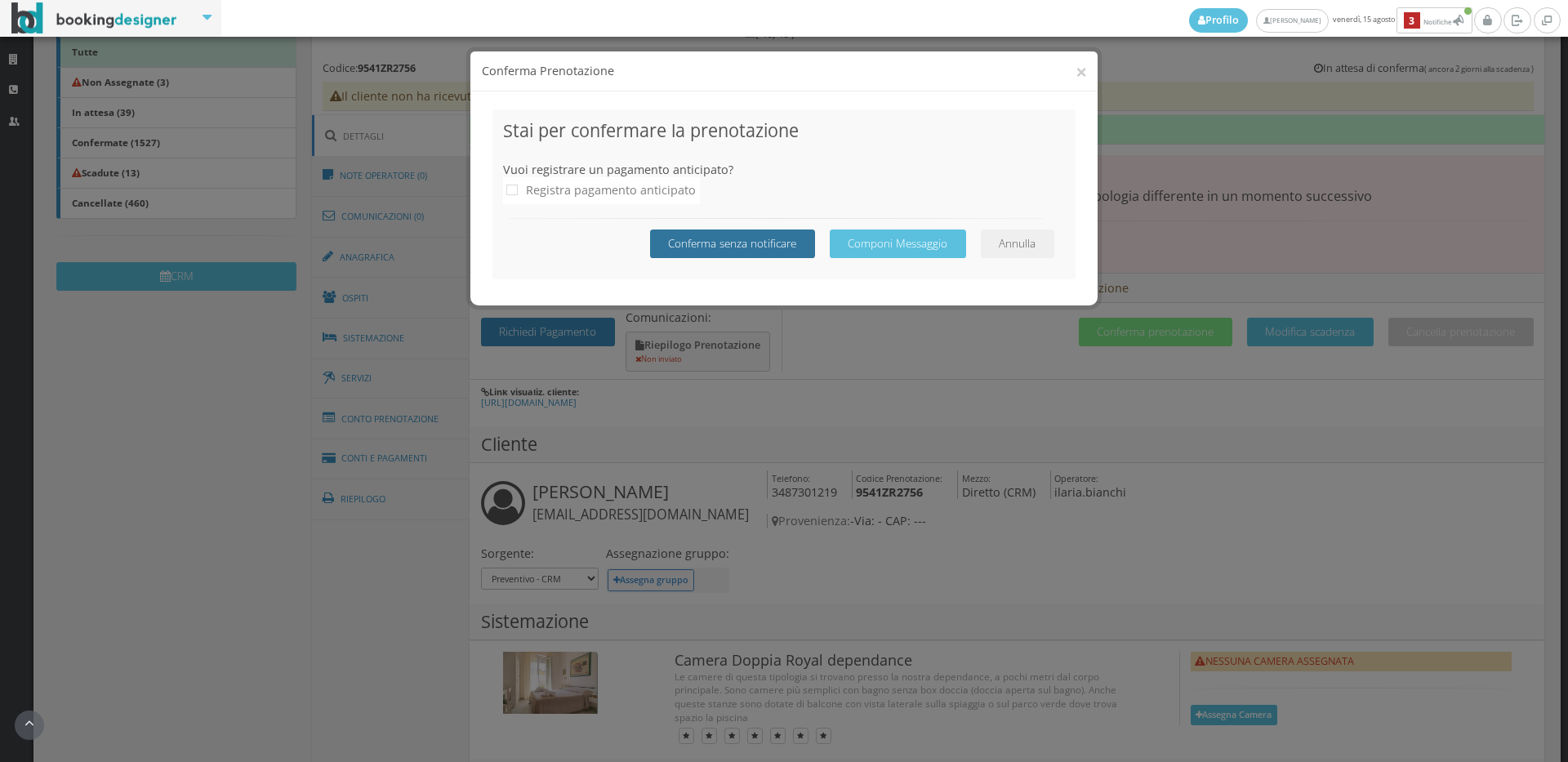
click at [731, 234] on button "Conferma senza notificare" at bounding box center [732, 243] width 165 height 28
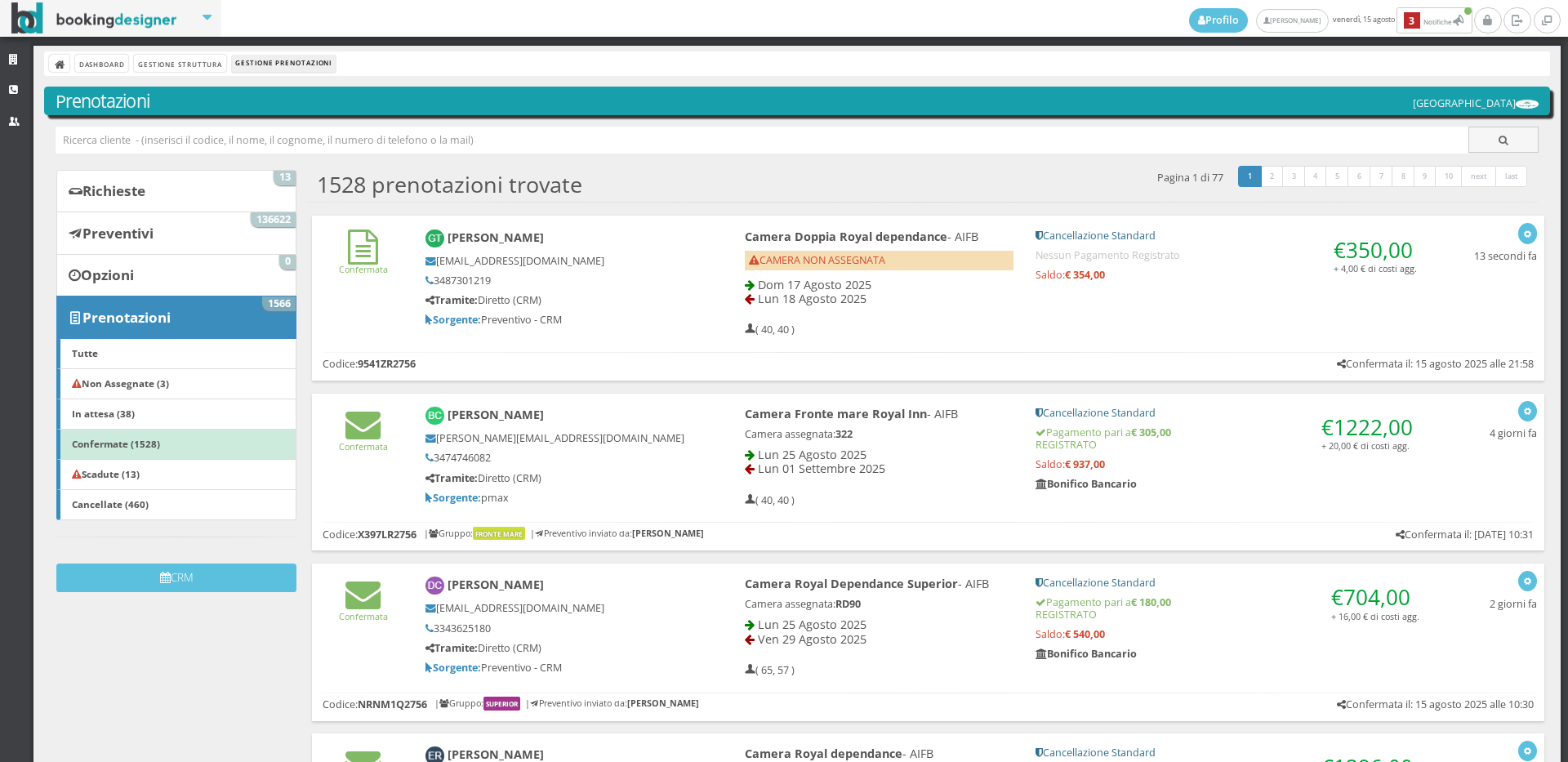
click at [664, 305] on h5 "Tramite: Diretto (CRM)" at bounding box center [557, 300] width 264 height 13
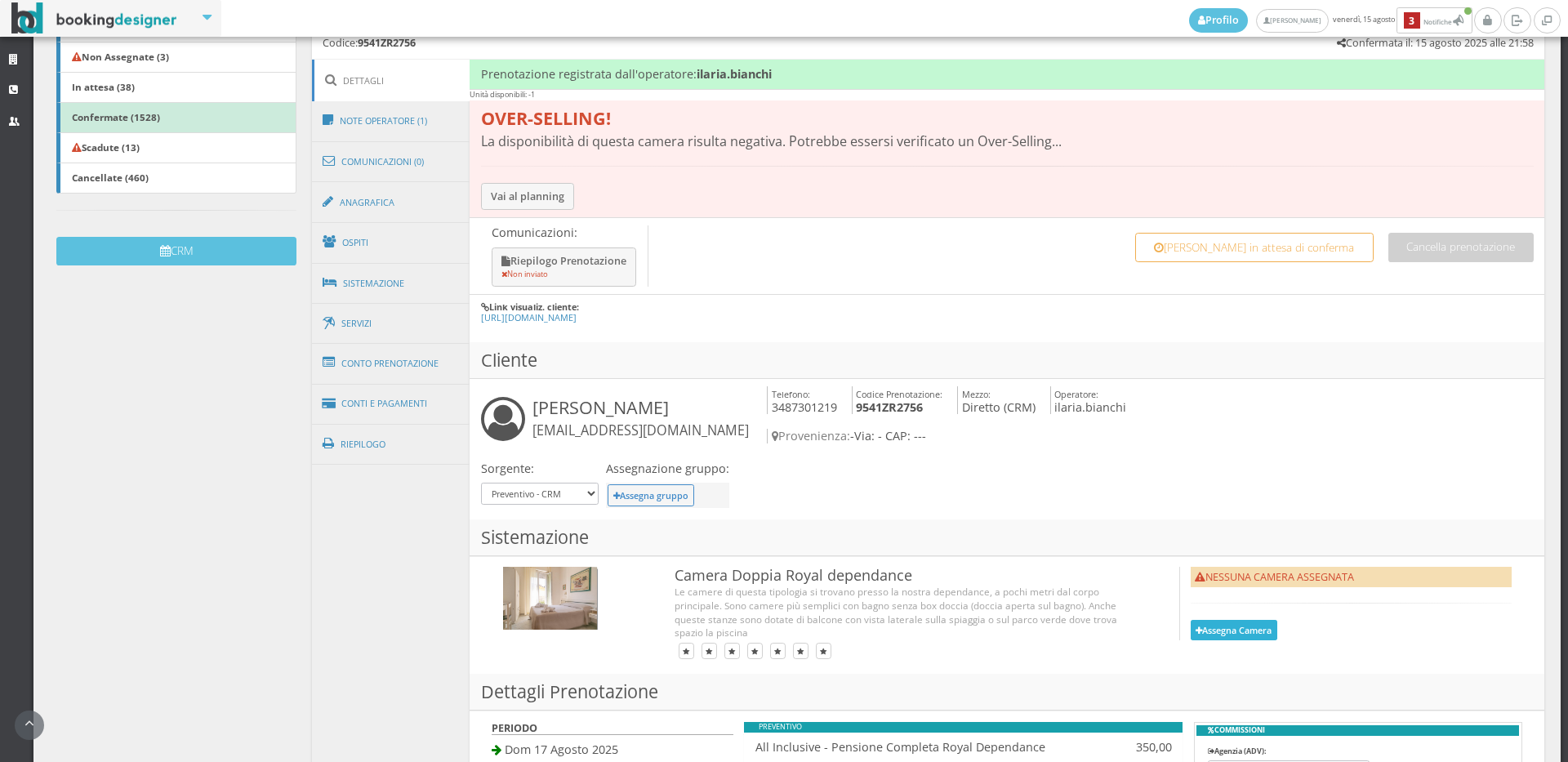
click at [1217, 619] on button "Assegna Camera" at bounding box center [1234, 629] width 87 height 21
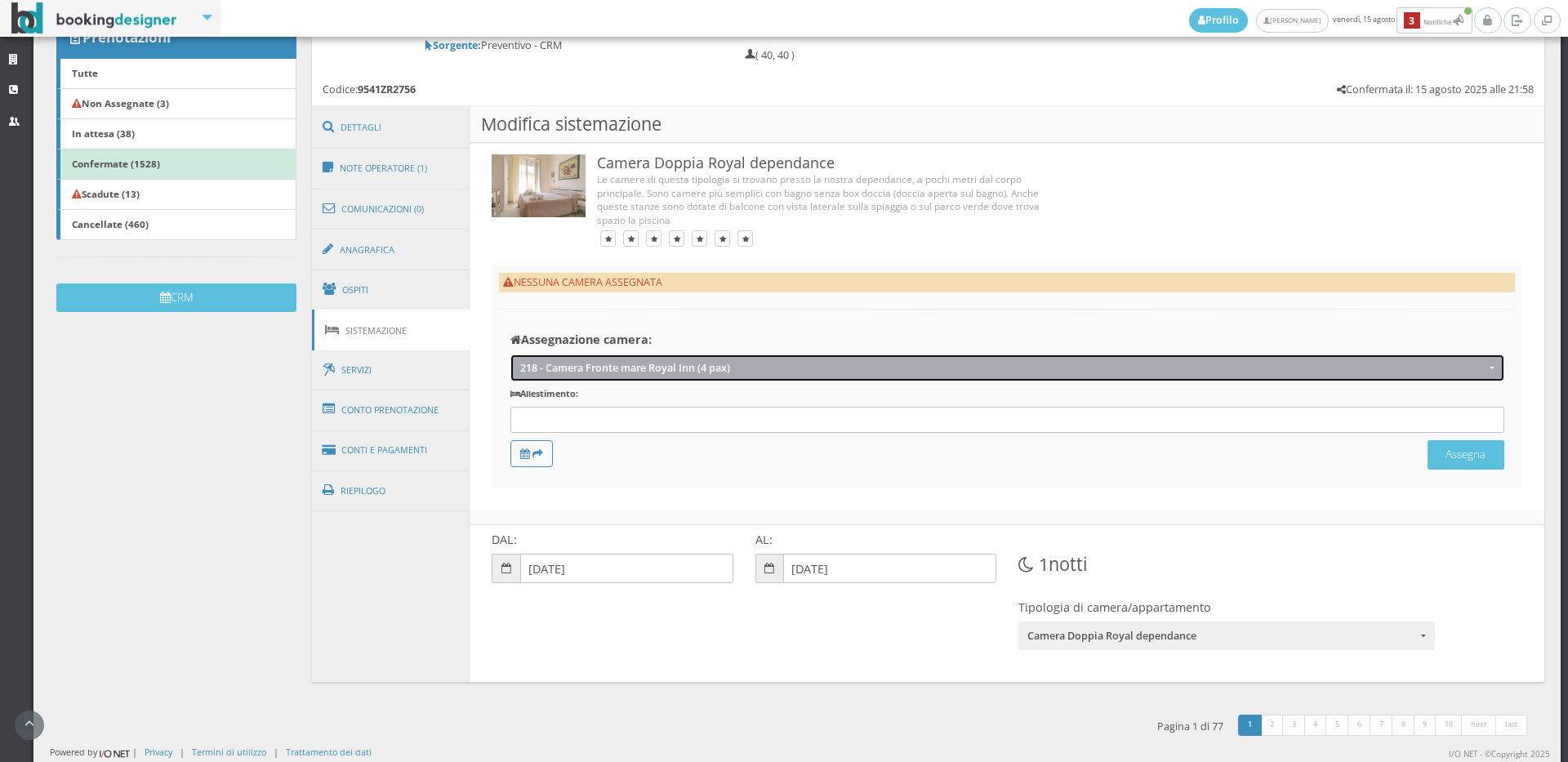
click at [584, 359] on button "218 - Camera Fronte mare Royal Inn (4 pax)" at bounding box center [1006, 368] width 994 height 27
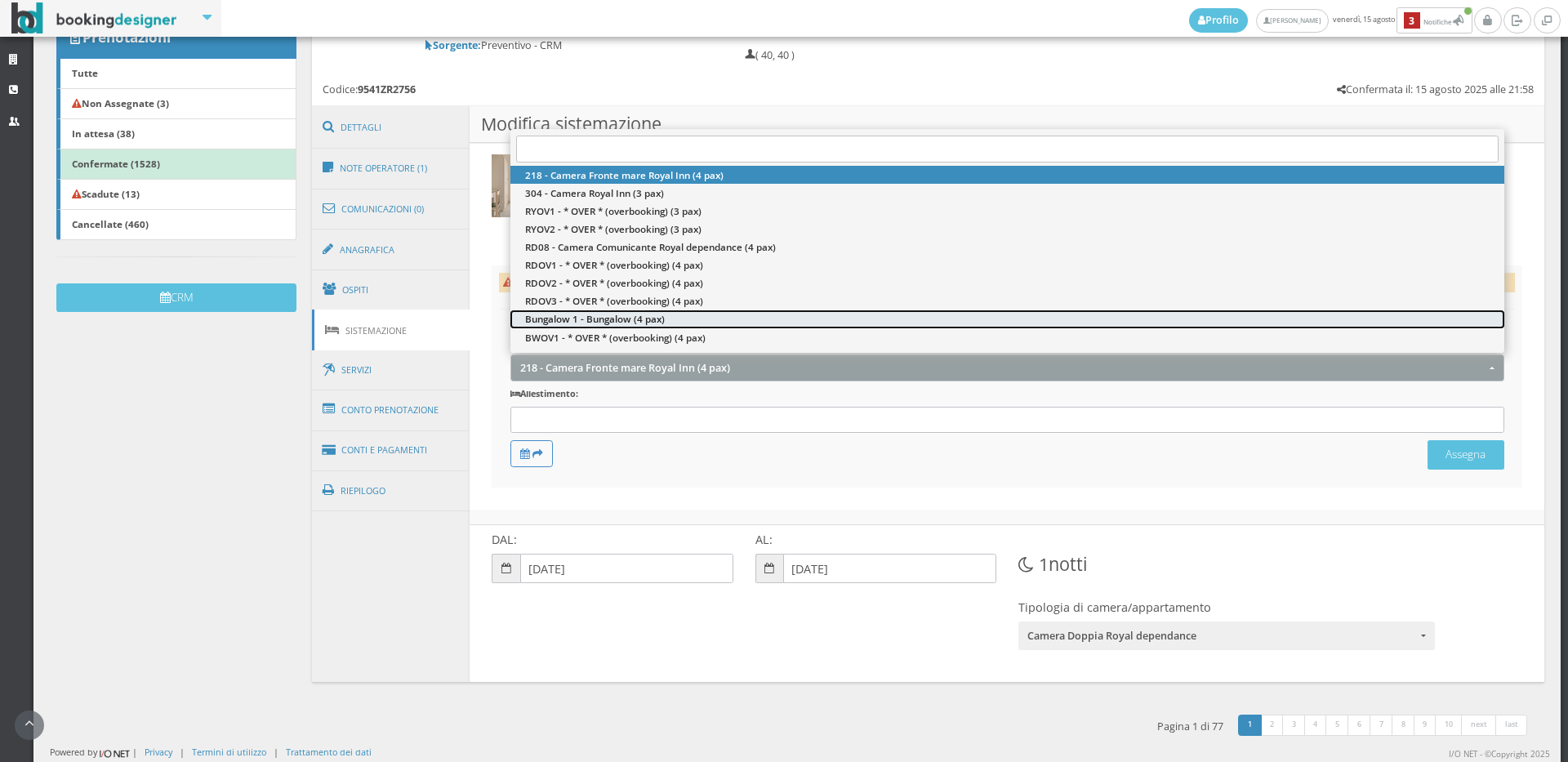
click at [610, 317] on span "Bungalow 1 - Bungalow (4 pax)" at bounding box center [594, 319] width 140 height 14
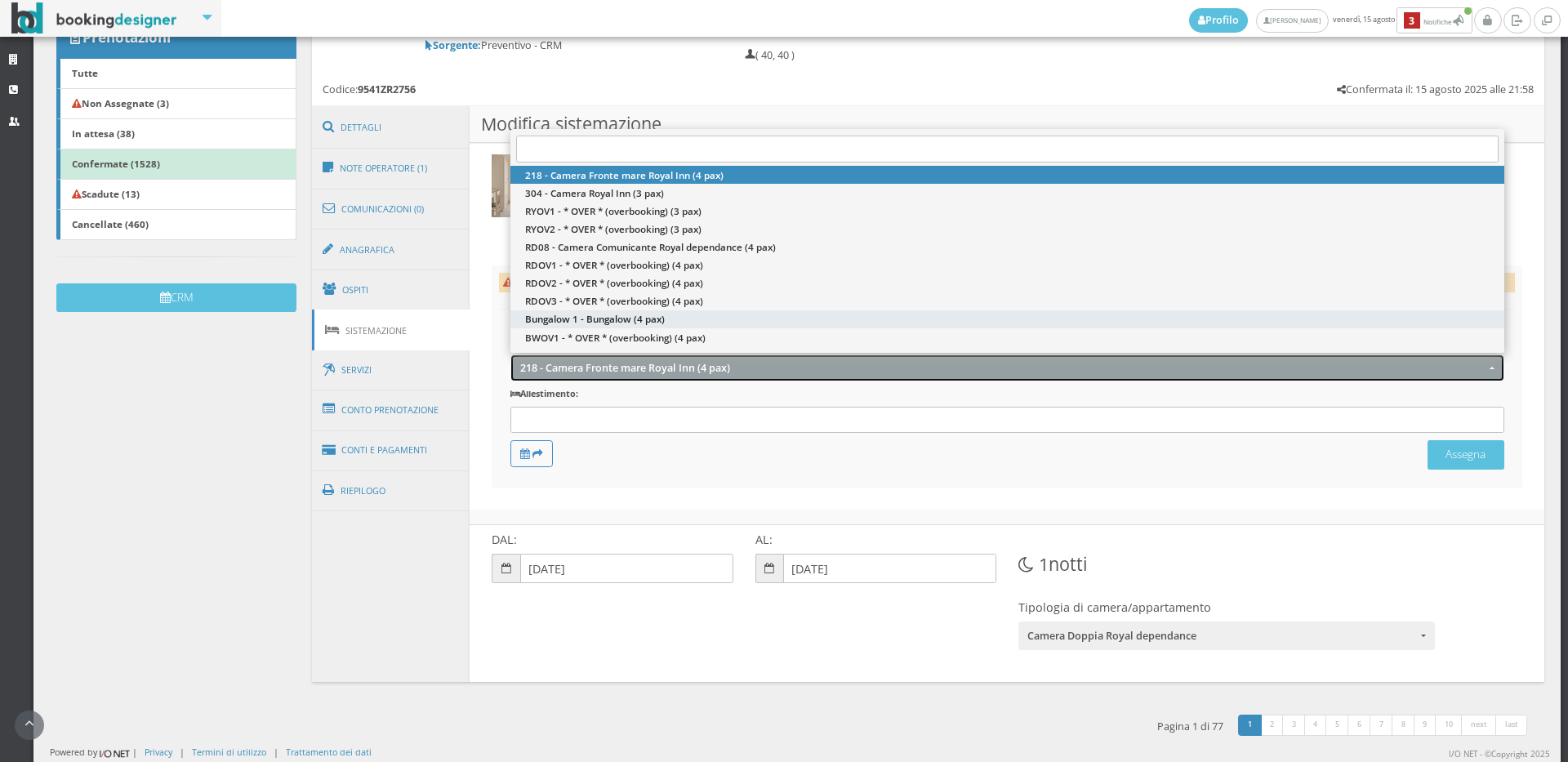
select select "9065"
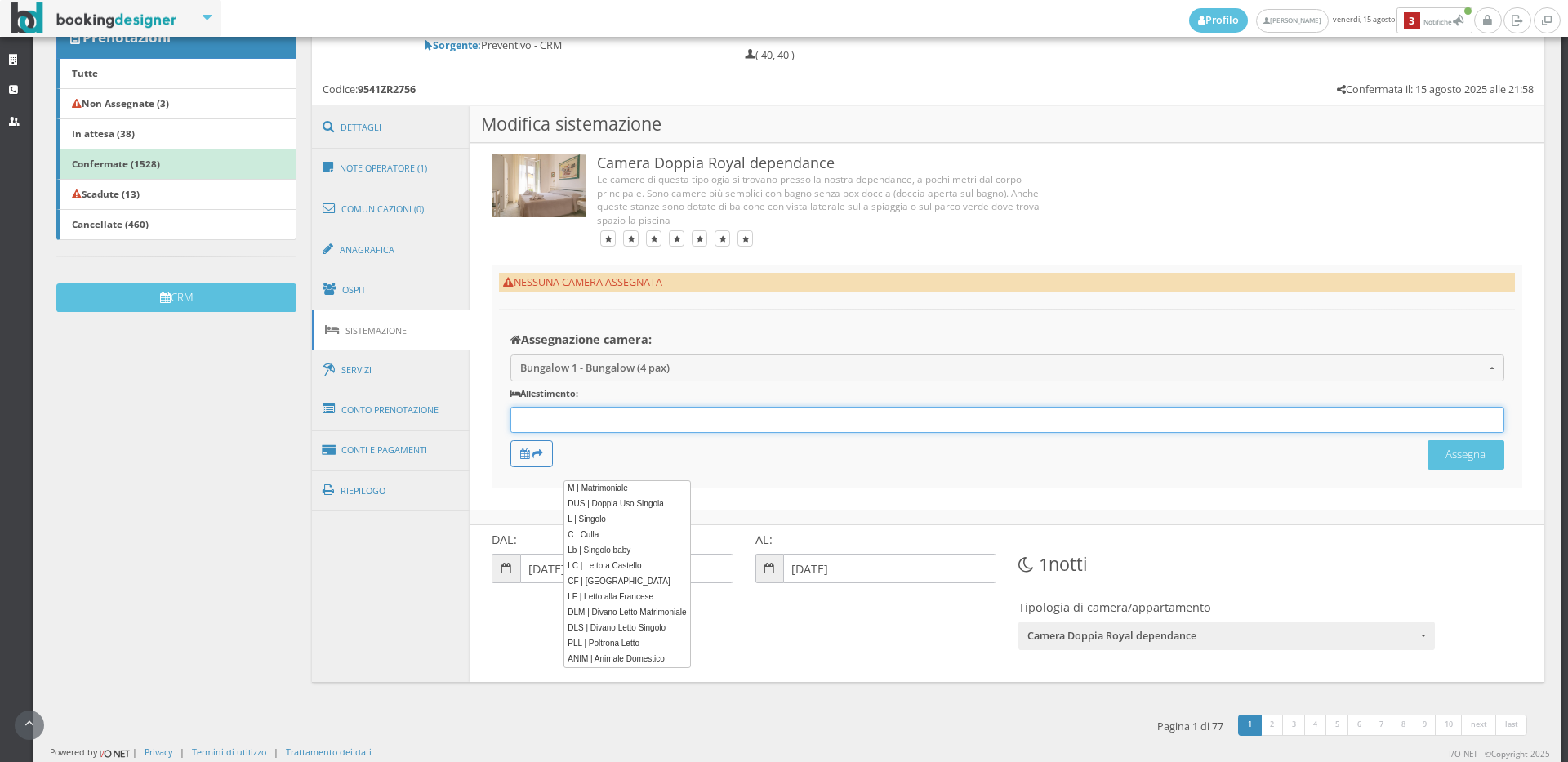
click at [589, 419] on input "text" at bounding box center [553, 420] width 77 height 15
click at [591, 487] on link "M | Matrimoniale" at bounding box center [626, 488] width 126 height 18
type input "M"
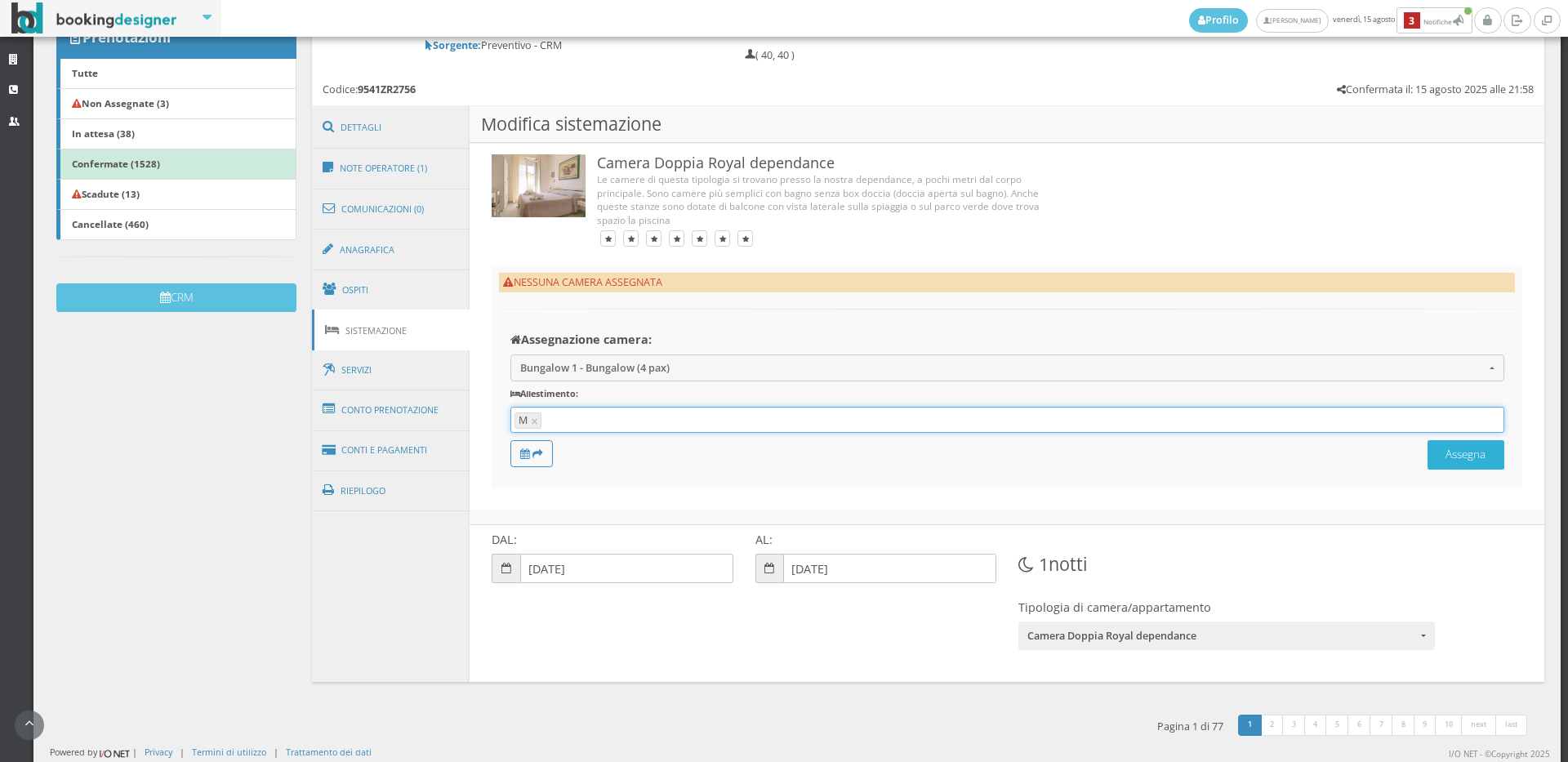
click at [1429, 467] on button "Assegna" at bounding box center [1465, 453] width 77 height 28
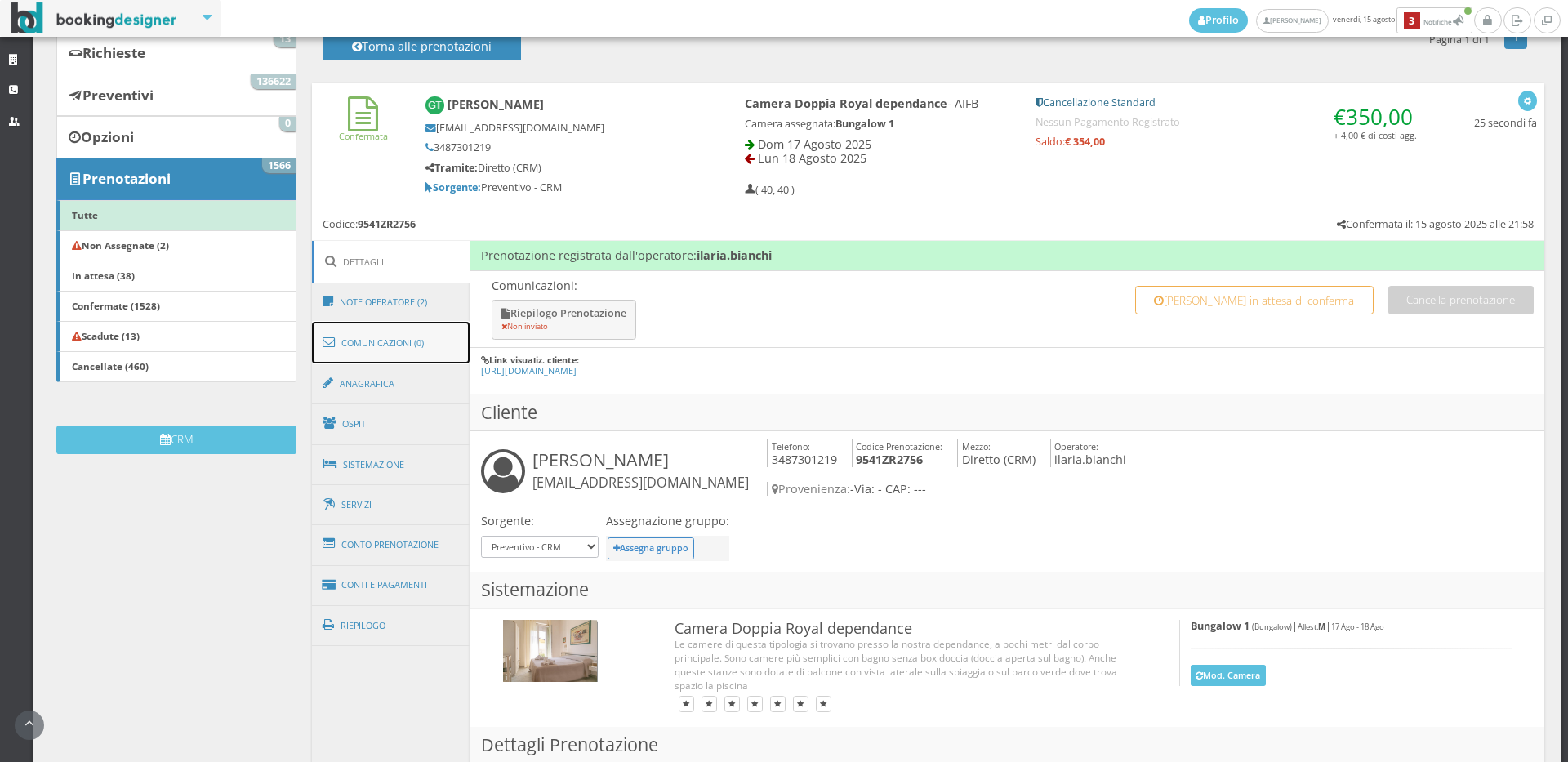
click at [341, 325] on link "Comunicazioni (0)" at bounding box center [391, 342] width 158 height 42
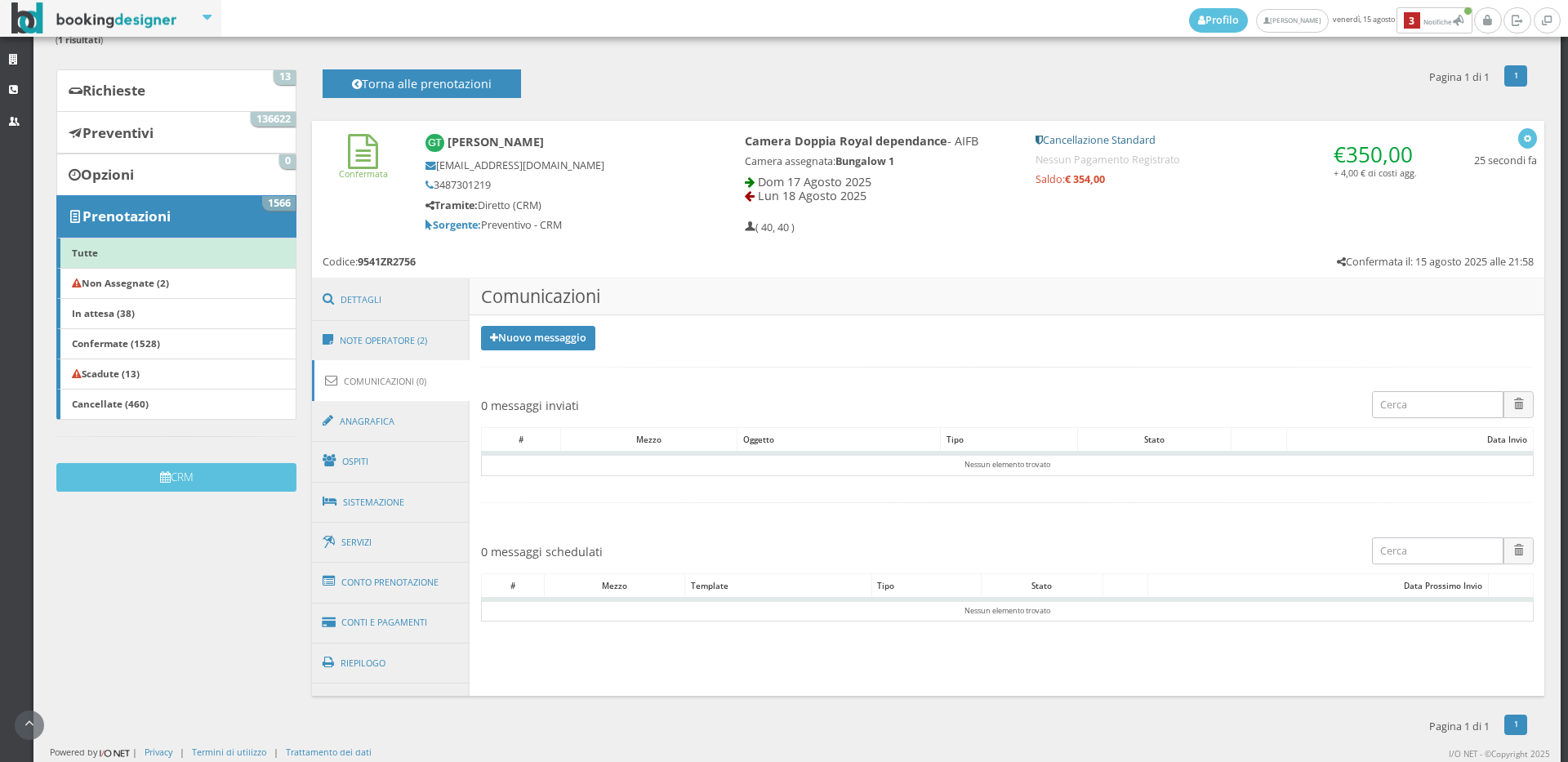
scroll to position [140, 0]
click at [359, 337] on link "Note Operatore (2)" at bounding box center [391, 340] width 158 height 42
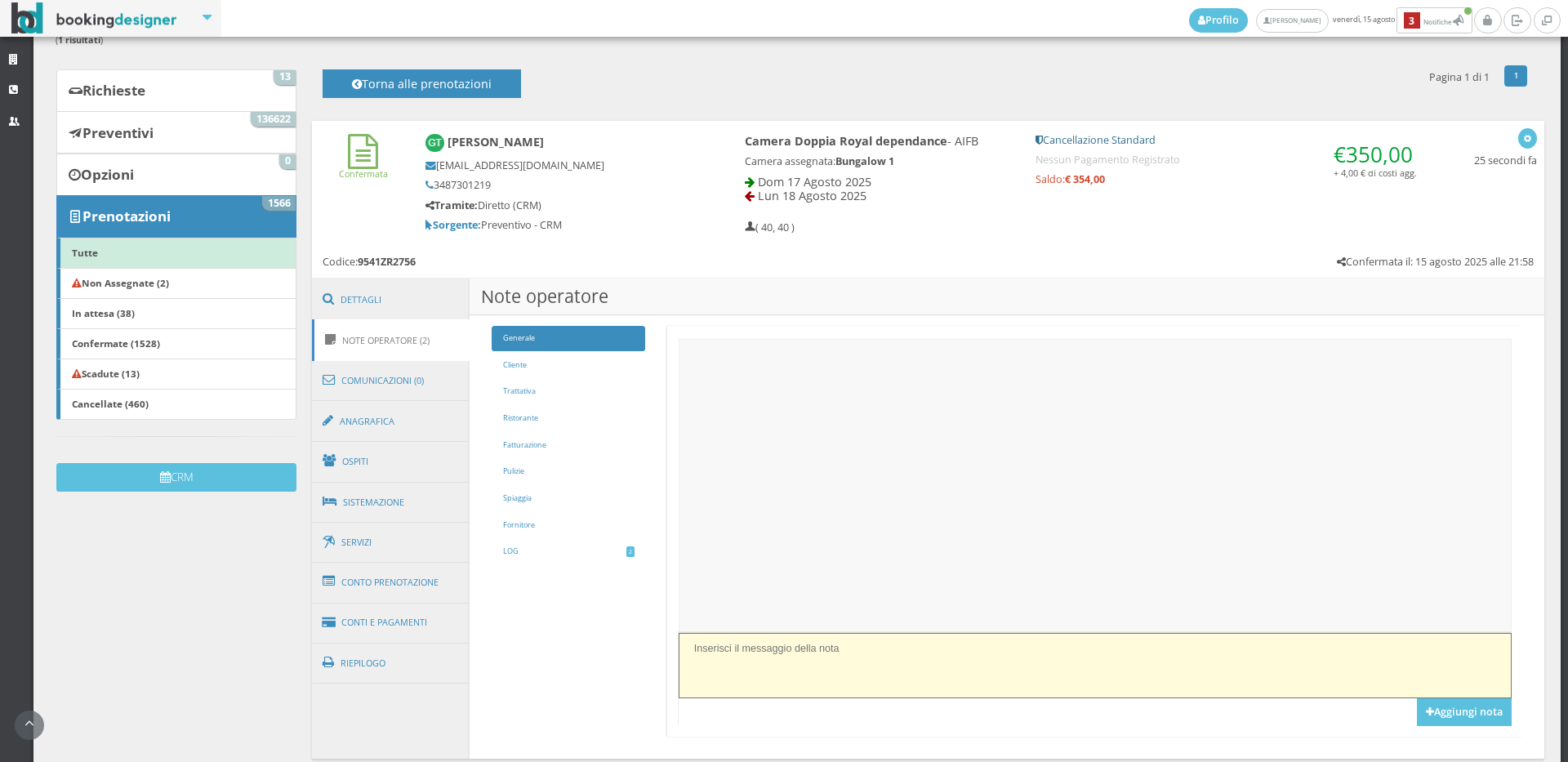
click at [701, 645] on textarea at bounding box center [1095, 665] width 833 height 64
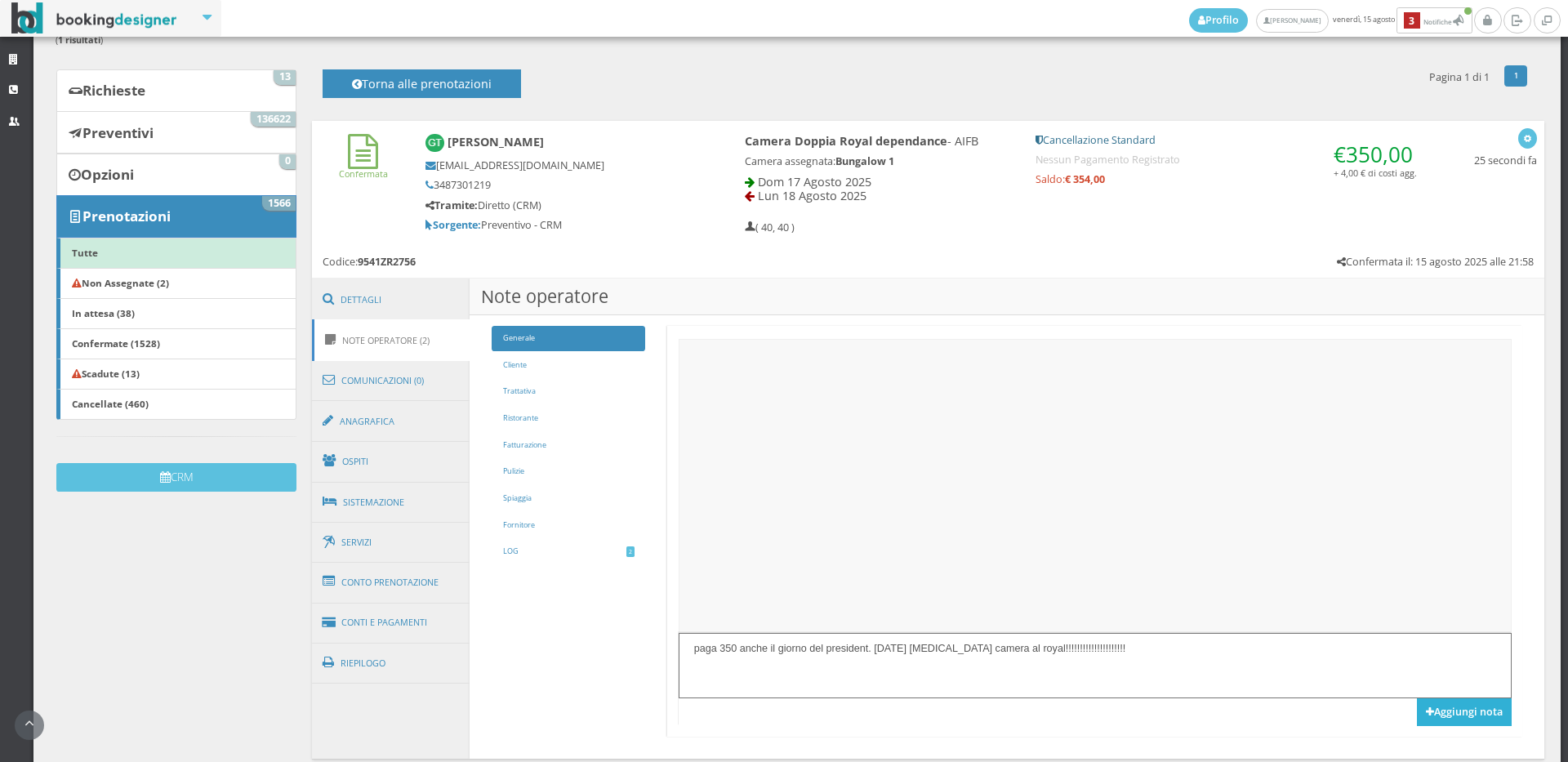
type textarea "paga 350 anche il giorno del president. [DATE] [MEDICAL_DATA] camera al royal!!…"
click at [1421, 717] on button "Aggiungi nota" at bounding box center [1463, 712] width 95 height 27
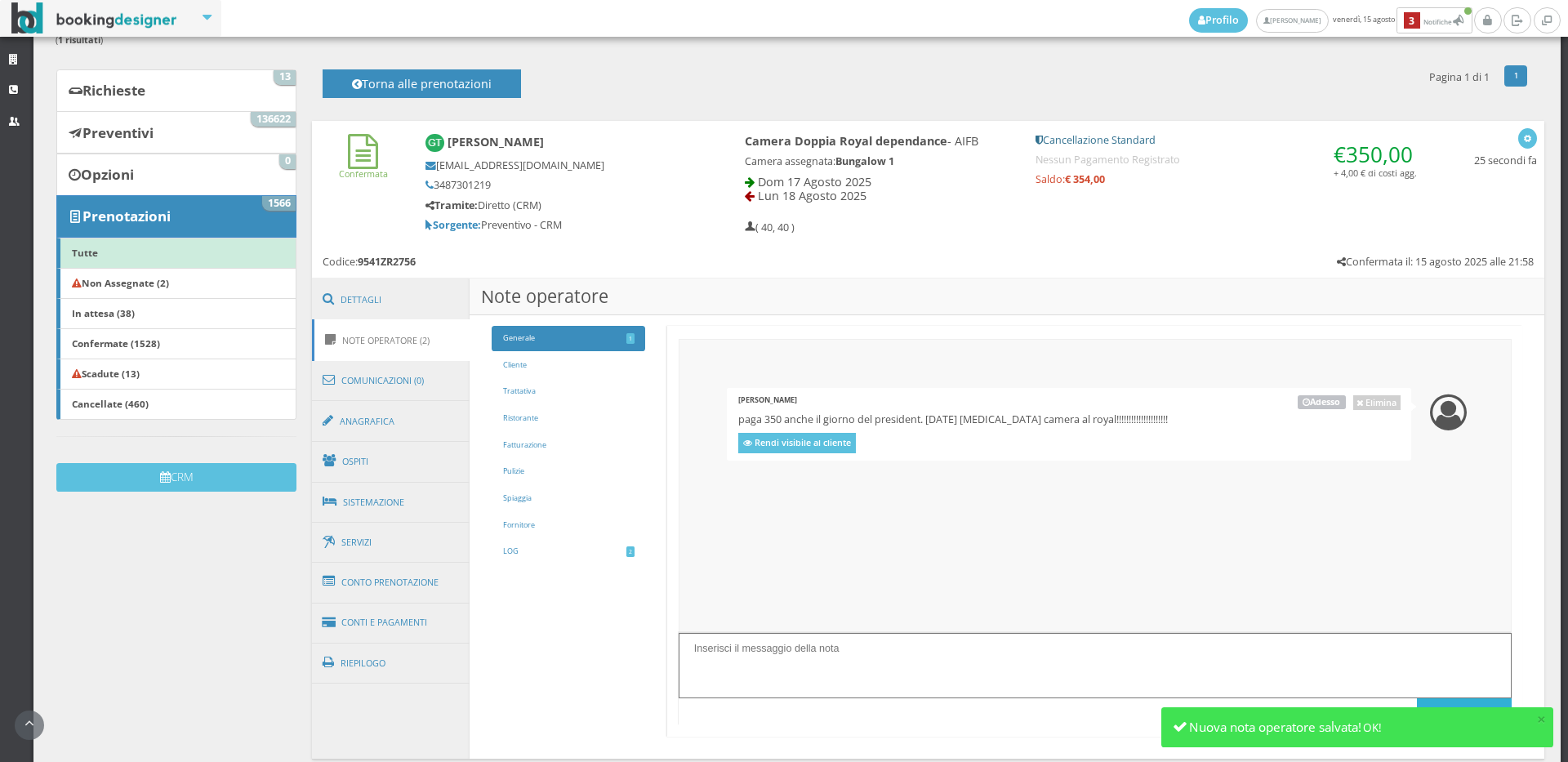
scroll to position [0, 0]
